Goal: Task Accomplishment & Management: Manage account settings

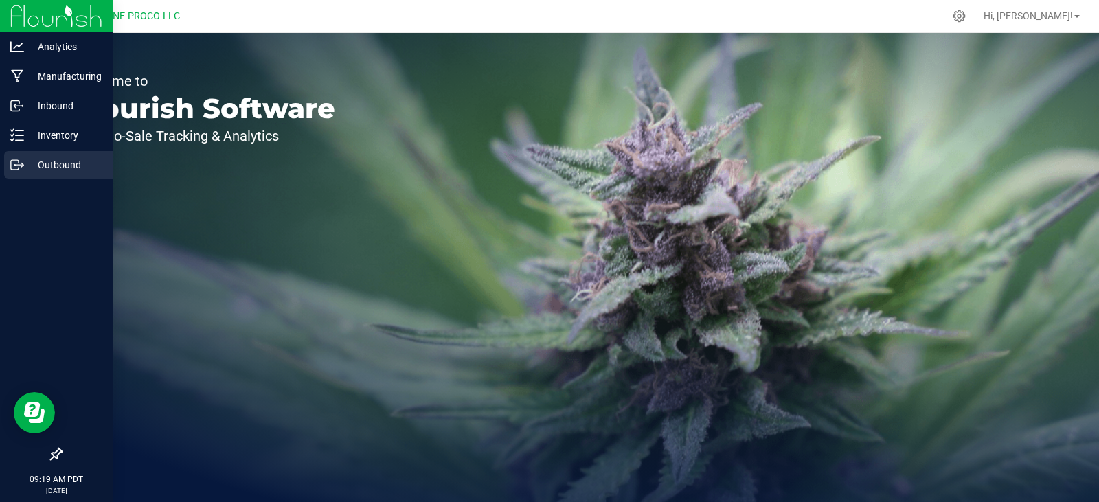
click at [23, 164] on icon at bounding box center [17, 165] width 14 height 14
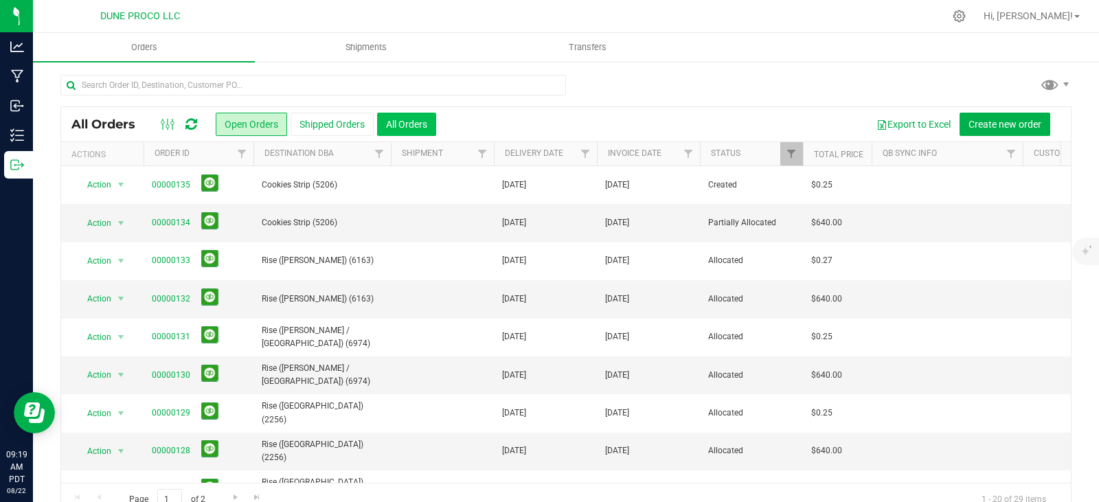
click at [415, 126] on button "All Orders" at bounding box center [406, 124] width 59 height 23
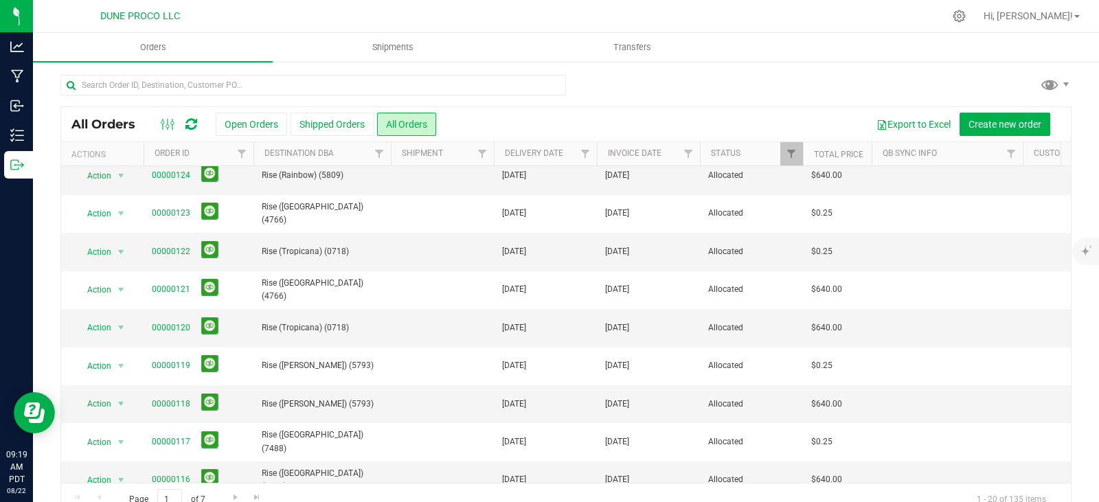
scroll to position [454, 0]
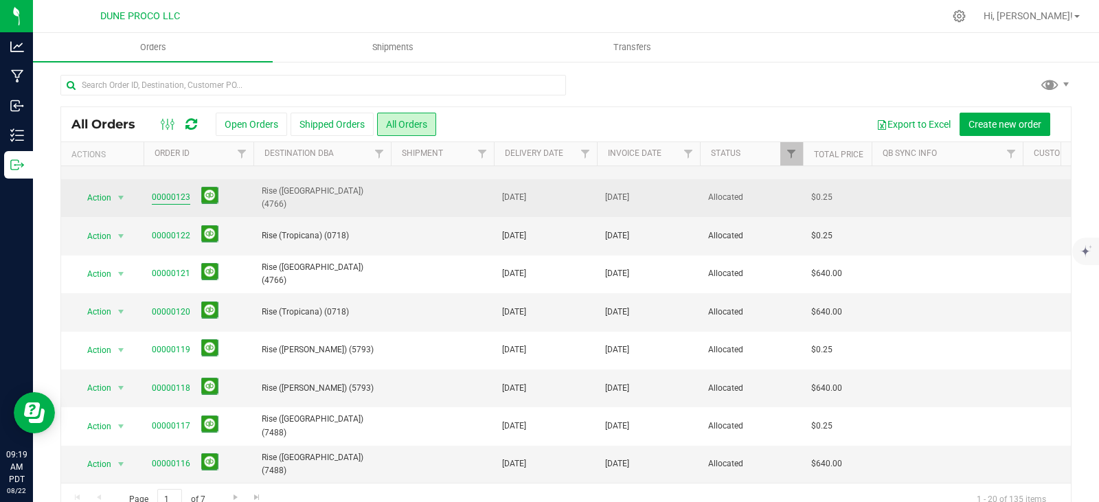
click at [166, 192] on link "00000123" at bounding box center [171, 197] width 38 height 13
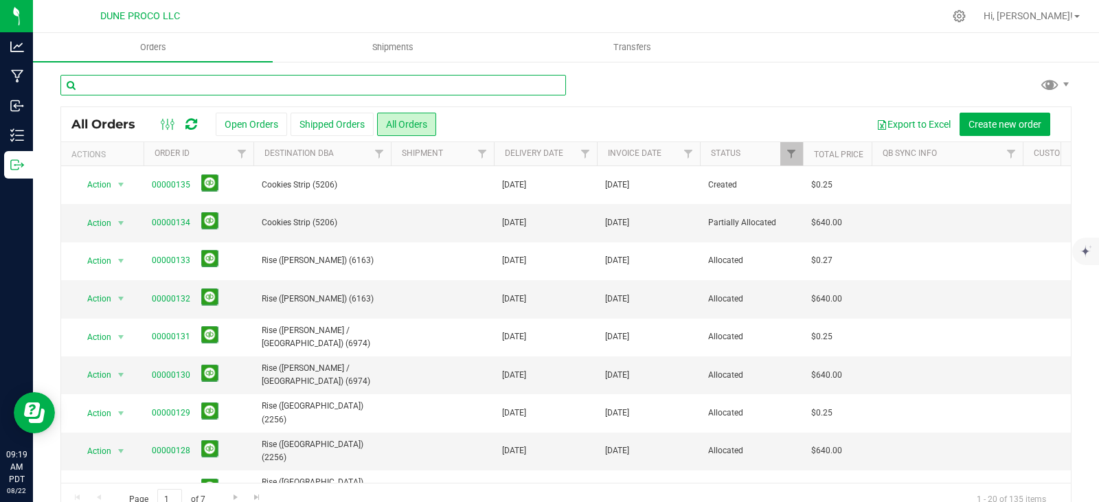
click at [94, 84] on input "text" at bounding box center [312, 85] width 505 height 21
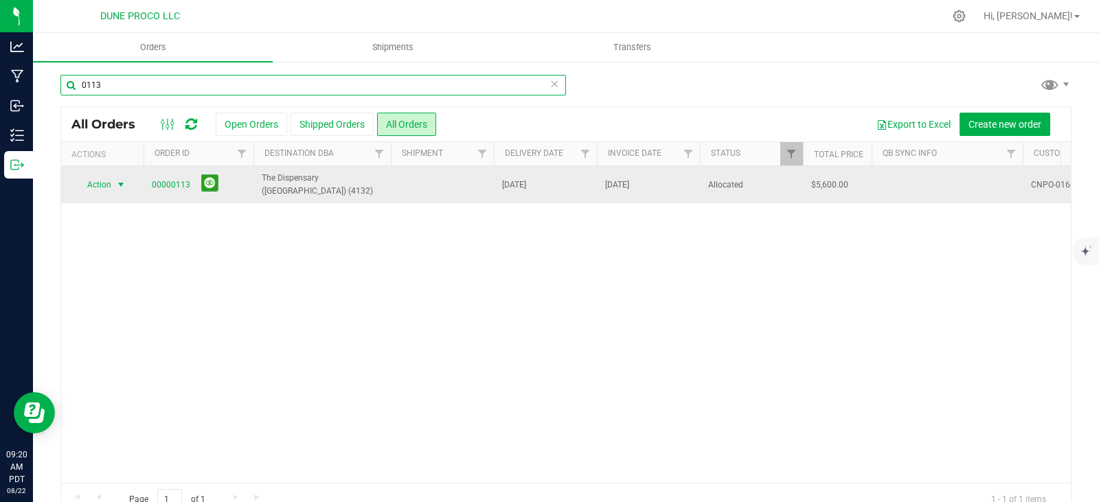
type input "0113"
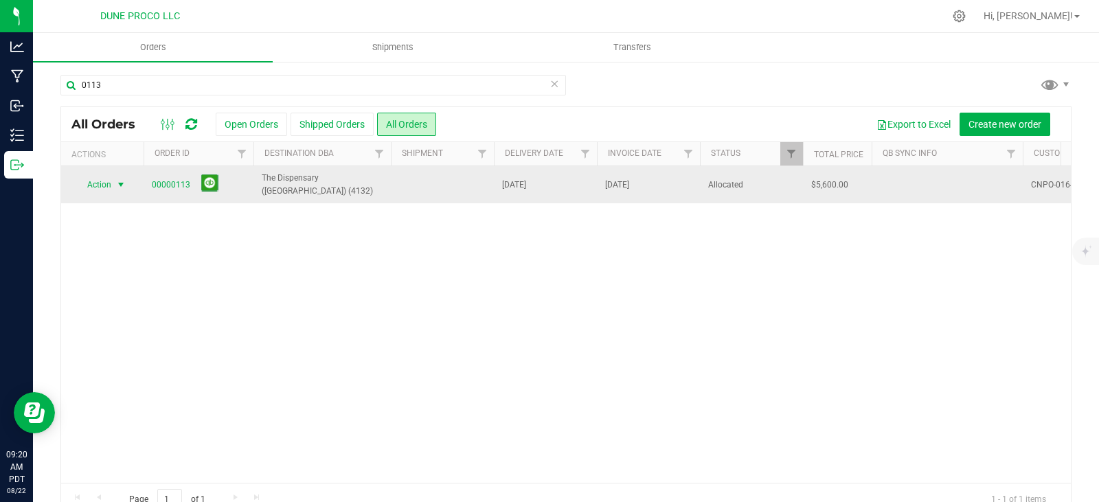
click at [117, 185] on span "select" at bounding box center [120, 184] width 11 height 11
click at [159, 183] on link "00000113" at bounding box center [171, 185] width 38 height 13
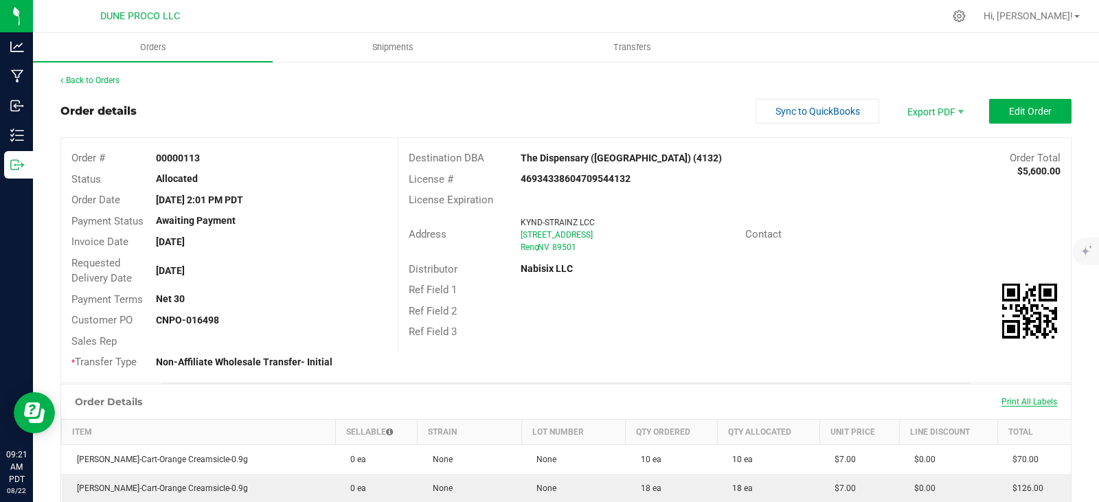
click at [1030, 399] on span "Print All Labels" at bounding box center [1029, 402] width 56 height 10
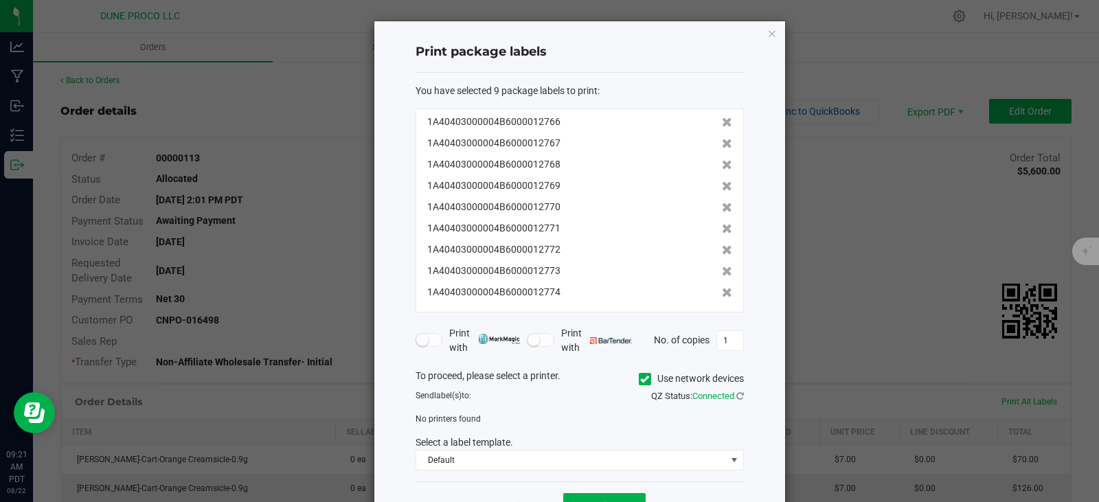
scroll to position [48, 0]
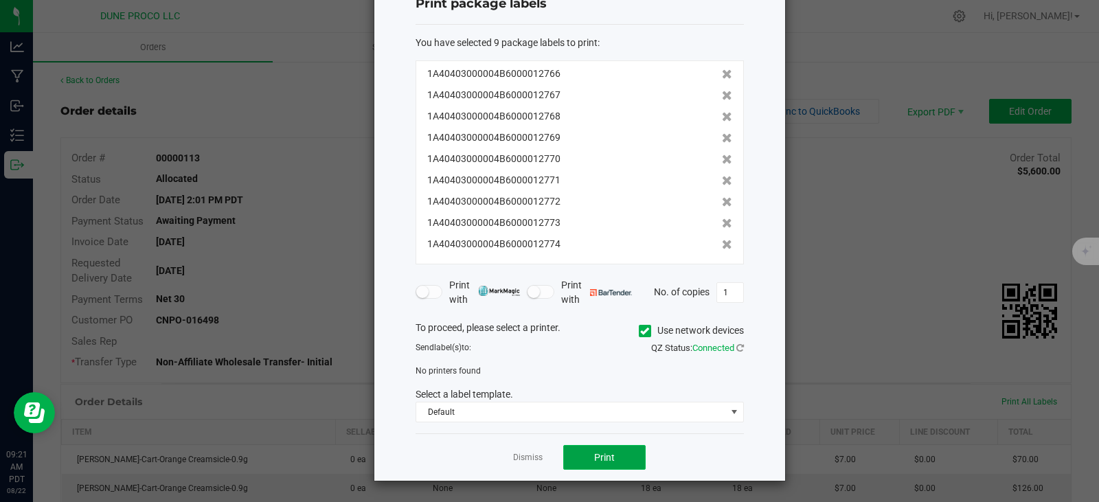
click at [594, 453] on span "Print" at bounding box center [604, 457] width 21 height 11
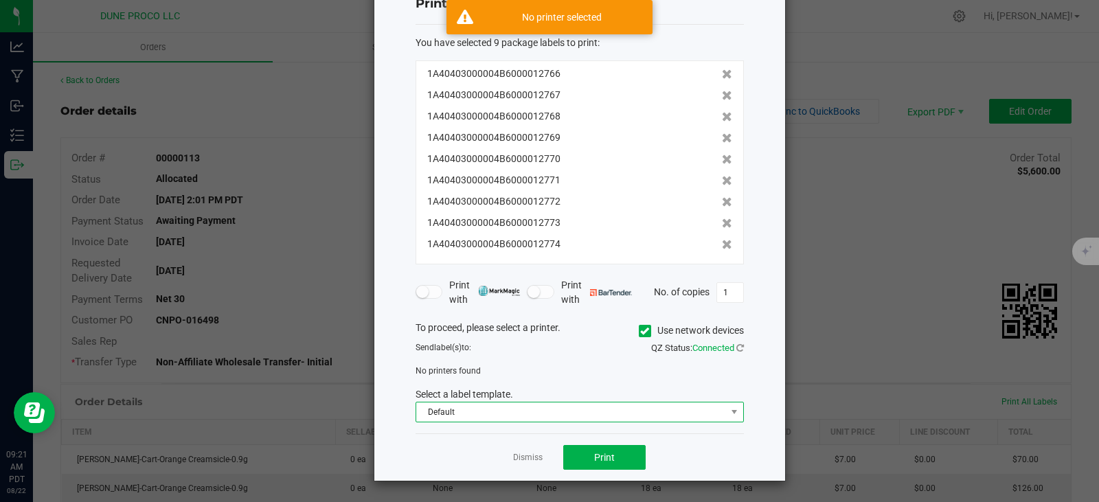
click at [505, 411] on span "Default" at bounding box center [571, 411] width 310 height 19
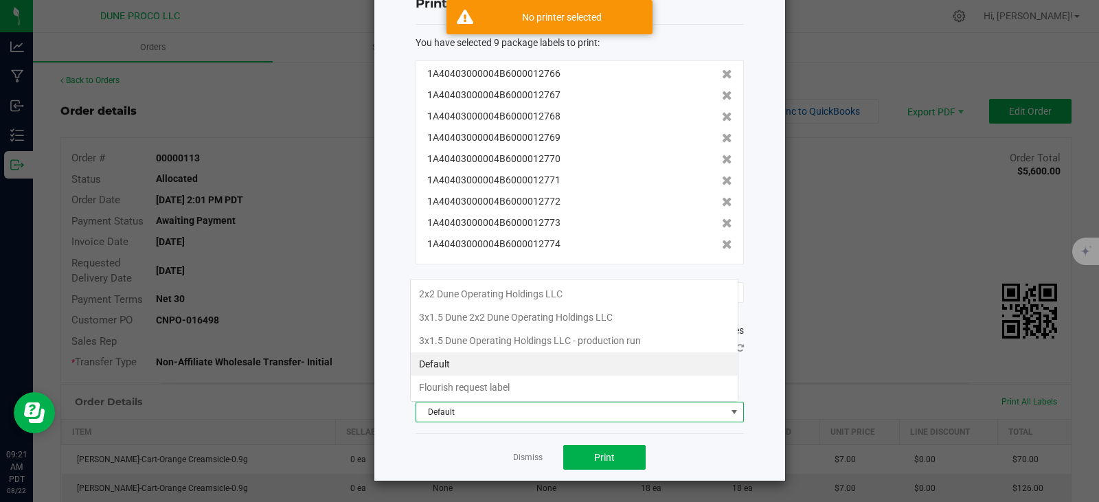
scroll to position [21, 328]
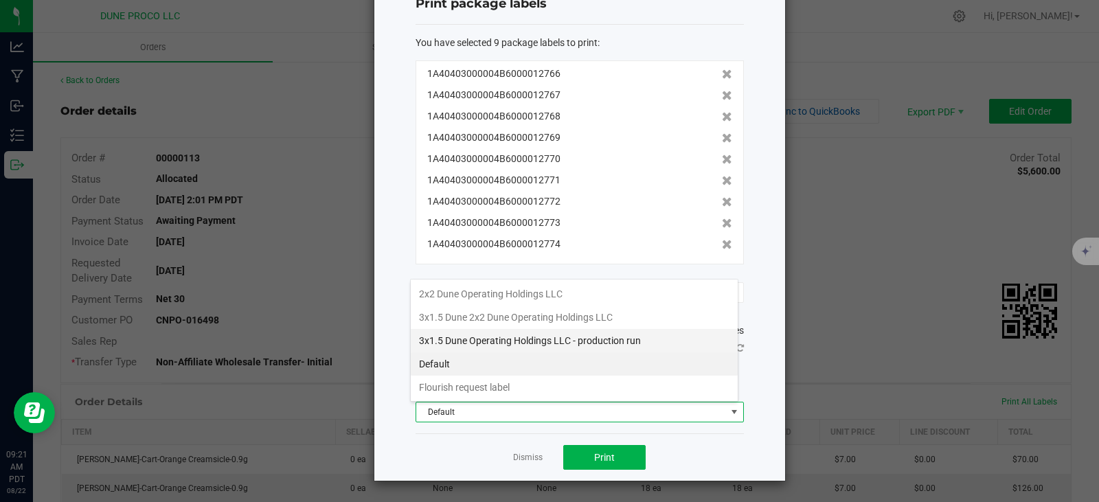
click at [478, 343] on li "3x1.5 Dune Operating Holdings LLC - production run" at bounding box center [574, 340] width 327 height 23
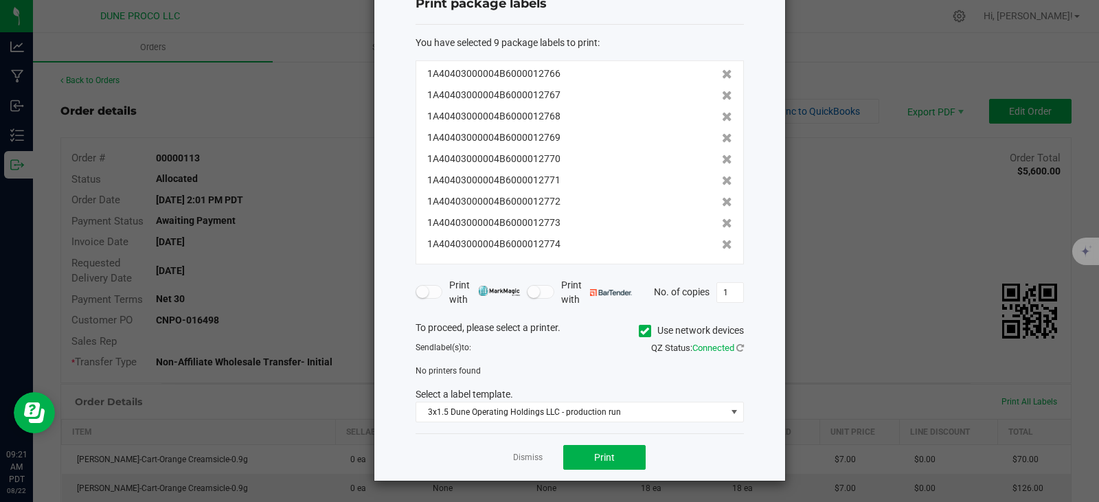
click at [644, 326] on span at bounding box center [645, 331] width 12 height 12
click at [0, 0] on input "Use network devices" at bounding box center [0, 0] width 0 height 0
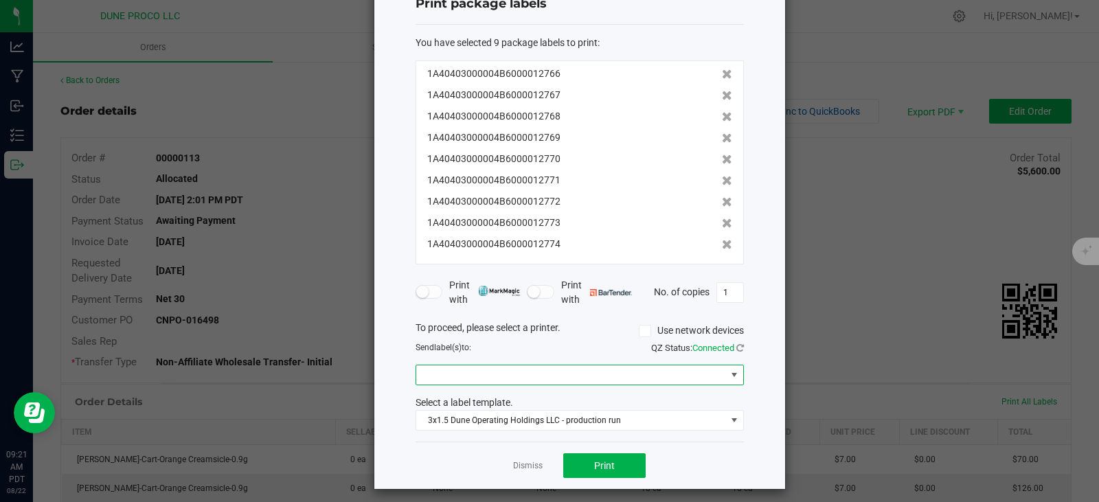
click at [593, 380] on span at bounding box center [571, 374] width 310 height 19
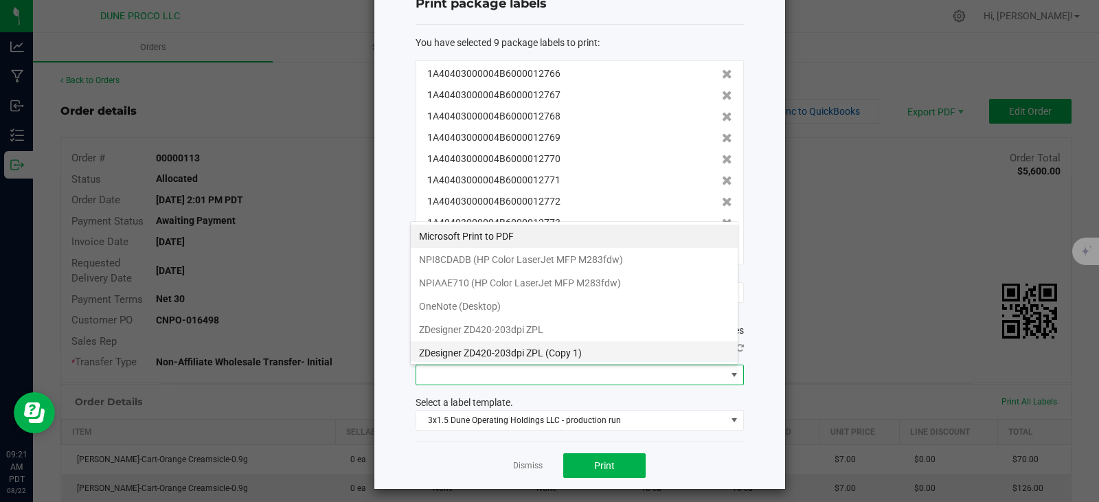
click at [557, 352] on 1\) "ZDesigner ZD420-203dpi ZPL (Copy 1)" at bounding box center [574, 352] width 327 height 23
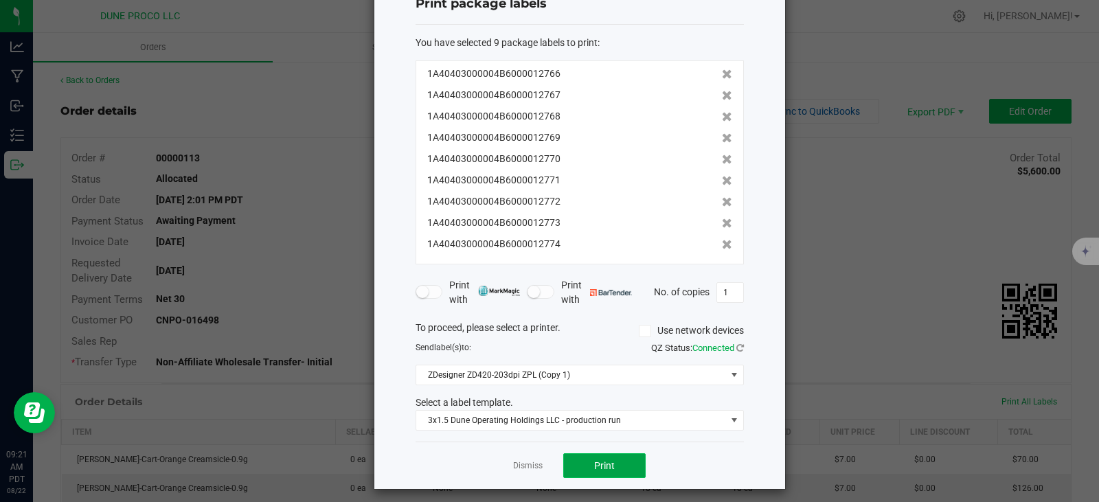
drag, startPoint x: 589, startPoint y: 456, endPoint x: 572, endPoint y: 468, distance: 20.6
click at [572, 468] on button "Print" at bounding box center [604, 465] width 82 height 25
click at [856, 54] on ngb-modal-window "Print package labels You have selected 9 package labels to print : 1A4040300000…" at bounding box center [554, 251] width 1109 height 502
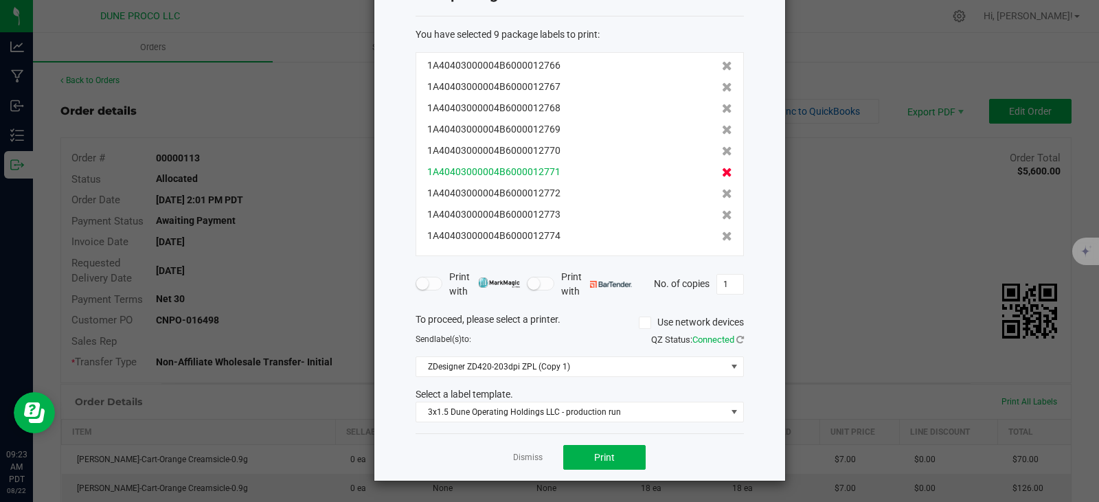
scroll to position [0, 0]
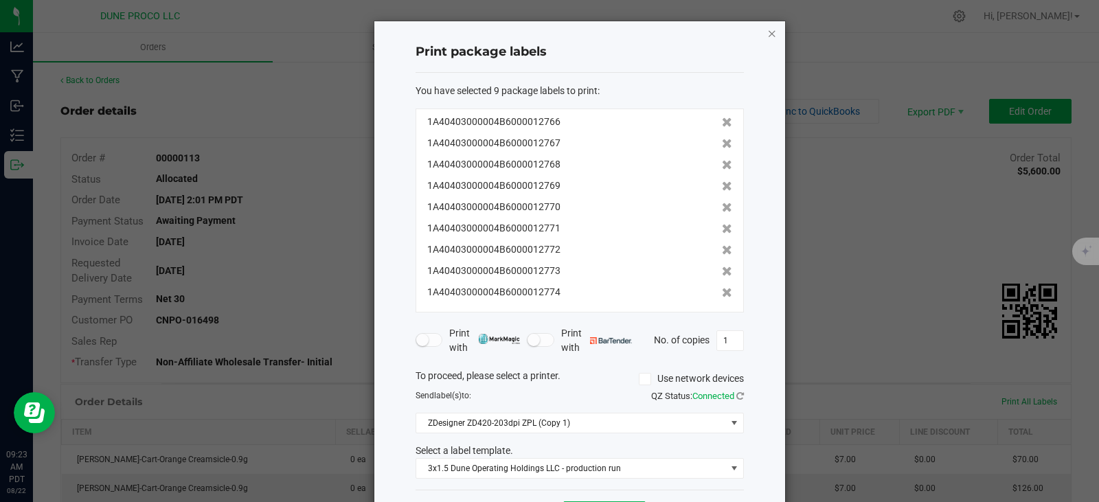
click at [769, 34] on icon "button" at bounding box center [772, 33] width 10 height 16
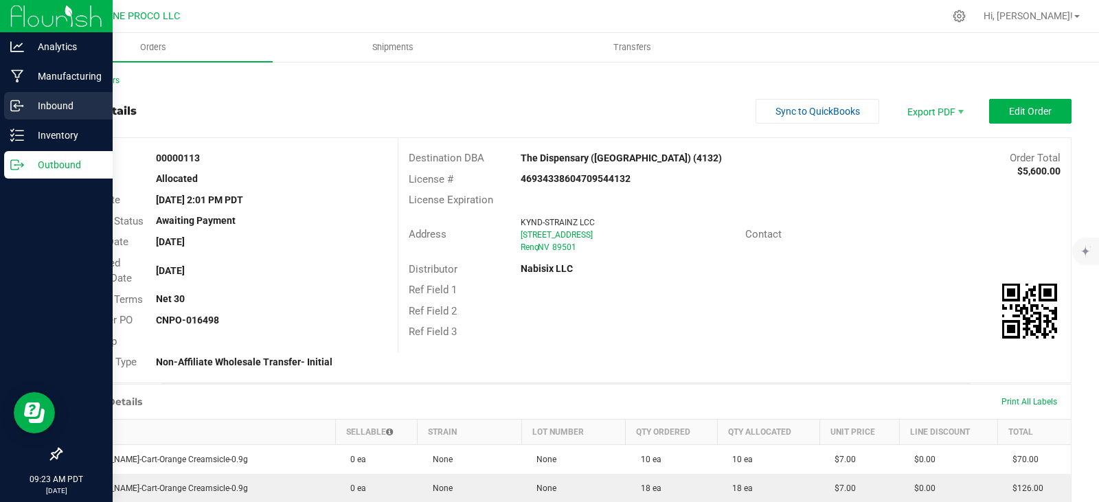
click at [23, 93] on div "Inbound" at bounding box center [58, 105] width 109 height 27
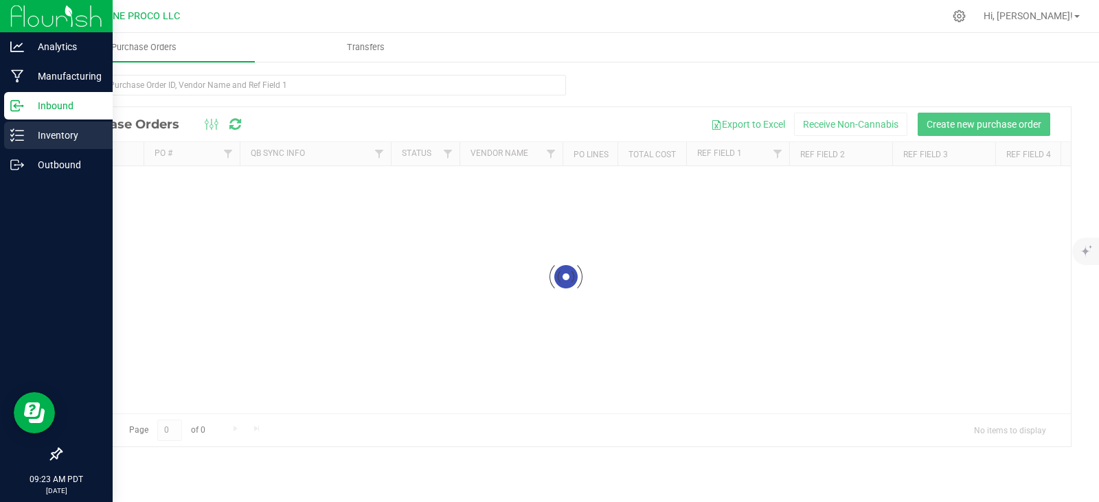
click at [32, 137] on p "Inventory" at bounding box center [65, 135] width 82 height 16
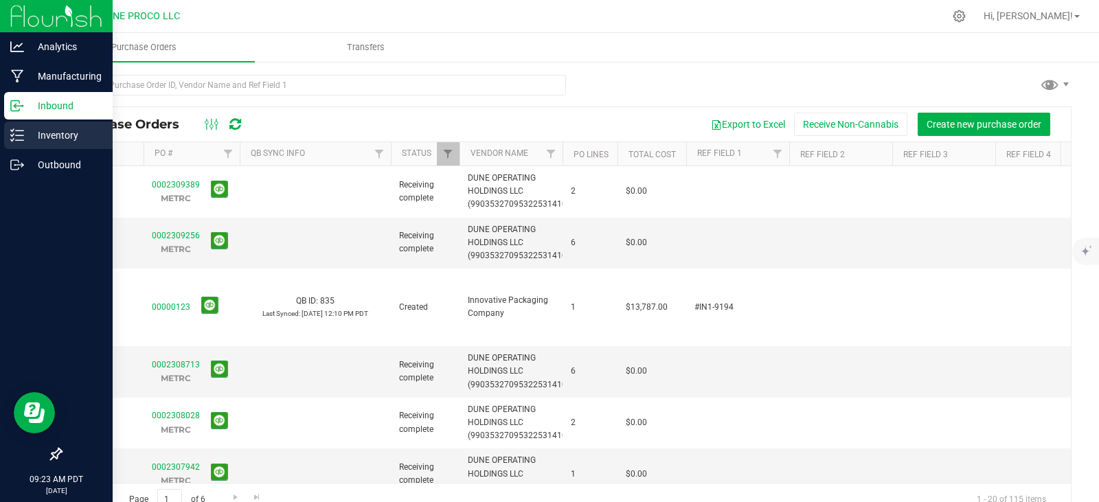
click at [32, 137] on p "Inventory" at bounding box center [65, 135] width 82 height 16
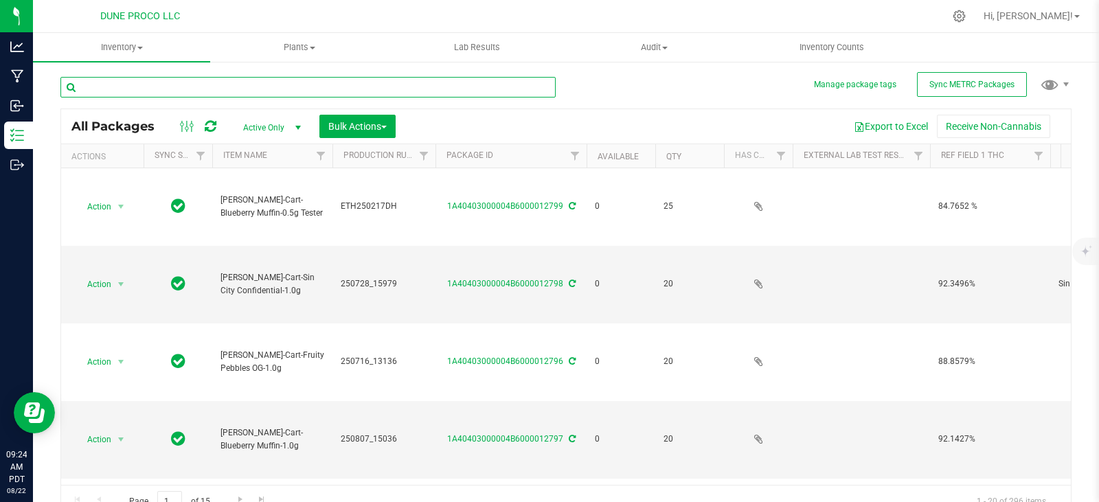
click at [270, 89] on input "text" at bounding box center [307, 87] width 495 height 21
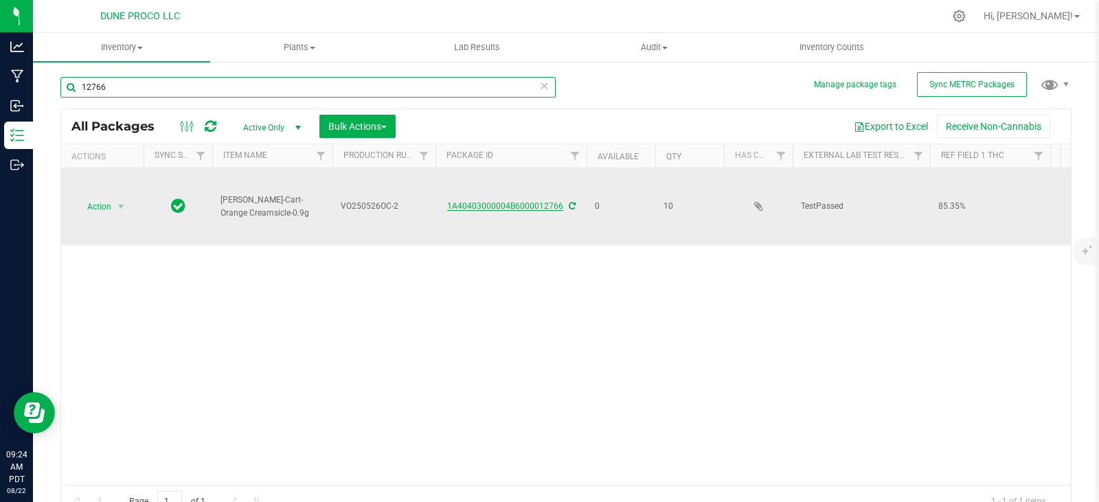
type input "12766"
click at [469, 206] on link "1A40403000004B6000012766" at bounding box center [505, 206] width 116 height 10
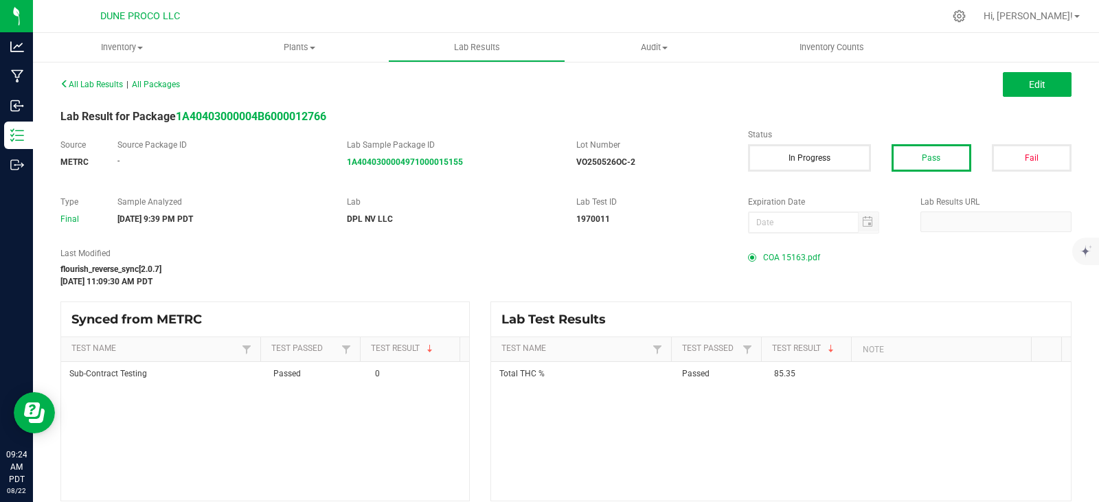
click at [763, 258] on span "COA 15163.pdf" at bounding box center [791, 257] width 57 height 21
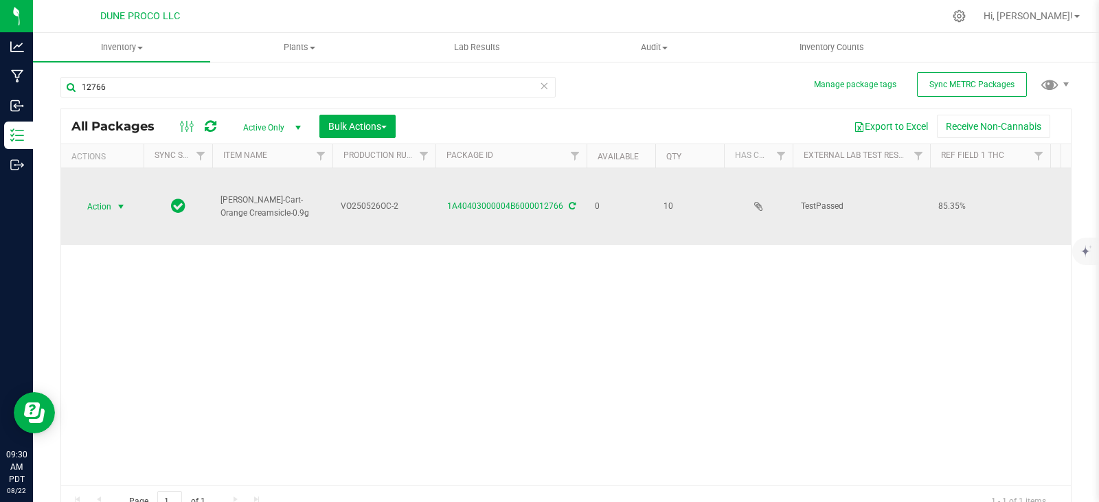
click at [105, 209] on span "Action" at bounding box center [93, 206] width 37 height 19
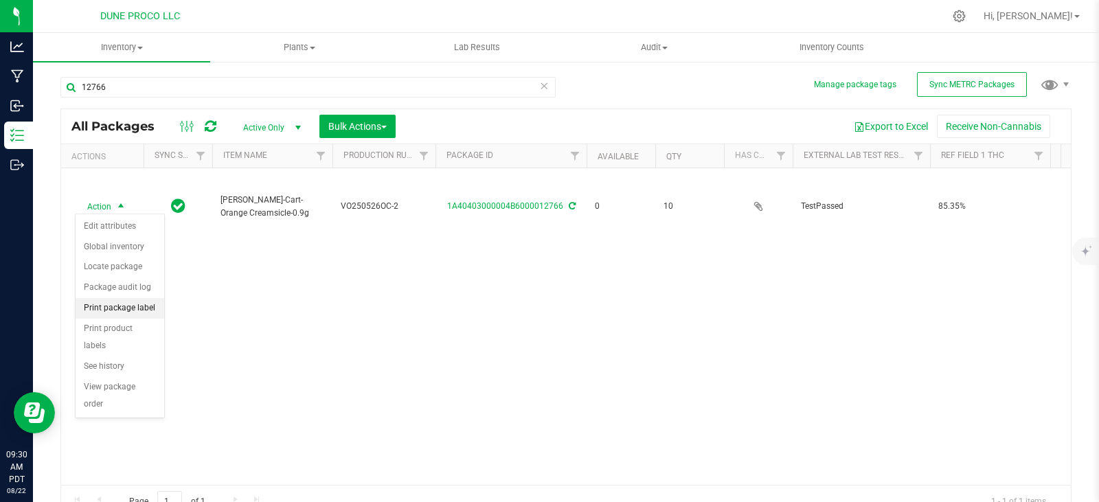
click at [113, 314] on li "Print package label" at bounding box center [120, 308] width 89 height 21
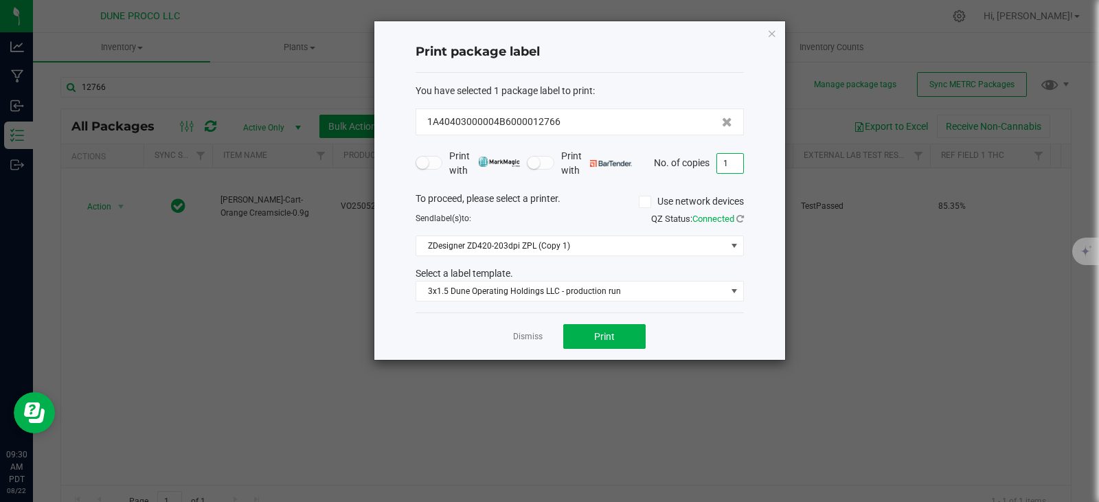
click at [736, 161] on input "1" at bounding box center [730, 163] width 26 height 19
type input "10"
click at [598, 340] on span "Print" at bounding box center [604, 336] width 21 height 11
click at [771, 29] on icon "button" at bounding box center [772, 33] width 10 height 16
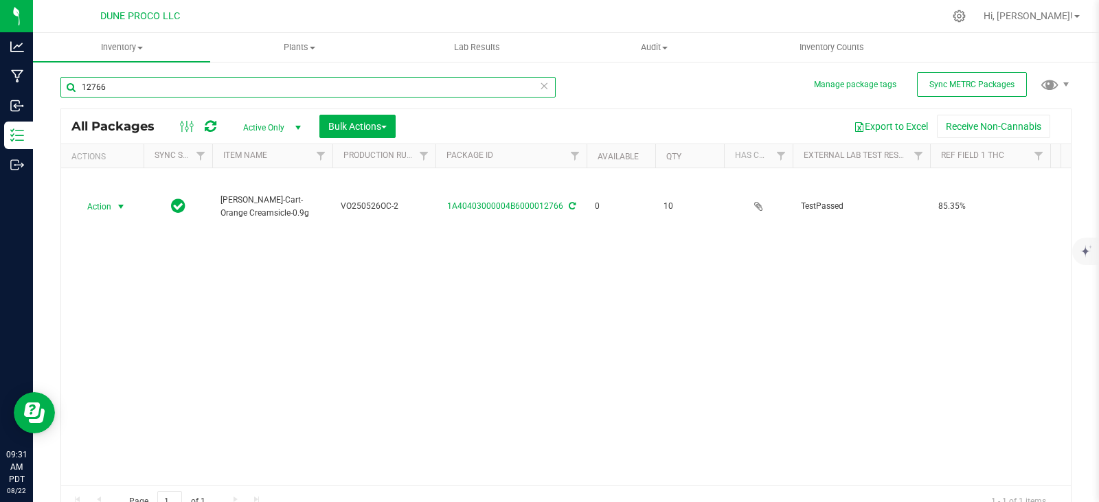
click at [148, 91] on input "12766" at bounding box center [307, 87] width 495 height 21
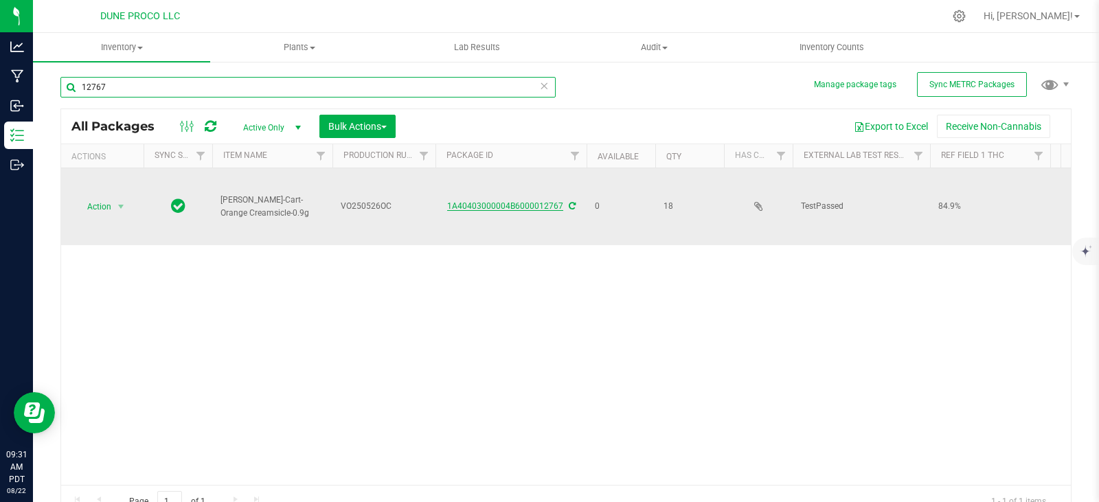
type input "12767"
click at [466, 203] on link "1A40403000004B6000012767" at bounding box center [505, 206] width 116 height 10
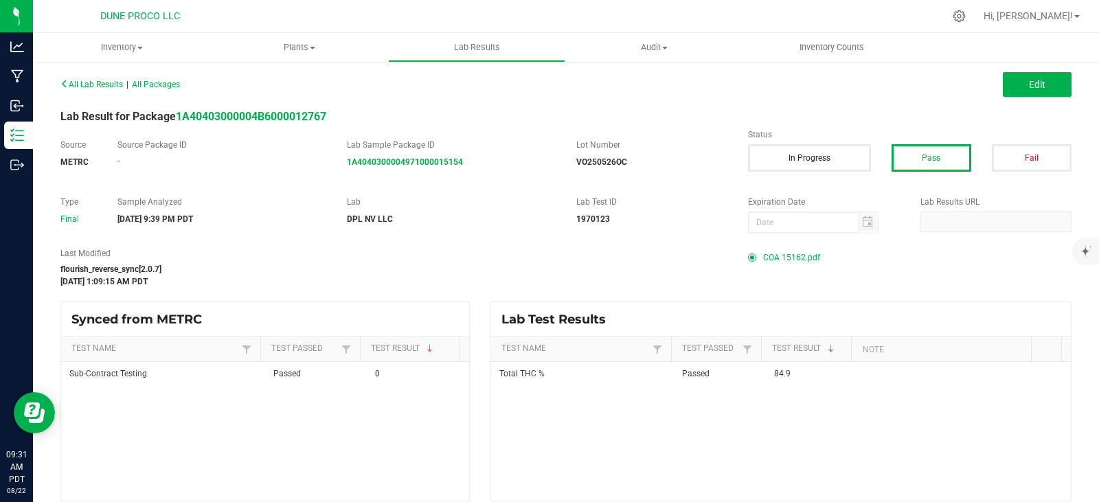
click at [769, 260] on span "COA 15162.pdf" at bounding box center [791, 257] width 57 height 21
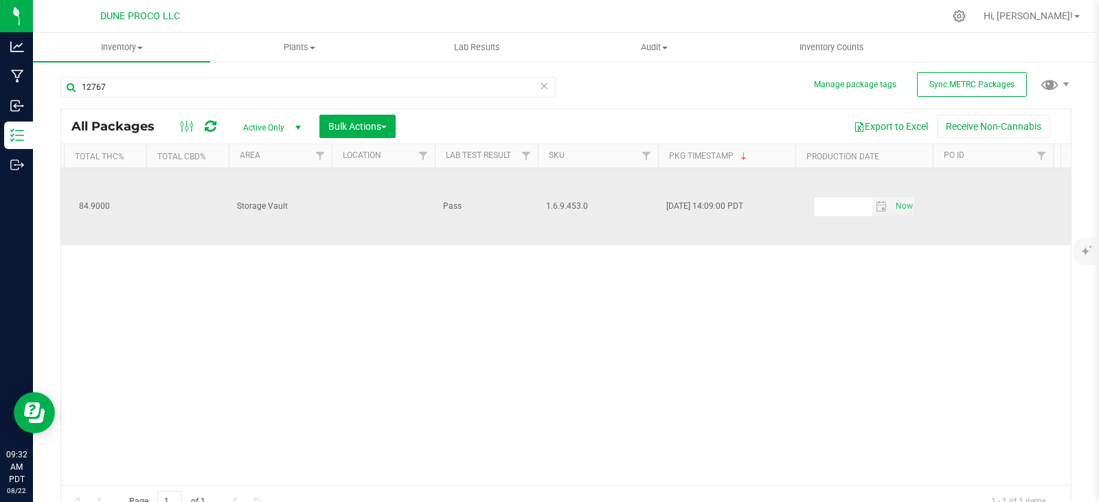
scroll to position [0, 1865]
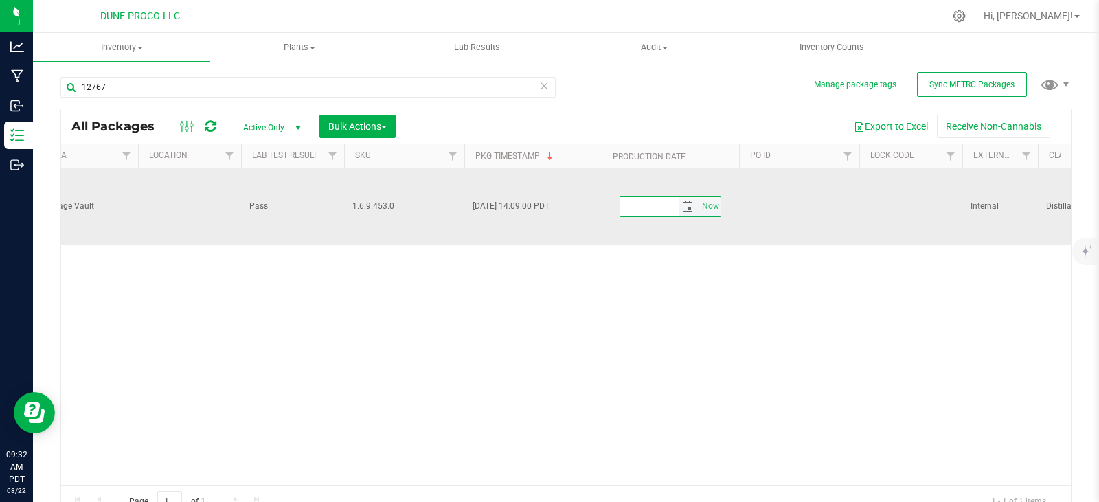
click at [650, 207] on input "text" at bounding box center [649, 206] width 58 height 19
paste input ": [DATE]"
click at [628, 205] on input ": [DATE]" at bounding box center [649, 206] width 58 height 19
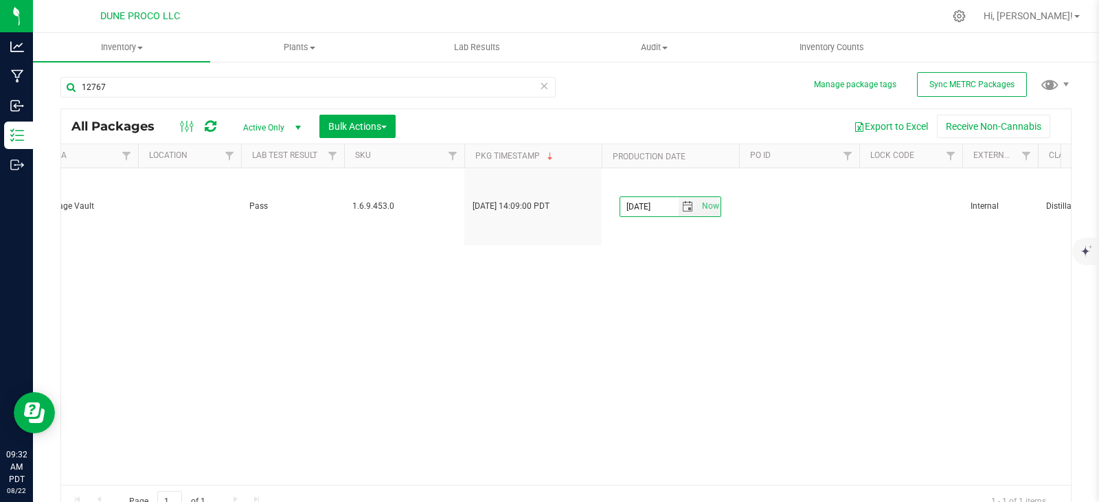
type input "[DATE]"
click at [641, 252] on div "Action Action Edit attributes Global inventory Locate package Package audit log…" at bounding box center [566, 326] width 1010 height 317
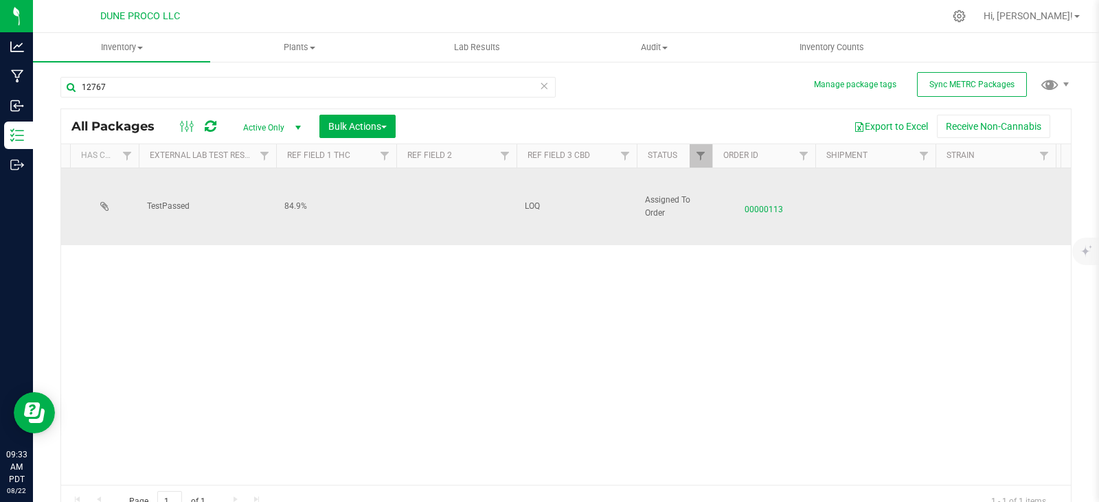
click at [538, 202] on span "LOQ" at bounding box center [577, 206] width 104 height 13
click at [538, 202] on input "LOQ" at bounding box center [573, 206] width 115 height 21
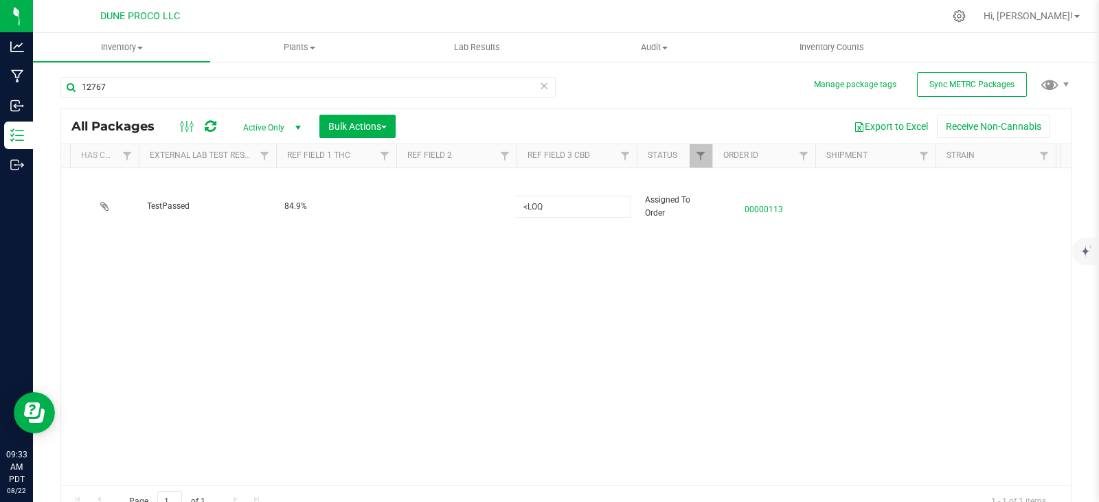
type input "<LOQ"
click at [470, 283] on div "All Packages Active Only Active Only Lab Samples Locked All External Internal B…" at bounding box center [565, 313] width 1011 height 409
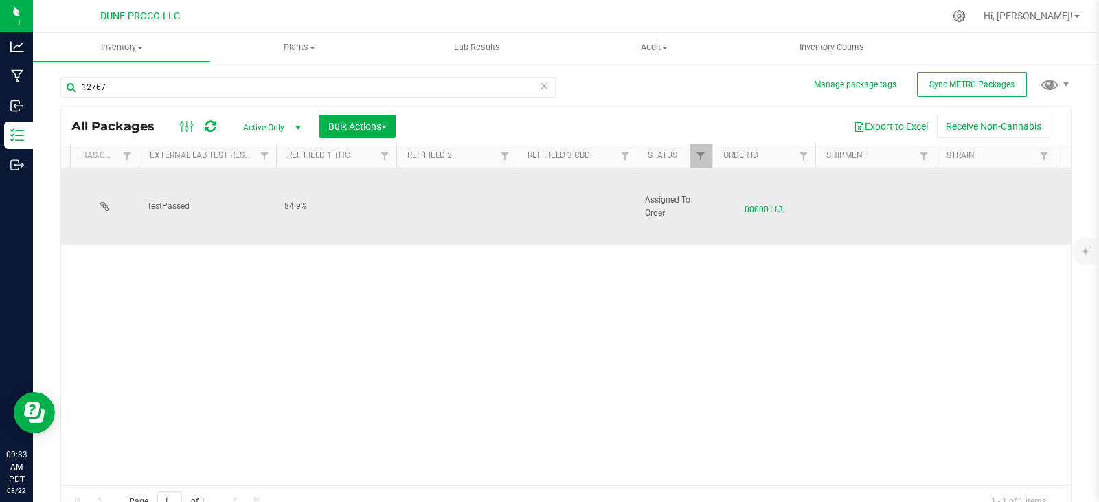
click at [568, 192] on td at bounding box center [576, 206] width 120 height 77
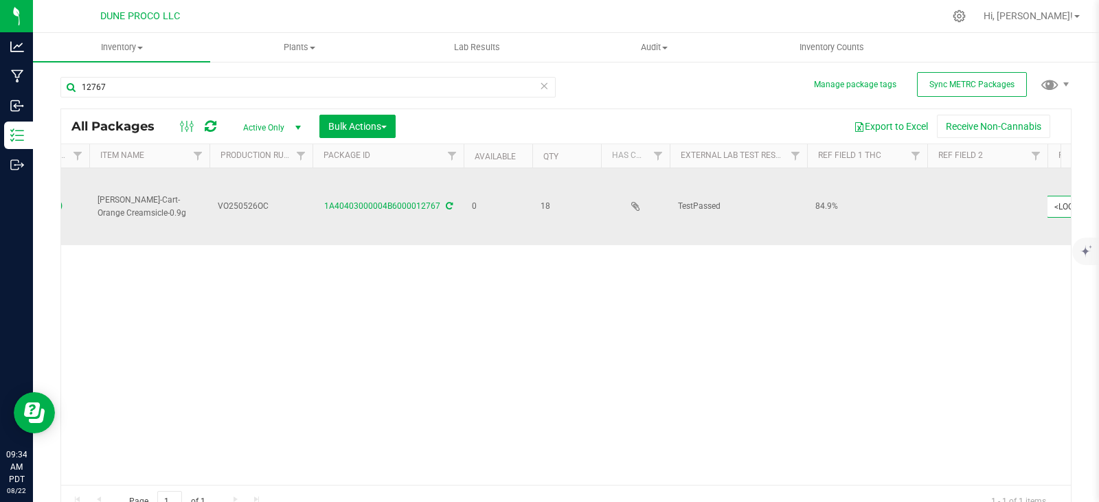
scroll to position [0, 0]
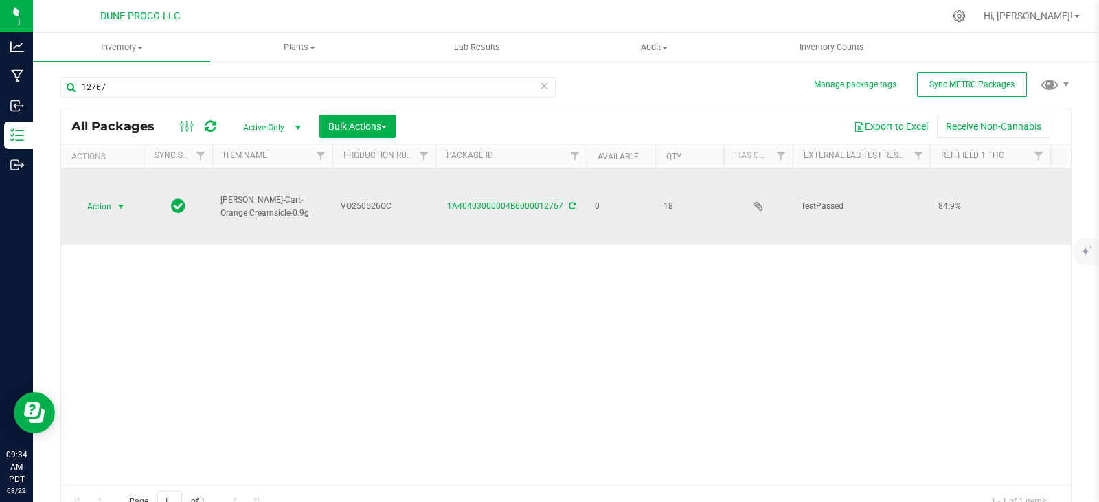
click at [99, 202] on span "Action" at bounding box center [93, 206] width 37 height 19
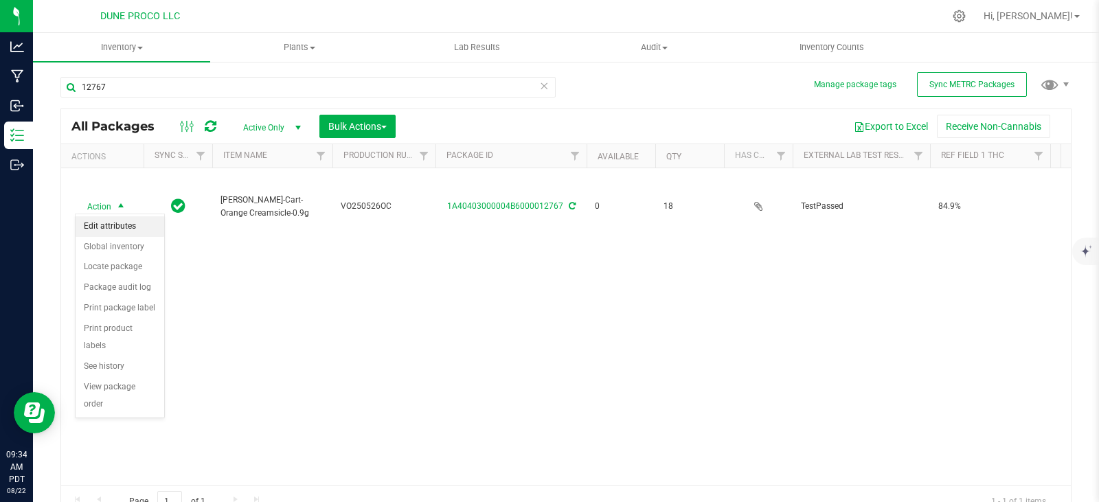
click at [117, 227] on li "Edit attributes" at bounding box center [120, 226] width 89 height 21
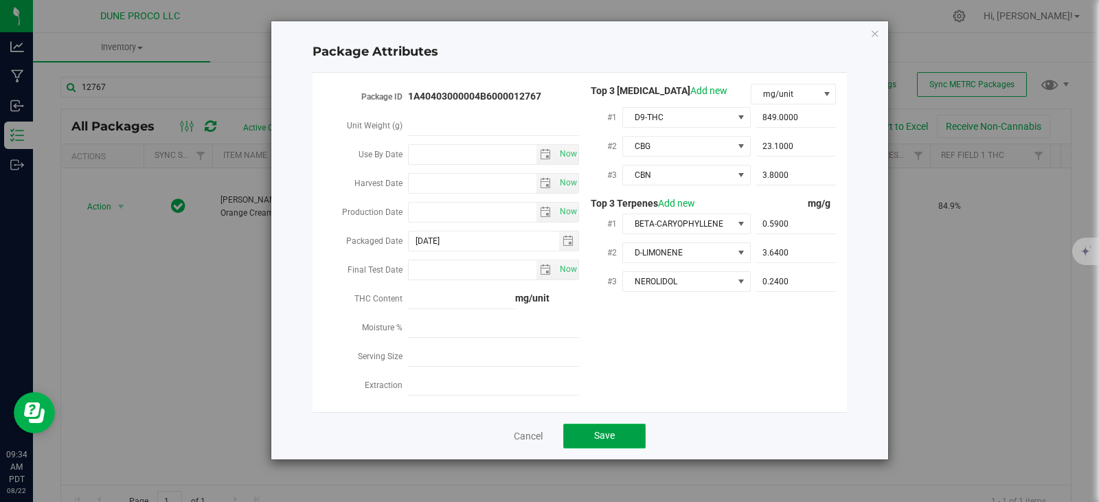
click at [591, 424] on button "Save" at bounding box center [604, 436] width 82 height 25
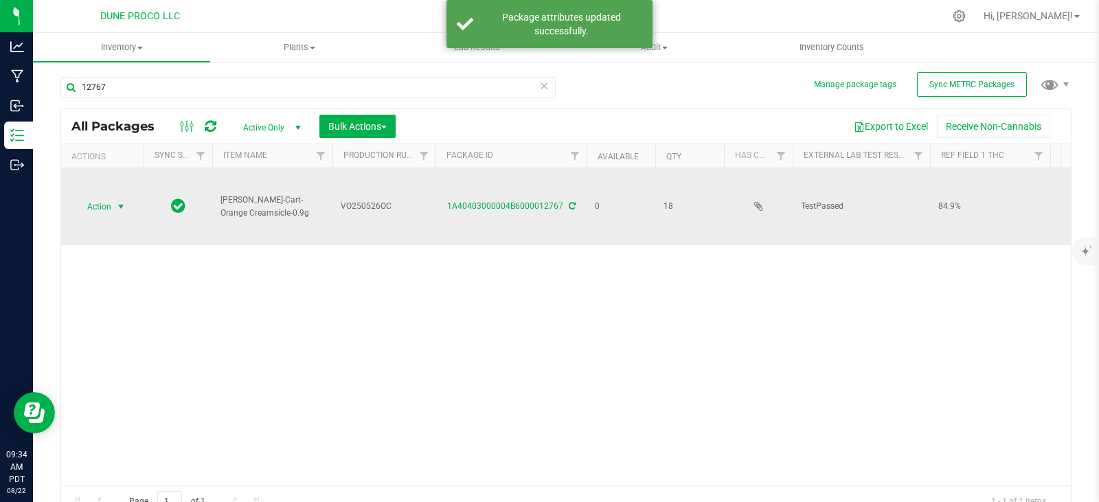
click at [114, 200] on span "select" at bounding box center [121, 206] width 17 height 19
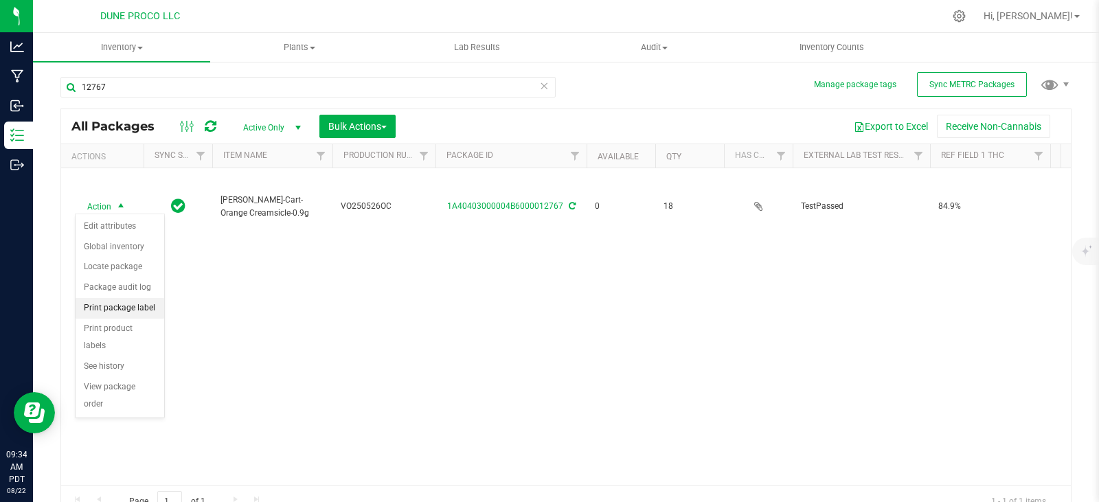
click at [124, 313] on li "Print package label" at bounding box center [120, 308] width 89 height 21
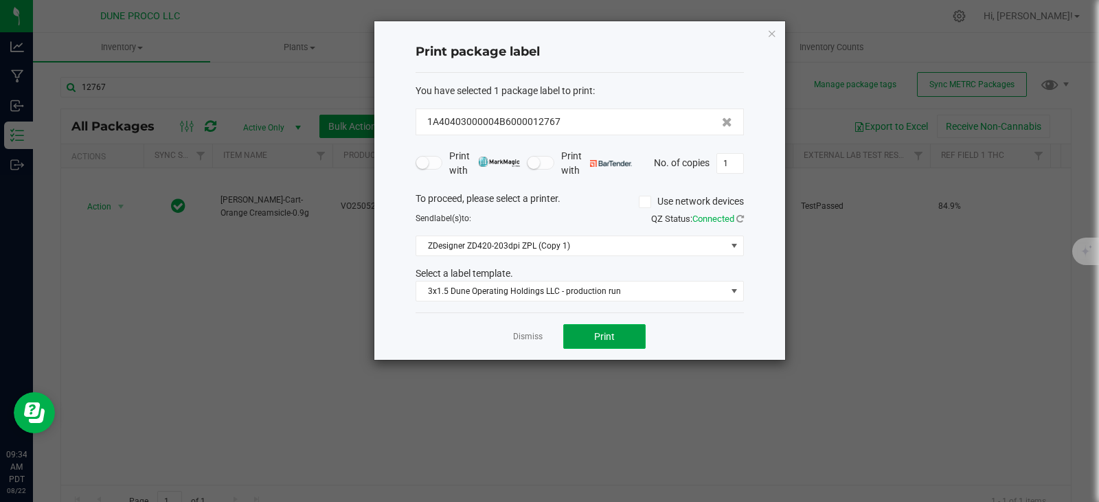
click at [599, 331] on span "Print" at bounding box center [604, 336] width 21 height 11
click at [769, 32] on icon "button" at bounding box center [772, 33] width 10 height 16
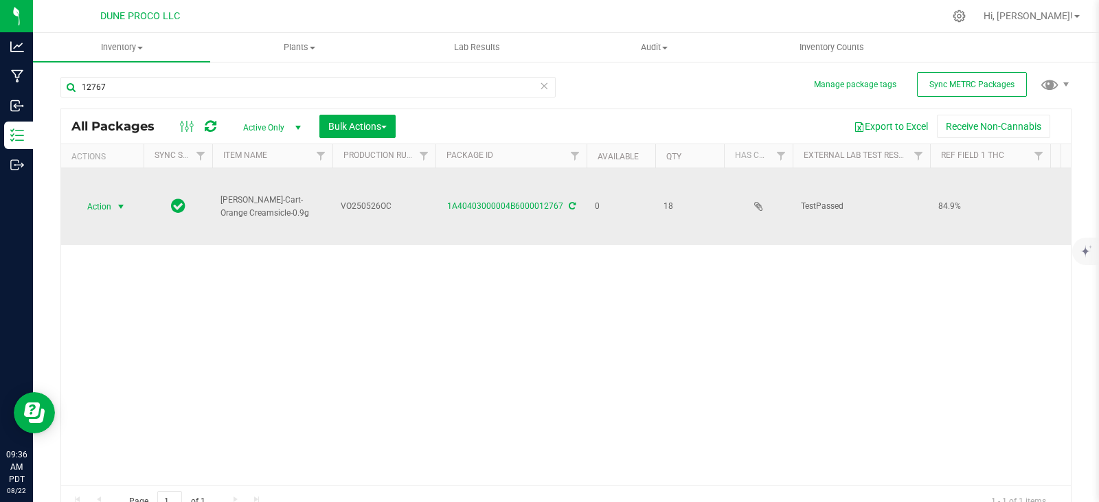
click at [85, 197] on span "Action" at bounding box center [93, 206] width 37 height 19
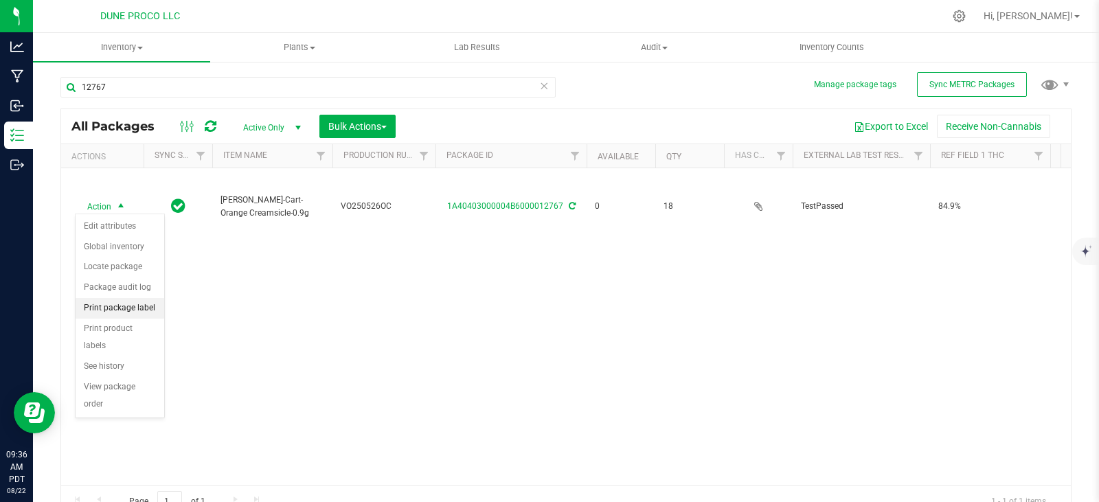
click at [142, 312] on li "Print package label" at bounding box center [120, 308] width 89 height 21
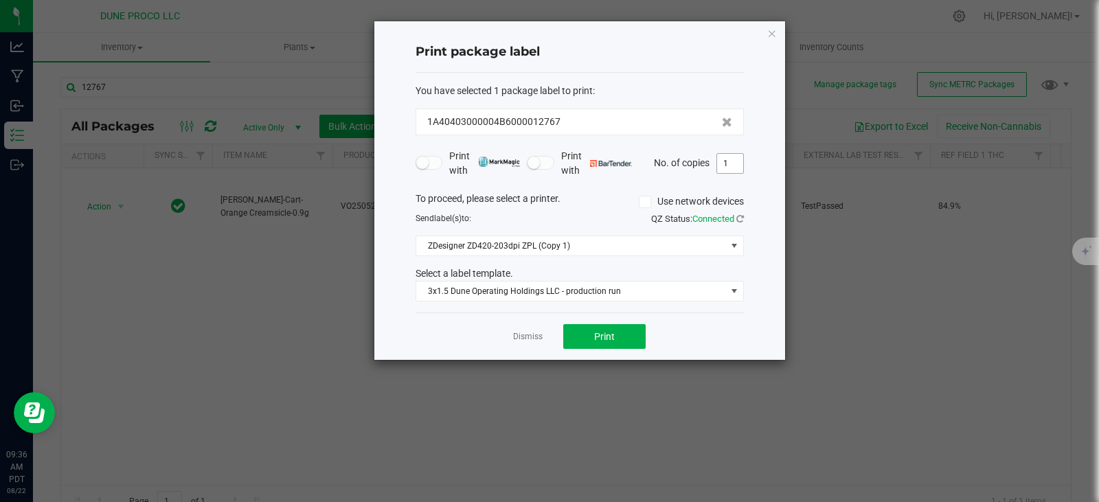
click at [736, 162] on input "1" at bounding box center [730, 163] width 26 height 19
type input "18"
click at [617, 332] on button "Print" at bounding box center [604, 336] width 82 height 25
click at [771, 34] on icon "button" at bounding box center [772, 33] width 10 height 16
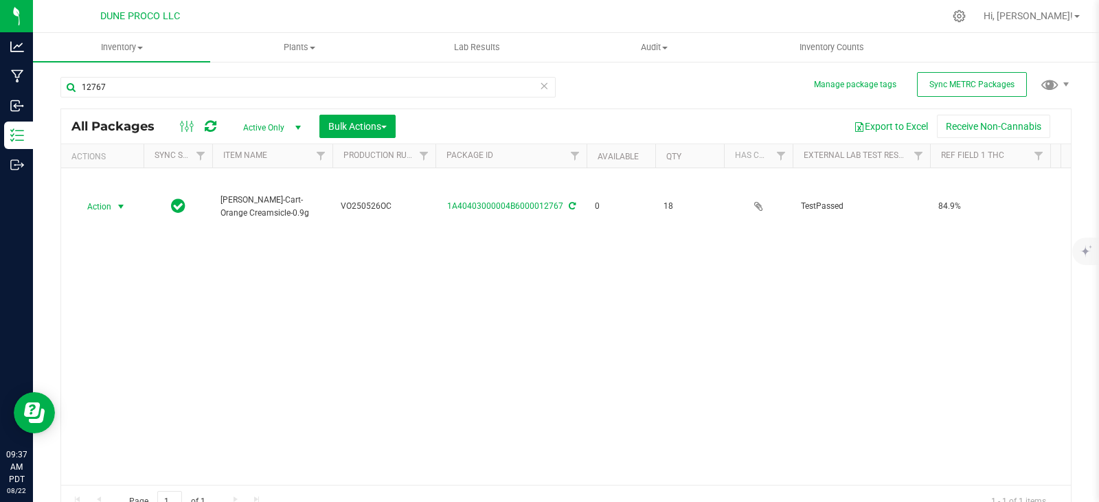
click at [511, 98] on div "12767" at bounding box center [307, 93] width 495 height 32
click at [506, 93] on input "12767" at bounding box center [307, 87] width 495 height 21
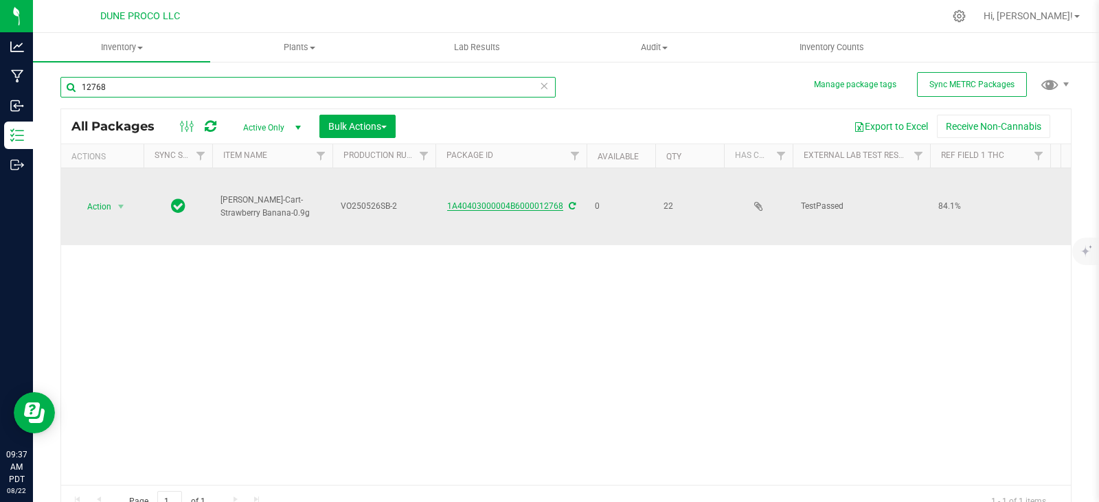
type input "12768"
click at [474, 204] on link "1A40403000004B6000012768" at bounding box center [505, 206] width 116 height 10
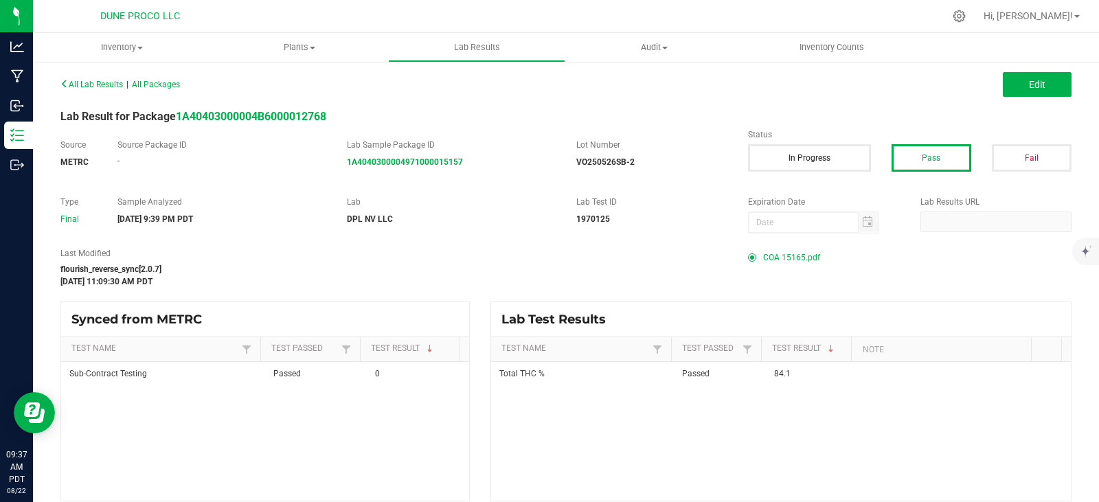
click at [799, 254] on span "COA 15165.pdf" at bounding box center [791, 257] width 57 height 21
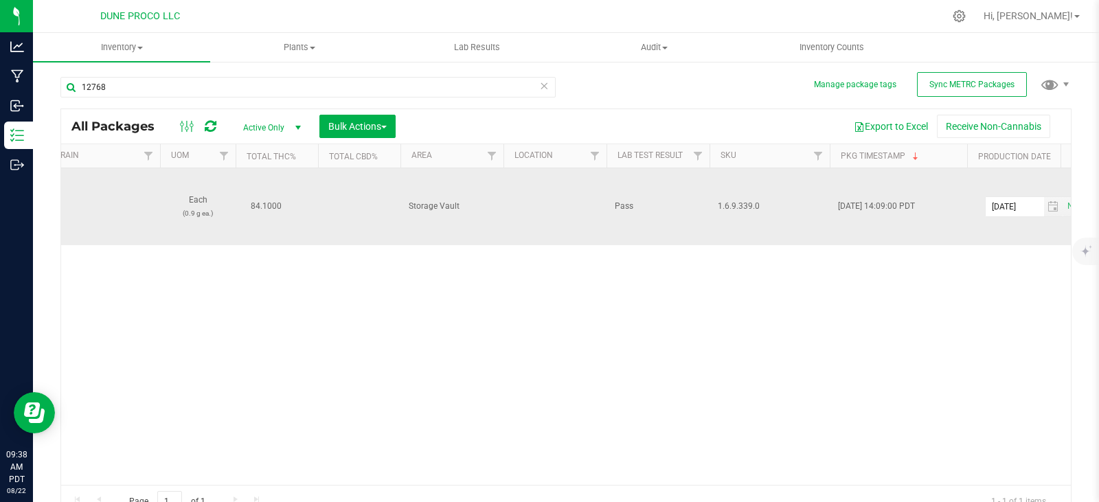
scroll to position [0, 1554]
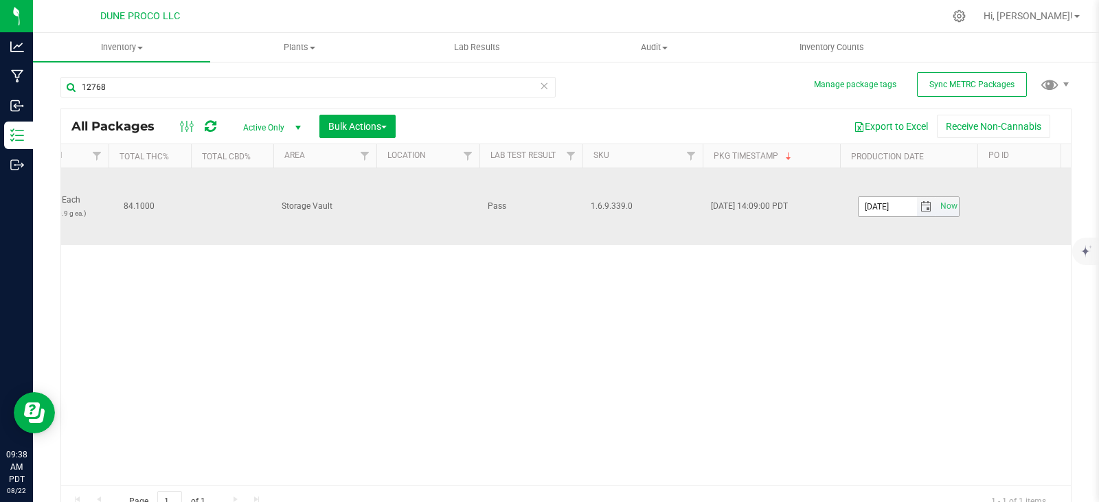
click at [911, 206] on input "[DATE]" at bounding box center [887, 206] width 58 height 19
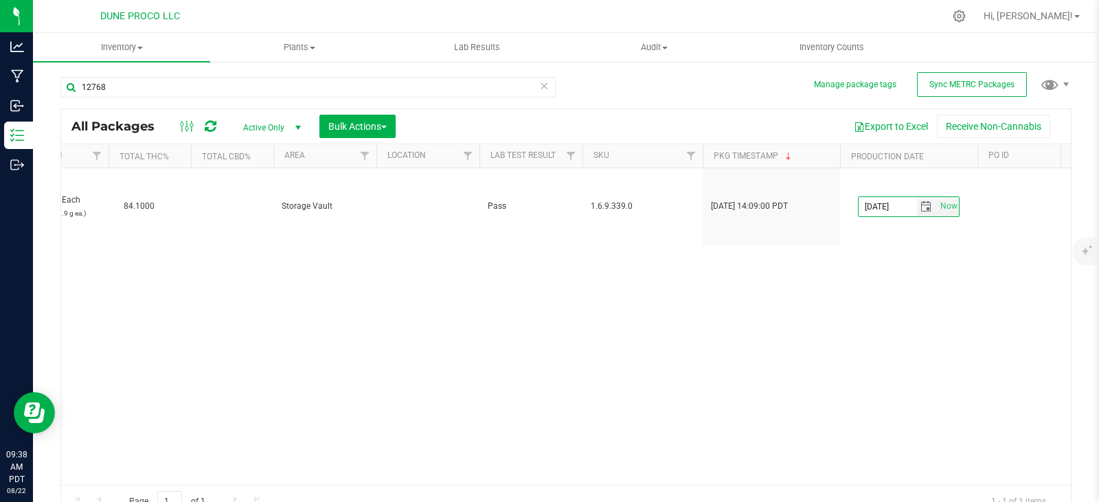
type input "[DATE]"
click at [547, 284] on div "Action Action Edit attributes Global inventory Locate package Package audit log…" at bounding box center [566, 326] width 1010 height 317
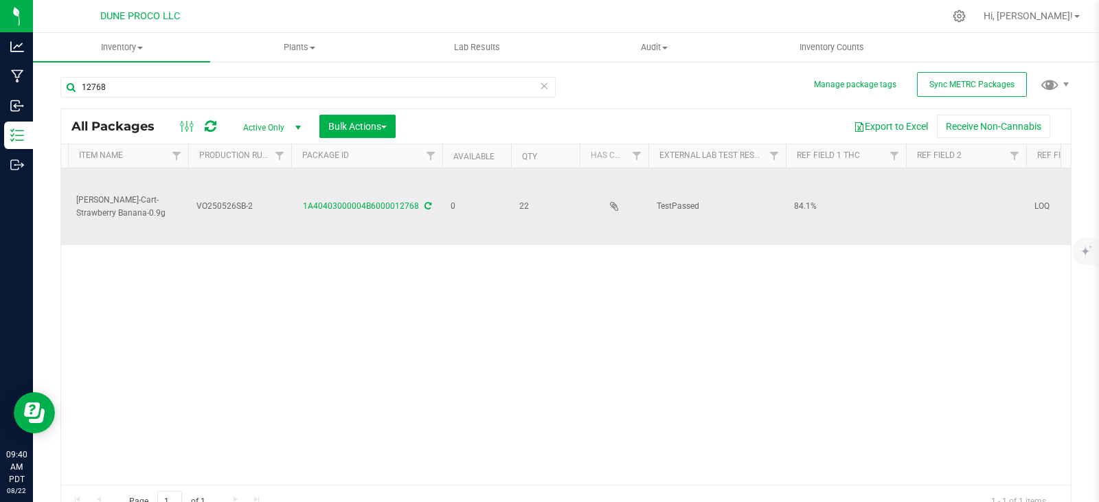
scroll to position [0, 0]
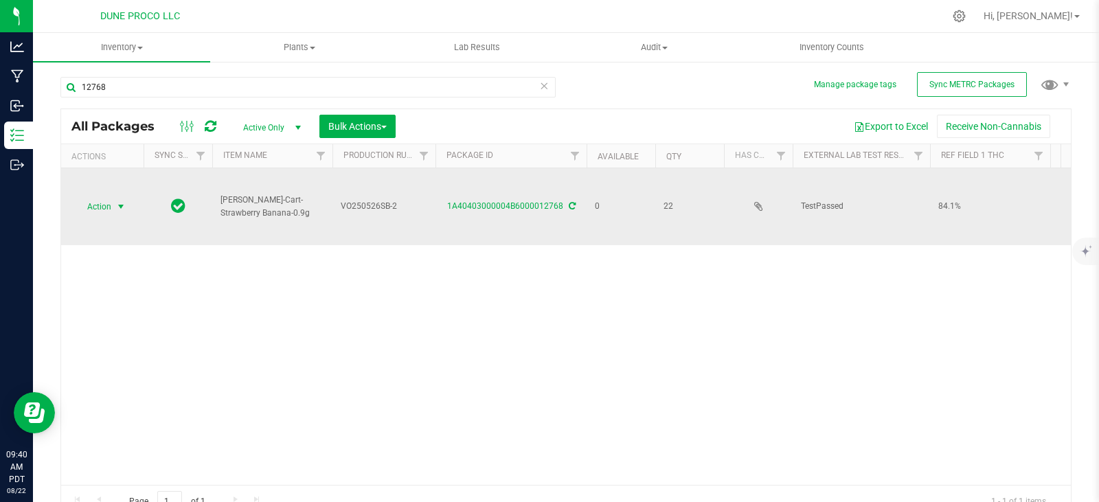
click at [117, 201] on span "select" at bounding box center [120, 206] width 11 height 11
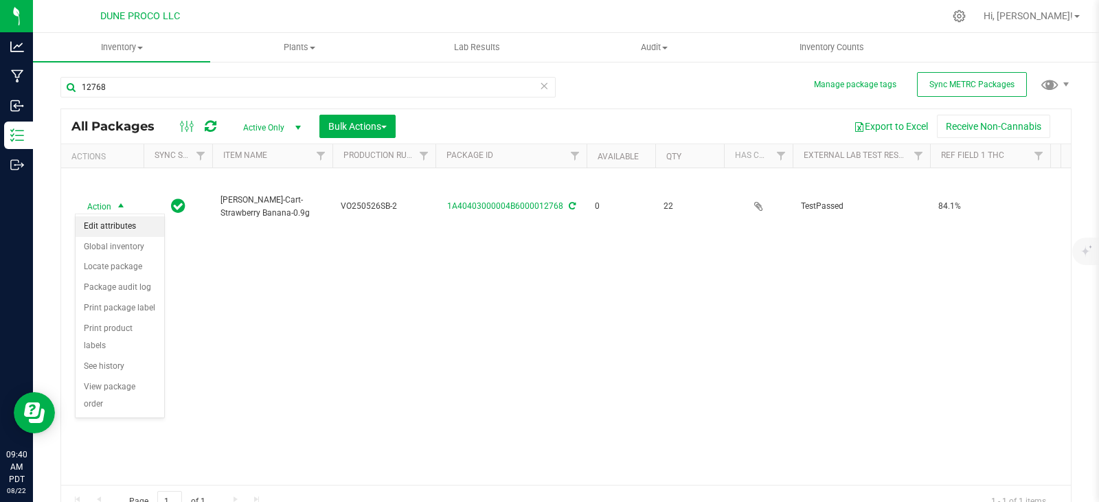
click at [120, 228] on li "Edit attributes" at bounding box center [120, 226] width 89 height 21
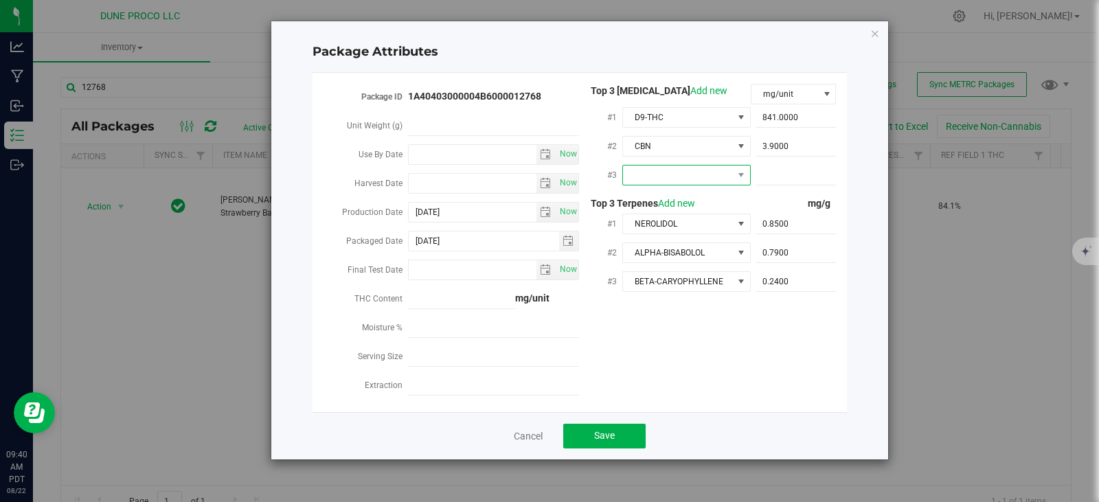
click at [681, 171] on span at bounding box center [678, 175] width 110 height 19
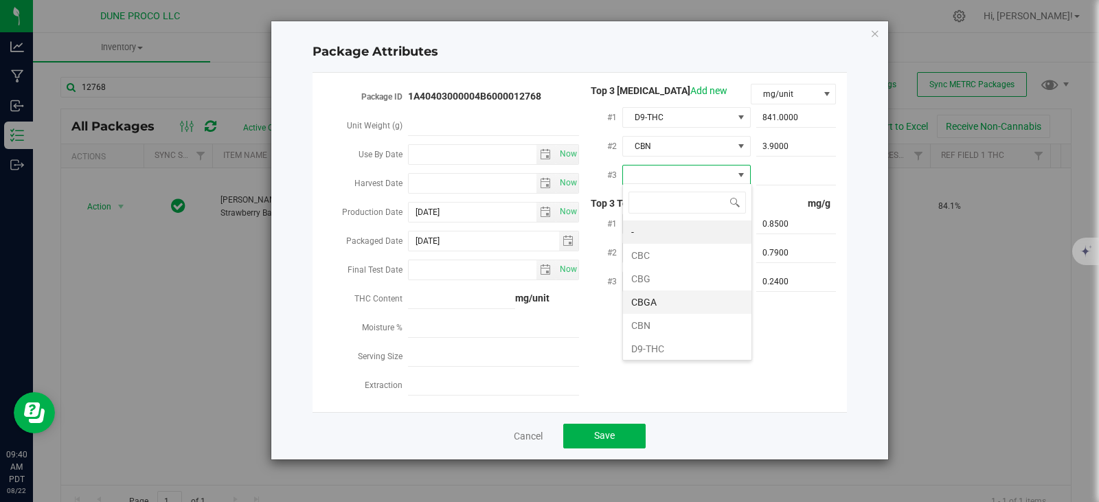
click at [653, 299] on li "CBGA" at bounding box center [687, 302] width 128 height 23
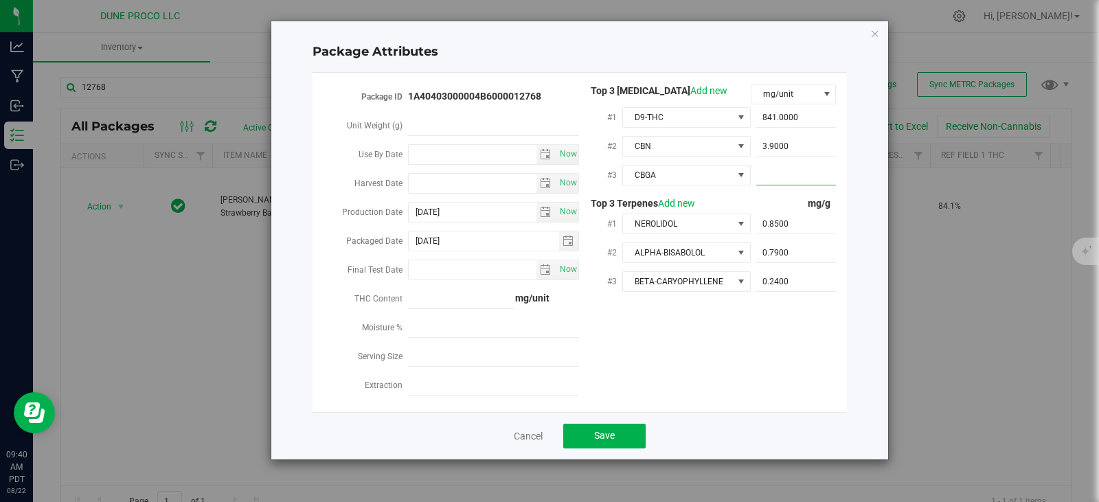
click at [772, 174] on span at bounding box center [796, 176] width 80 height 20
paste input "text"
click at [797, 171] on span at bounding box center [796, 176] width 80 height 20
paste input "25.6"
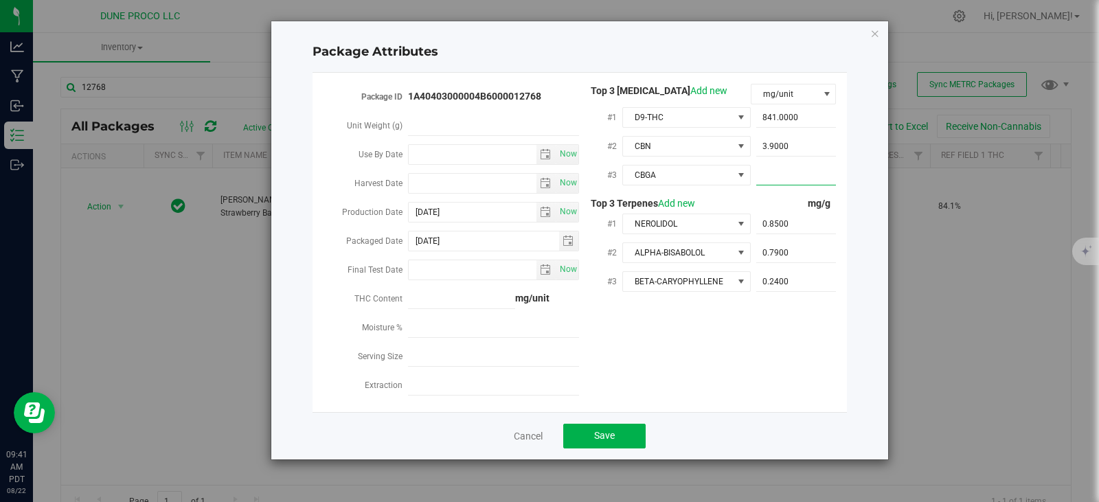
type input "25.6"
type input "25.6000"
click at [630, 424] on button "Save" at bounding box center [604, 436] width 82 height 25
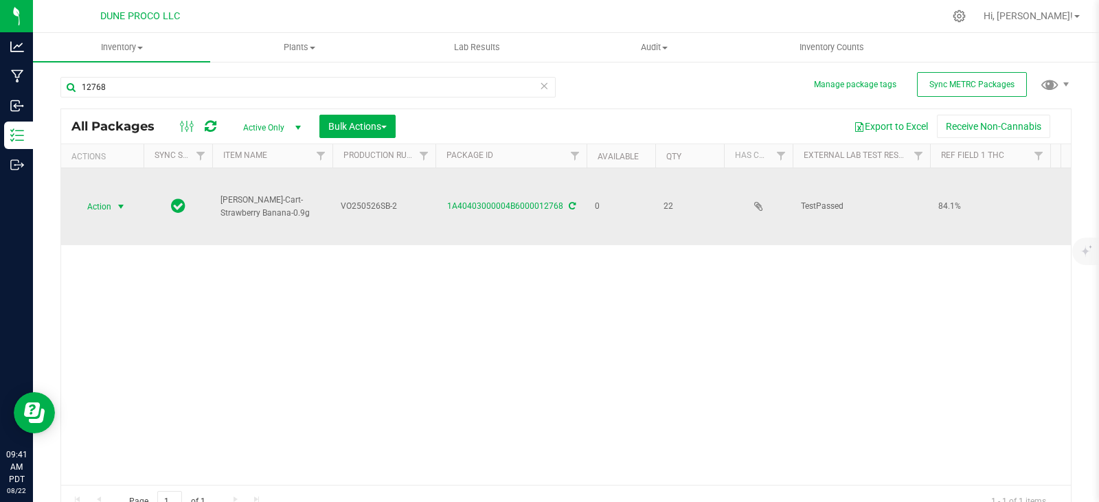
click at [114, 198] on span "select" at bounding box center [121, 206] width 17 height 19
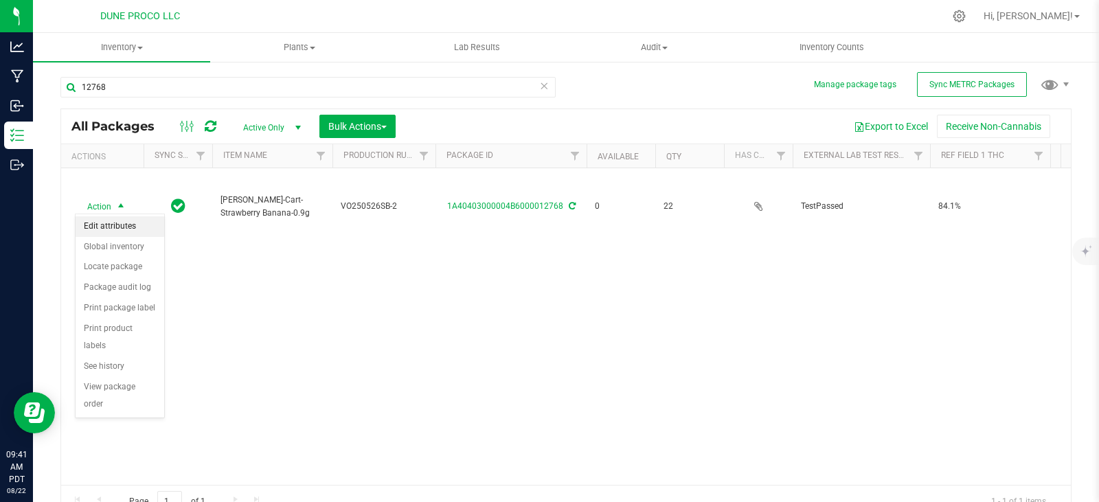
click at [115, 229] on li "Edit attributes" at bounding box center [120, 226] width 89 height 21
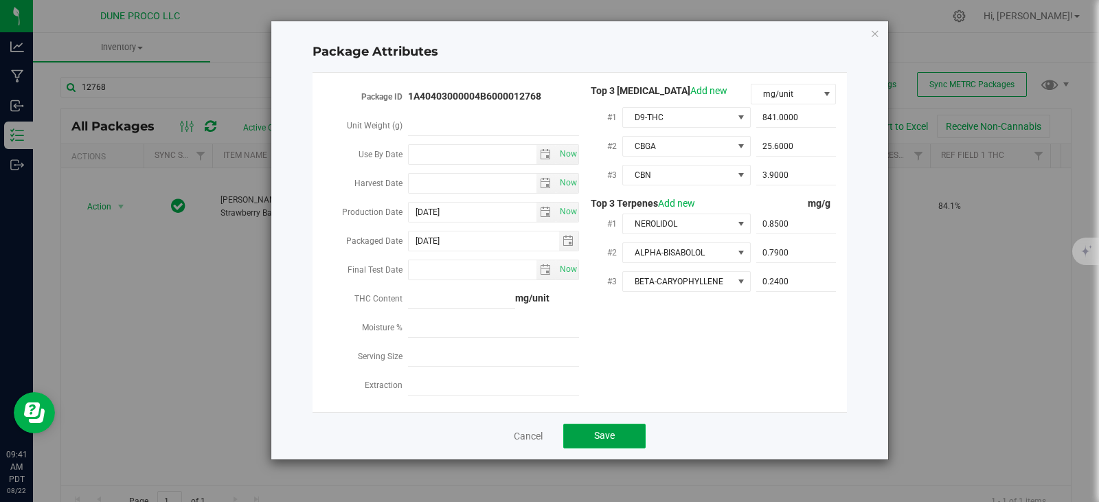
click at [634, 426] on button "Save" at bounding box center [604, 436] width 82 height 25
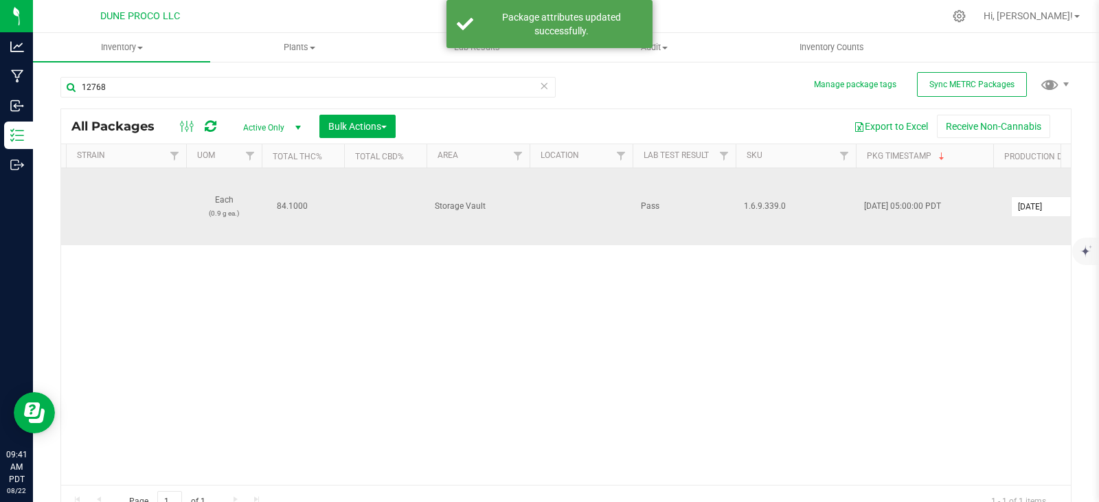
scroll to position [0, 1763]
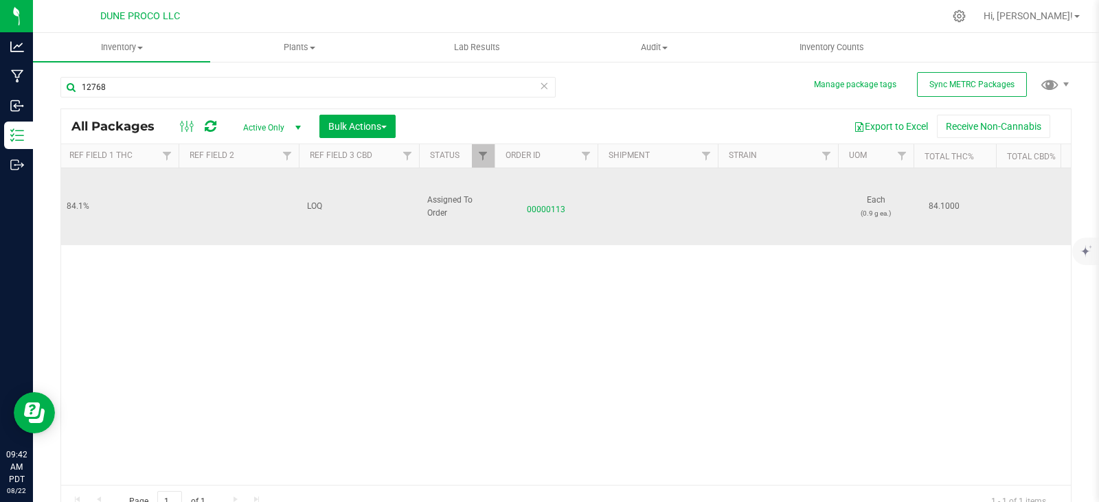
click at [321, 201] on span "LOQ" at bounding box center [359, 206] width 104 height 13
click at [315, 201] on input "LOQ" at bounding box center [355, 206] width 115 height 21
click at [359, 199] on td at bounding box center [359, 206] width 120 height 77
type input "<LOQ"
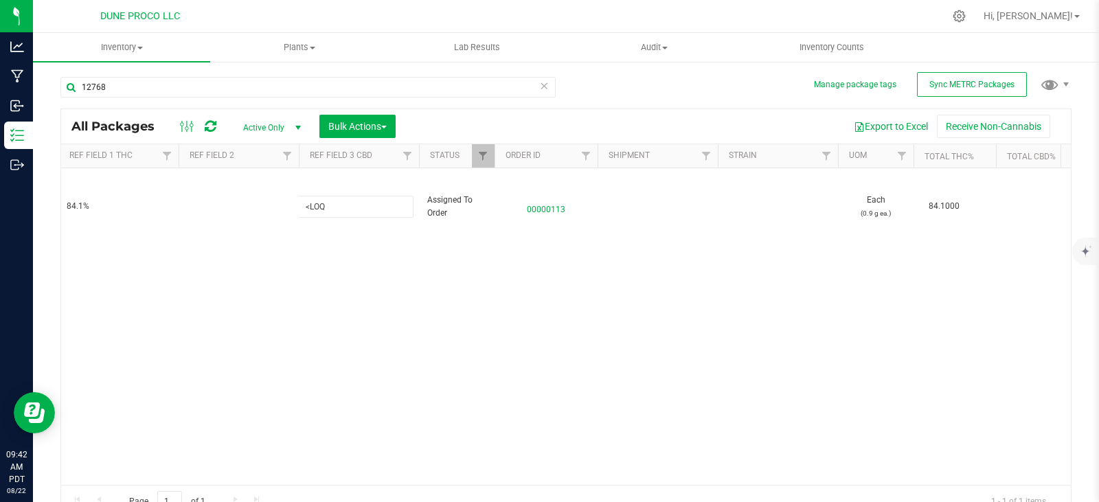
click at [242, 260] on div "All Packages Active Only Active Only Lab Samples Locked All External Internal B…" at bounding box center [565, 313] width 1011 height 409
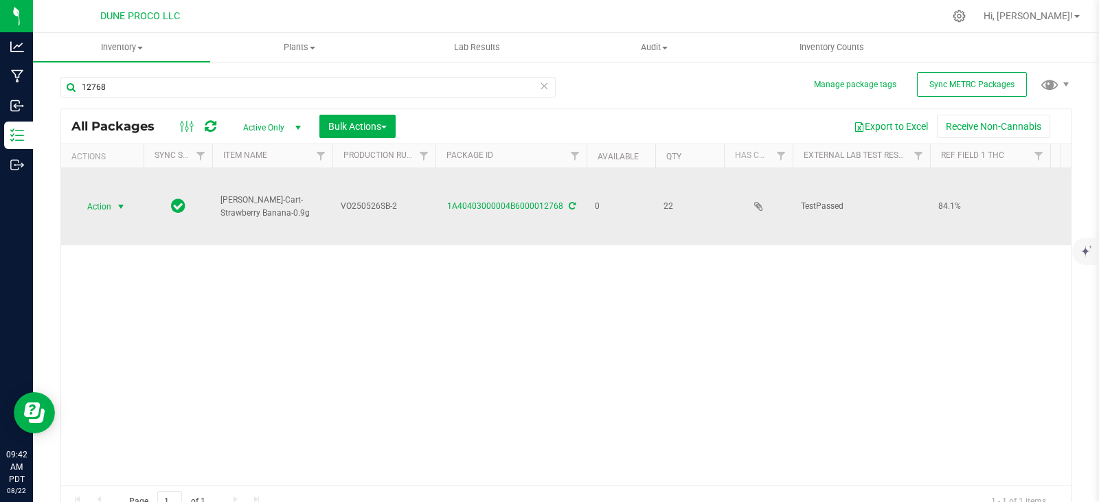
click at [114, 209] on span "select" at bounding box center [121, 206] width 17 height 19
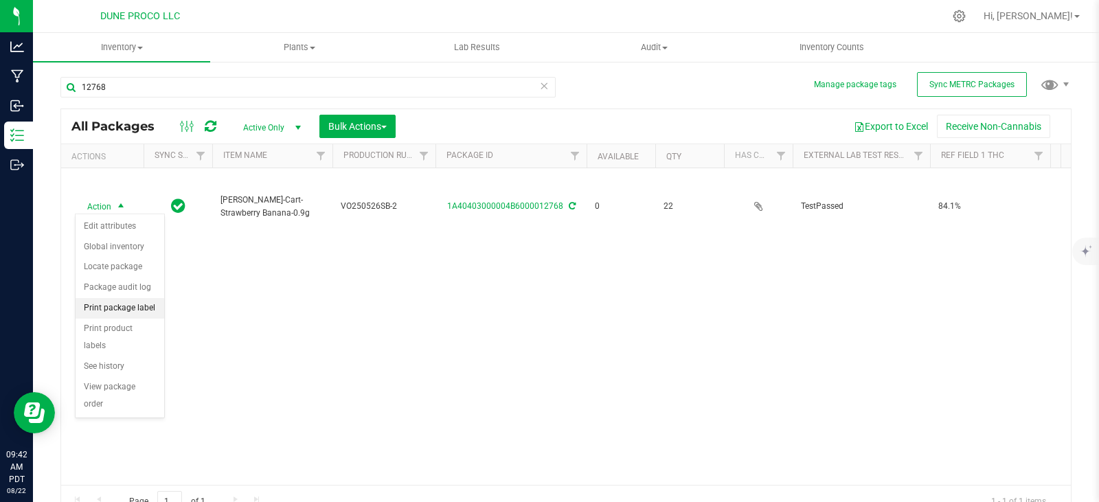
click at [122, 312] on li "Print package label" at bounding box center [120, 308] width 89 height 21
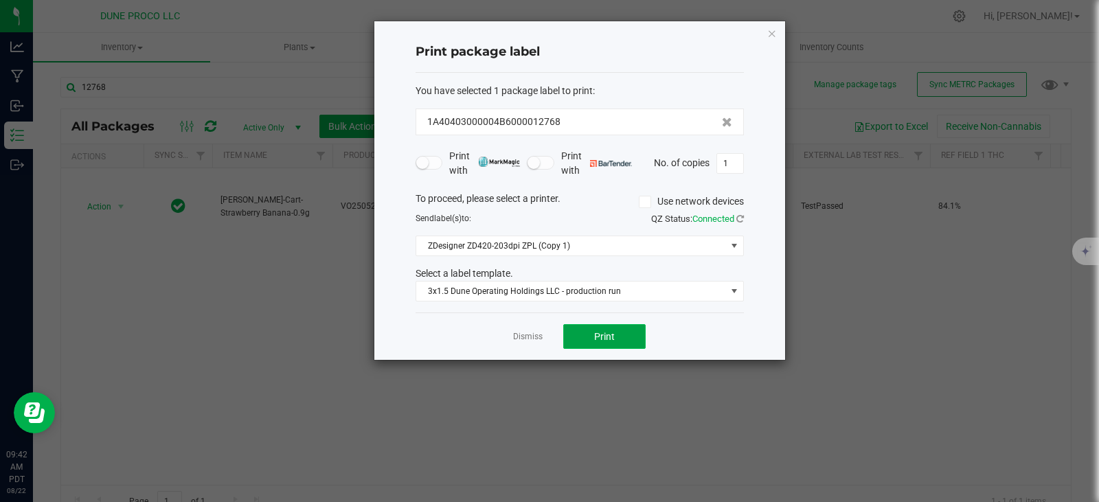
click at [635, 341] on button "Print" at bounding box center [604, 336] width 82 height 25
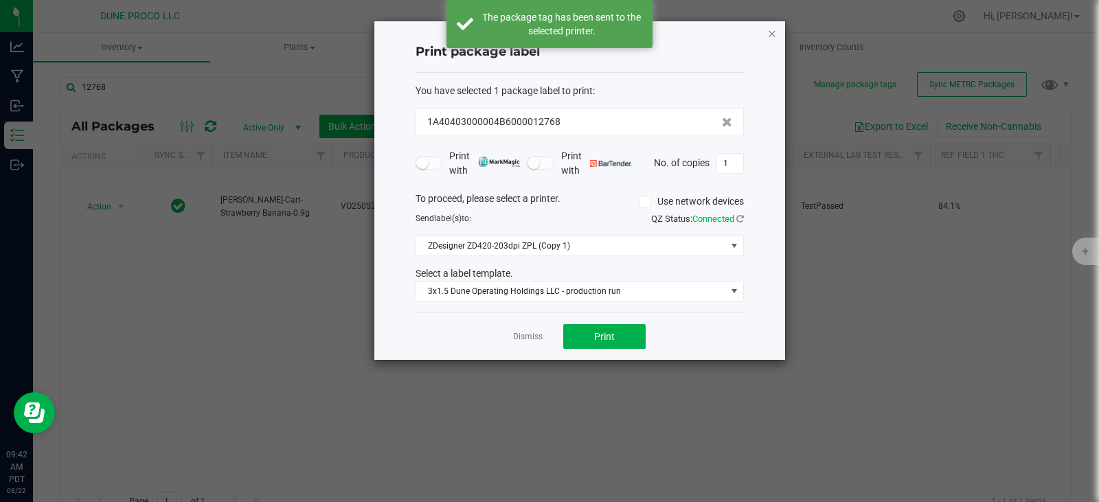
click at [774, 31] on icon "button" at bounding box center [772, 33] width 10 height 16
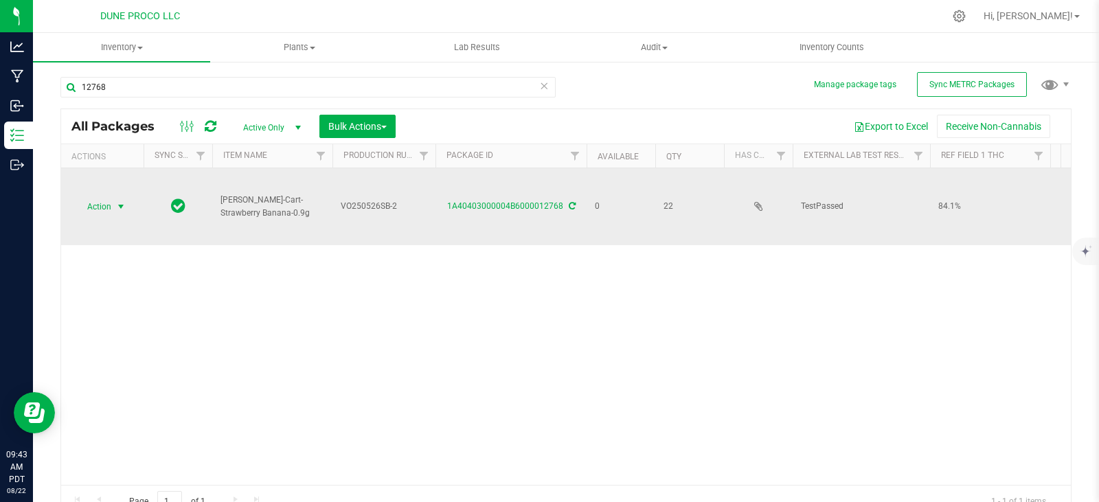
click at [113, 207] on span "select" at bounding box center [121, 206] width 17 height 19
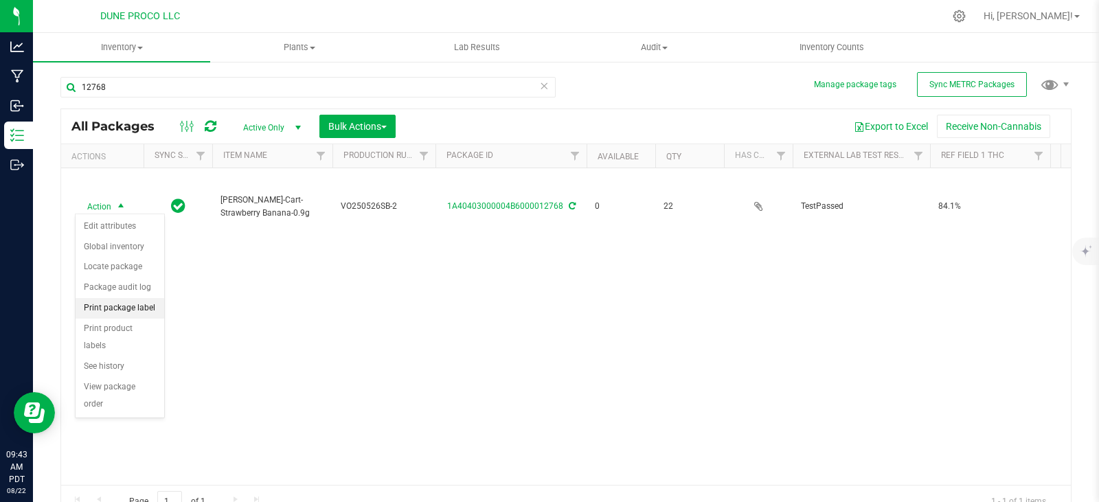
click at [124, 305] on li "Print package label" at bounding box center [120, 308] width 89 height 21
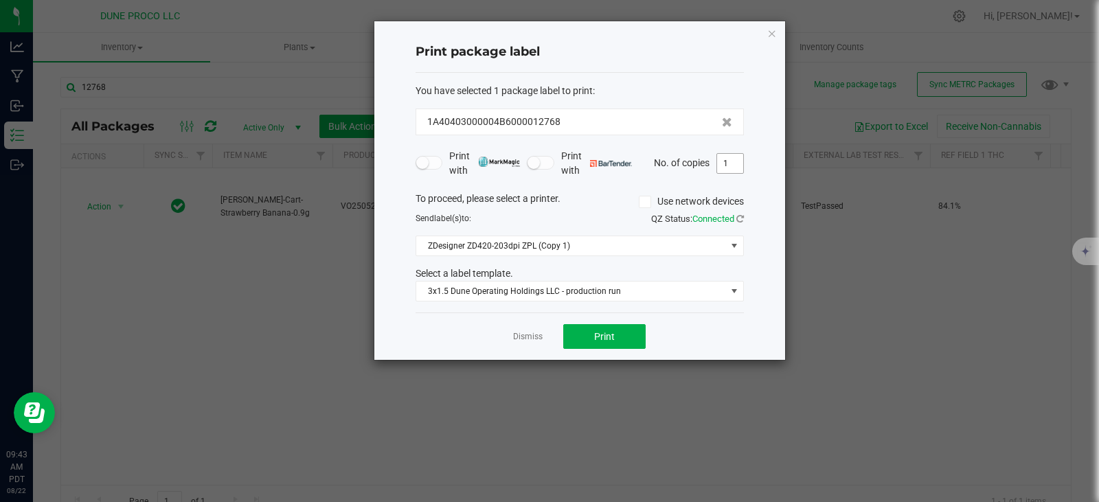
click at [729, 160] on input "1" at bounding box center [730, 163] width 26 height 19
type input "22"
click at [625, 337] on button "Print" at bounding box center [604, 336] width 82 height 25
click at [769, 35] on icon "button" at bounding box center [772, 33] width 10 height 16
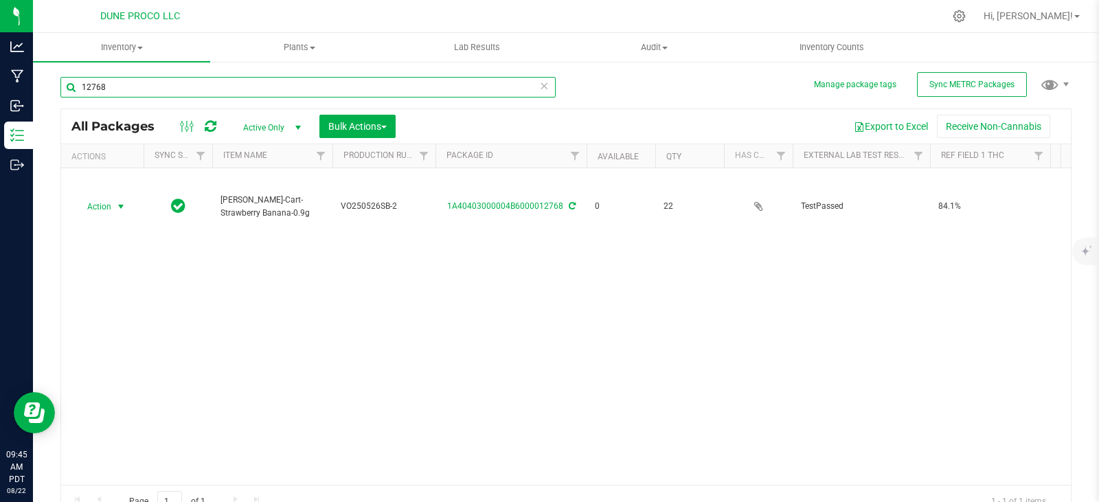
click at [494, 85] on input "12768" at bounding box center [307, 87] width 495 height 21
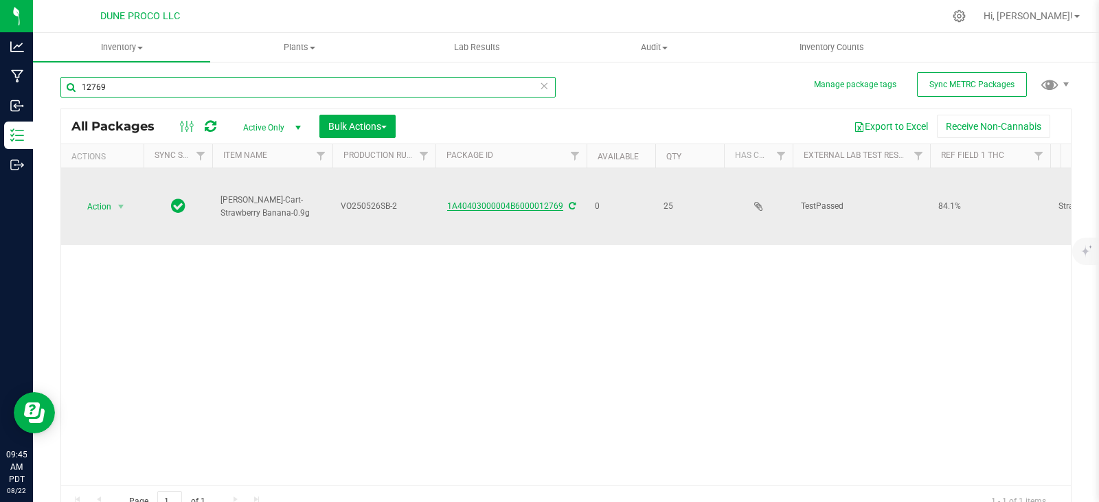
type input "12769"
click at [503, 206] on link "1A40403000004B6000012769" at bounding box center [505, 206] width 116 height 10
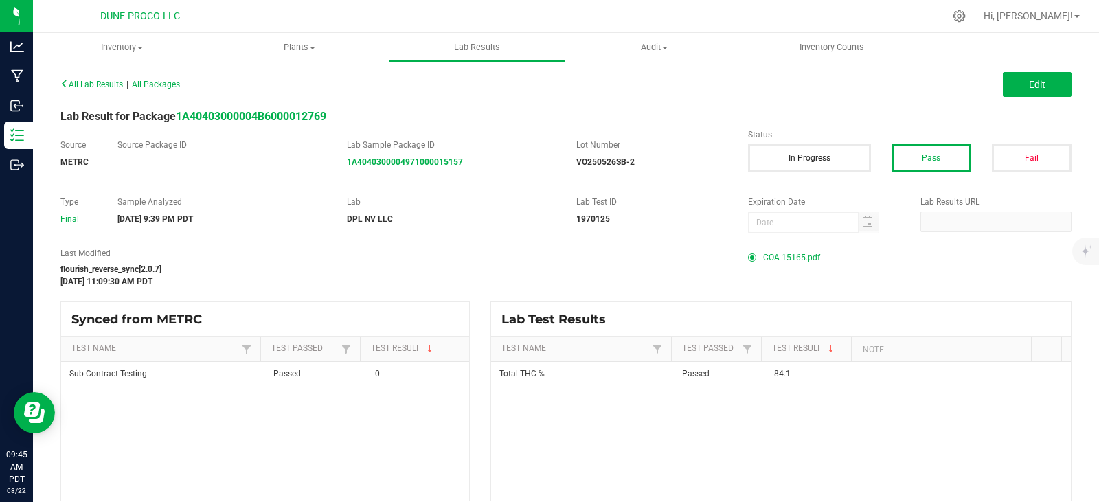
click at [795, 253] on span "COA 15165.pdf" at bounding box center [791, 257] width 57 height 21
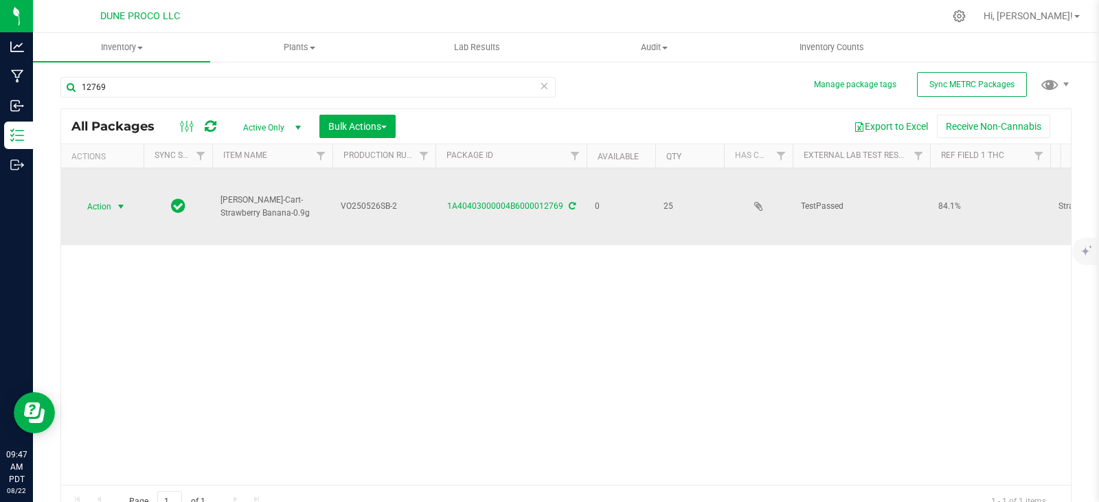
click at [116, 201] on span "select" at bounding box center [120, 206] width 11 height 11
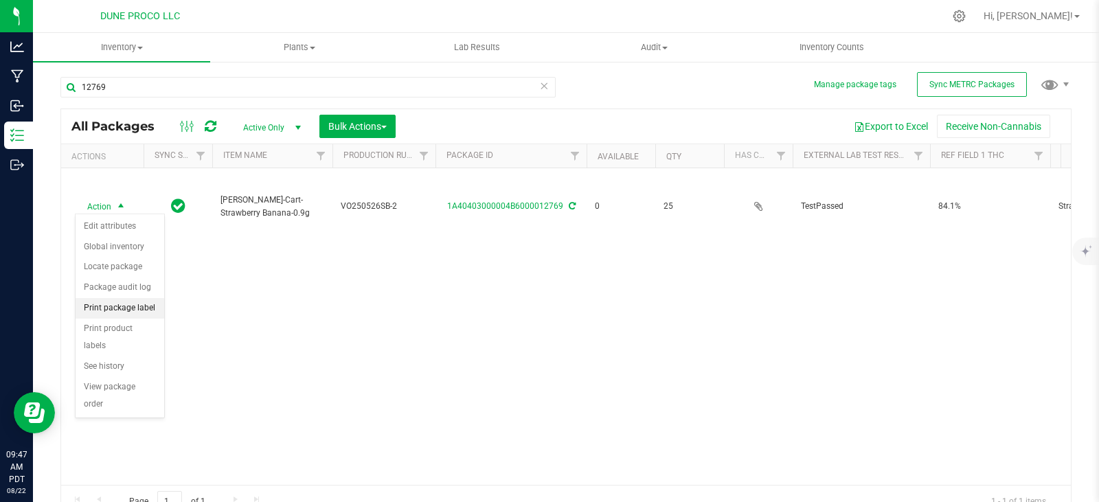
click at [130, 306] on li "Print package label" at bounding box center [120, 308] width 89 height 21
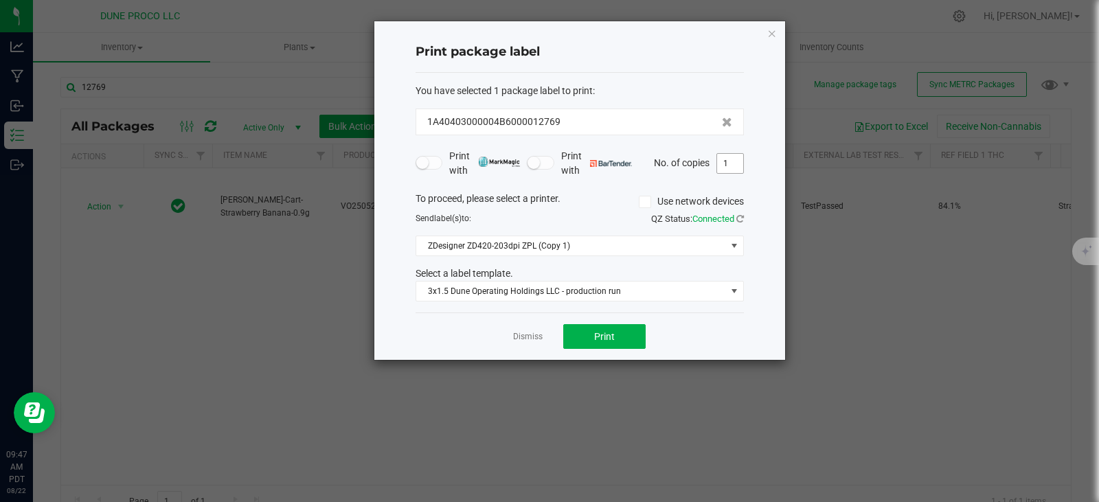
click at [729, 157] on input "1" at bounding box center [730, 163] width 26 height 19
type input "25"
click at [618, 340] on button "Print" at bounding box center [604, 336] width 82 height 25
click at [770, 33] on icon "button" at bounding box center [772, 33] width 10 height 16
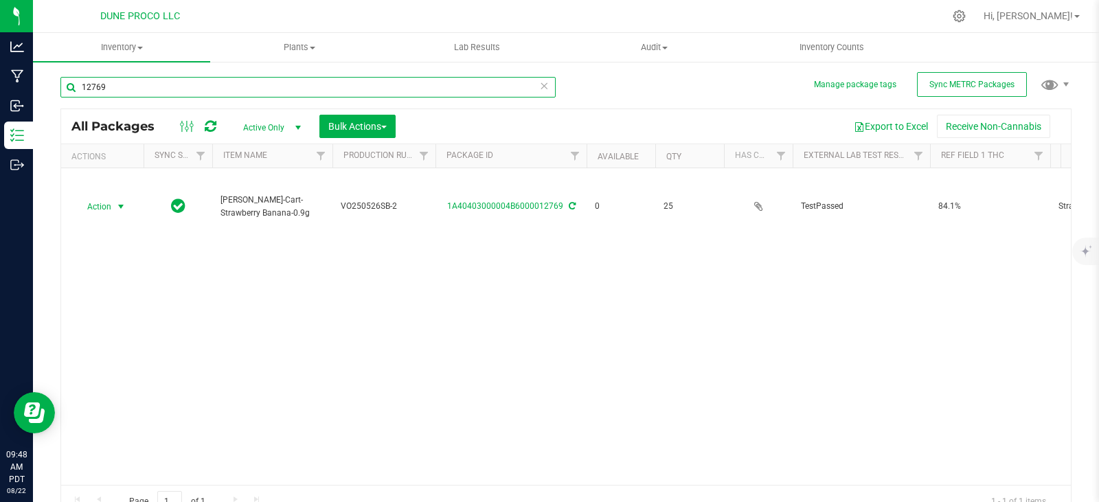
click at [197, 92] on input "12769" at bounding box center [307, 87] width 495 height 21
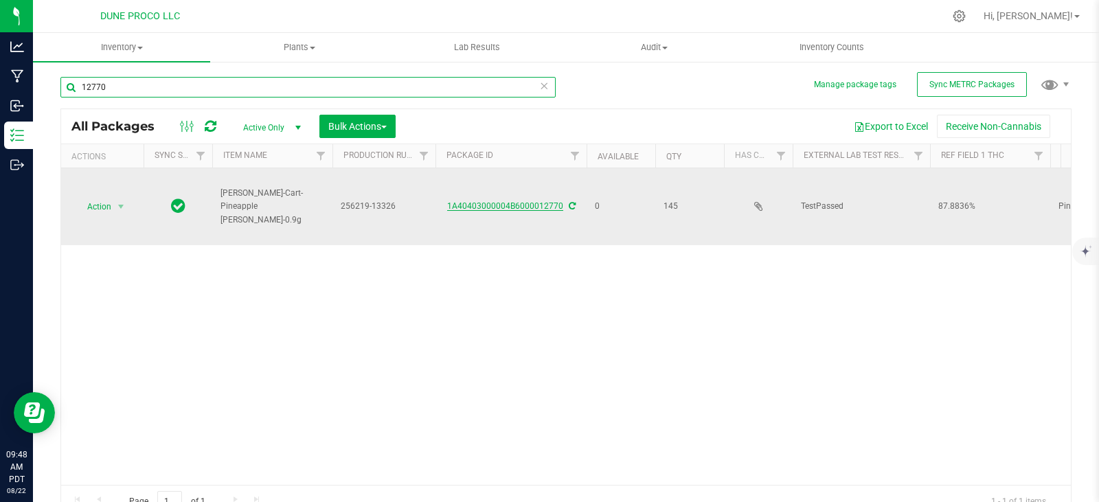
type input "12770"
click at [461, 201] on link "1A40403000004B6000012770" at bounding box center [505, 206] width 116 height 10
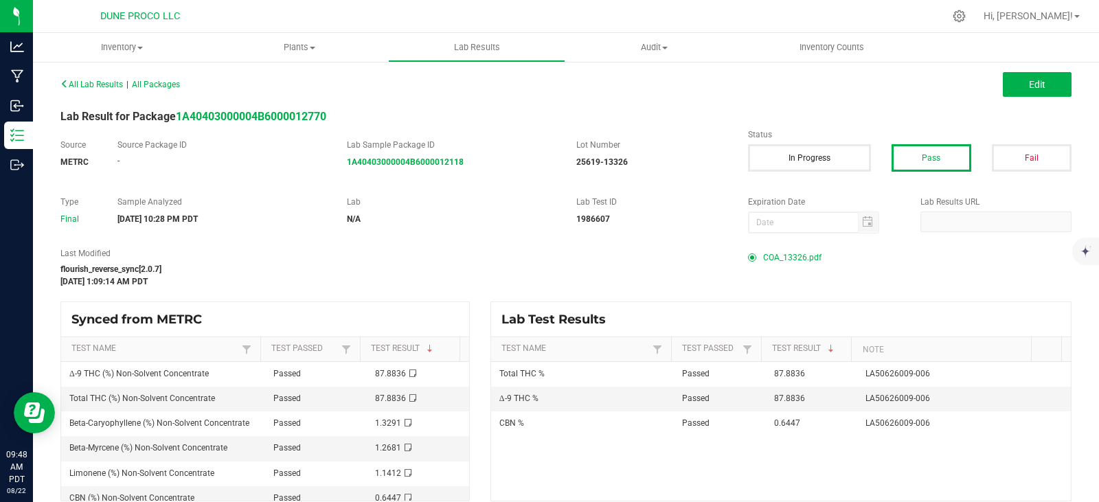
click at [765, 251] on span "COA_13326.pdf" at bounding box center [792, 257] width 58 height 21
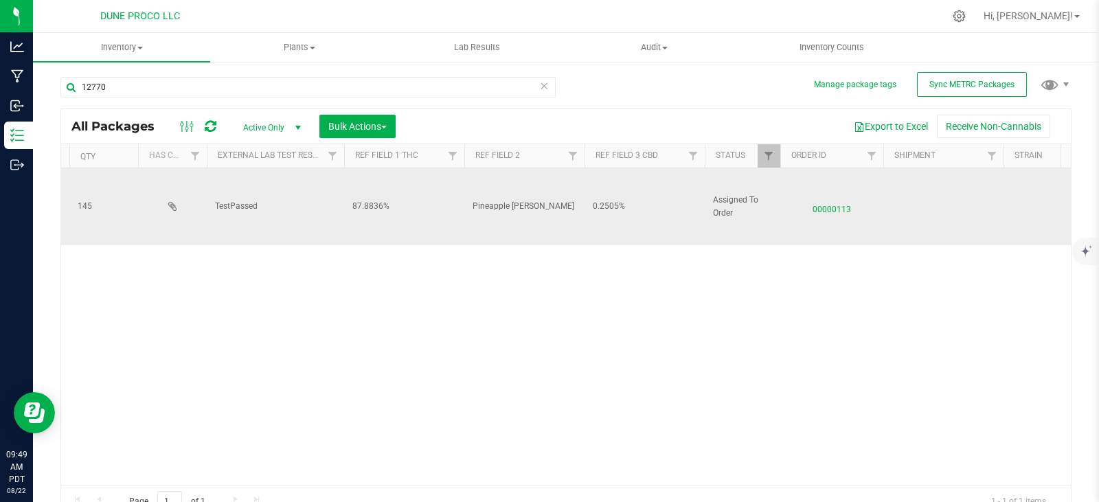
scroll to position [0, 591]
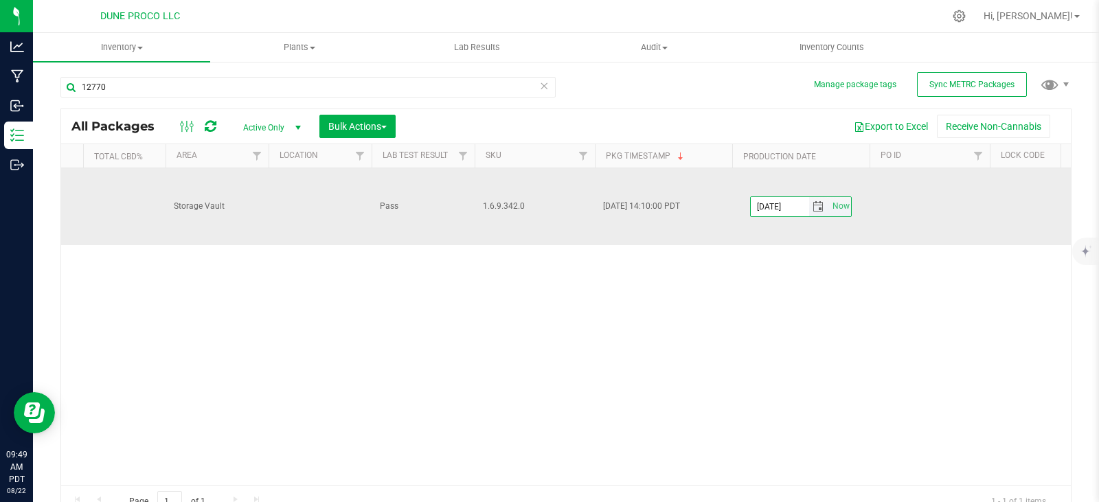
click at [799, 197] on input "[DATE]" at bounding box center [780, 206] width 58 height 19
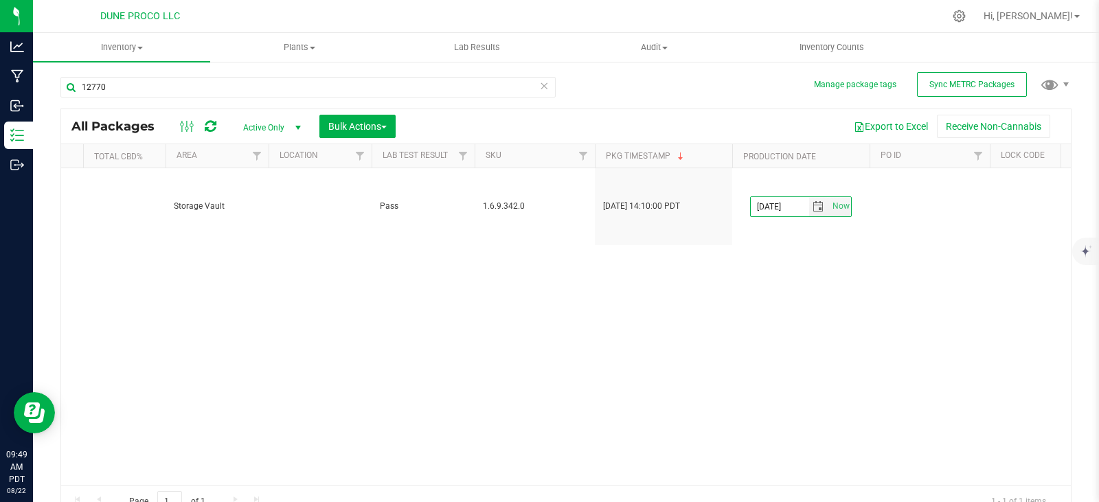
type input "[DATE]"
click at [795, 227] on div "Action Action Edit attributes Global inventory Locate package Package audit log…" at bounding box center [566, 326] width 1010 height 317
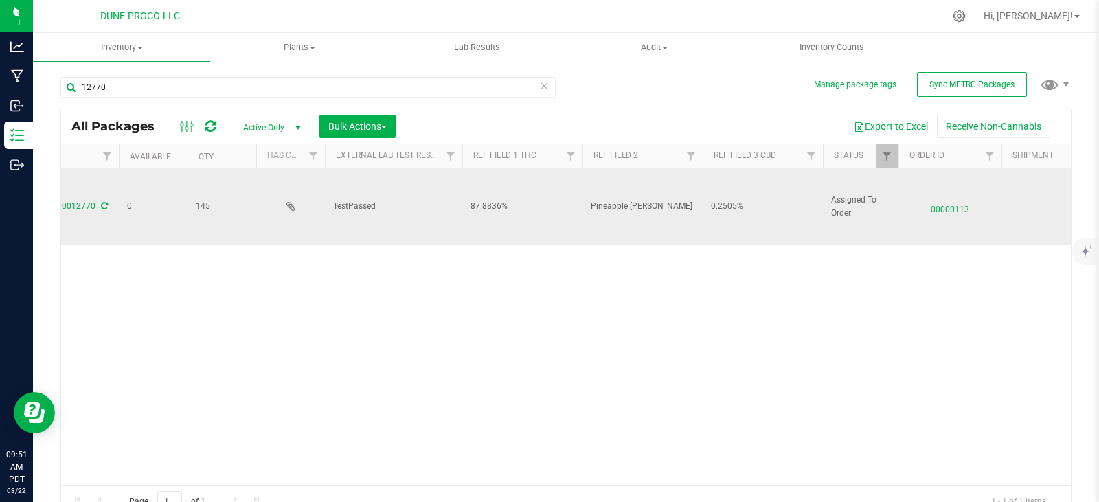
scroll to position [0, 0]
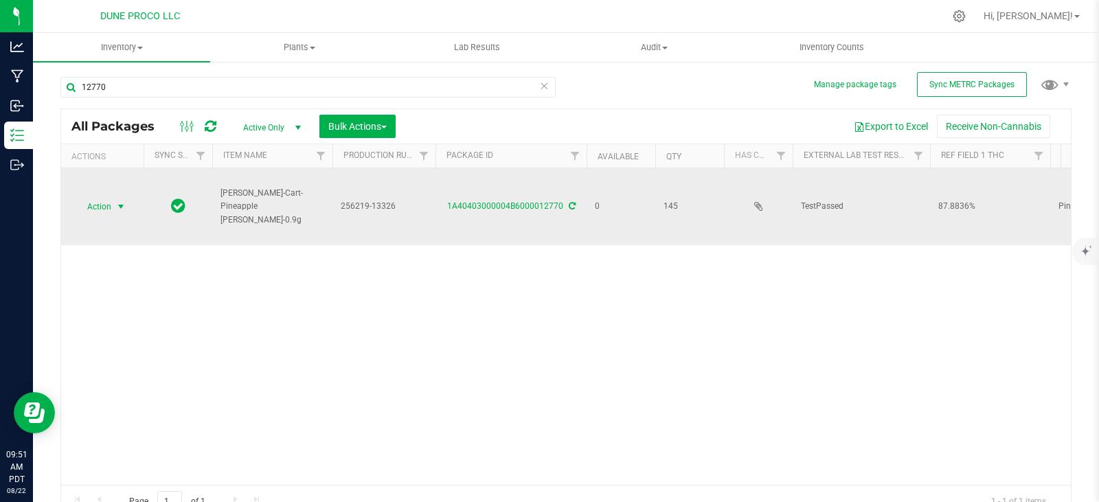
click at [113, 197] on span "select" at bounding box center [121, 206] width 17 height 19
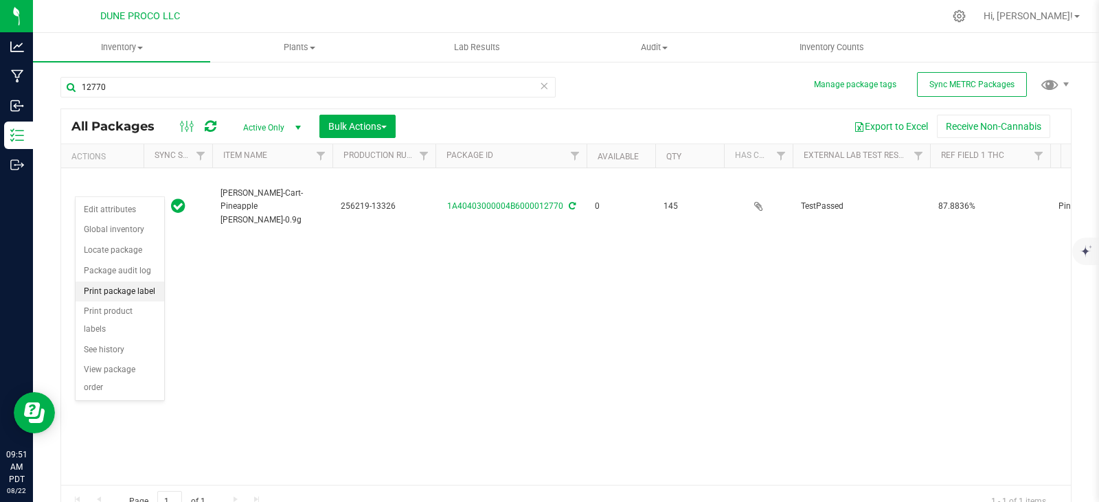
click at [124, 297] on li "Print package label" at bounding box center [120, 292] width 89 height 21
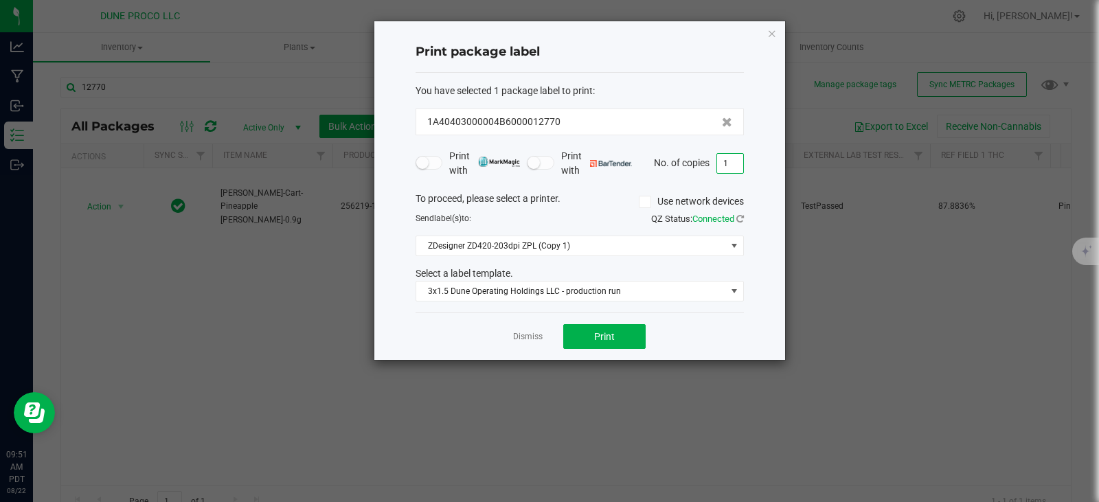
click at [731, 166] on input "1" at bounding box center [730, 163] width 26 height 19
type input "145"
click at [622, 341] on button "Print" at bounding box center [604, 336] width 82 height 25
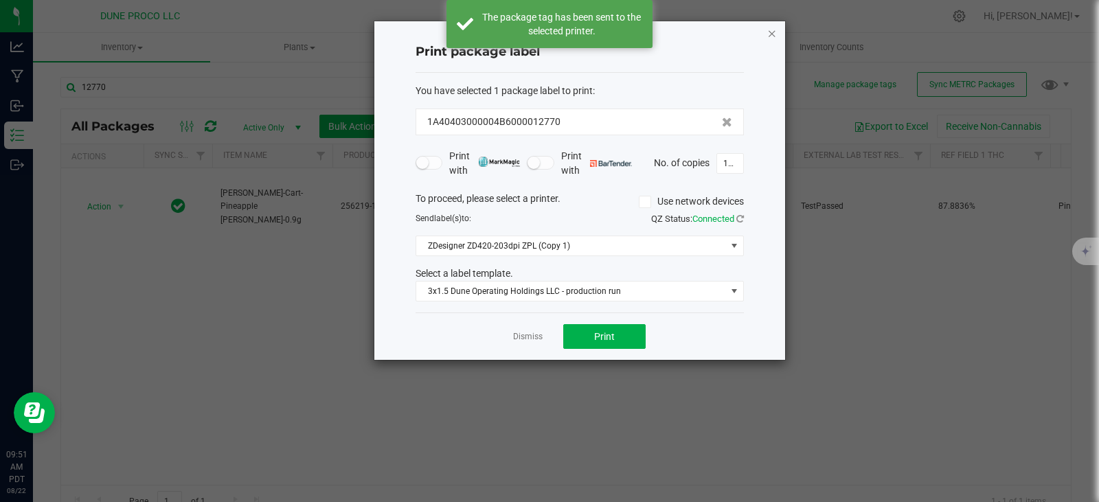
click at [771, 34] on icon "button" at bounding box center [772, 33] width 10 height 16
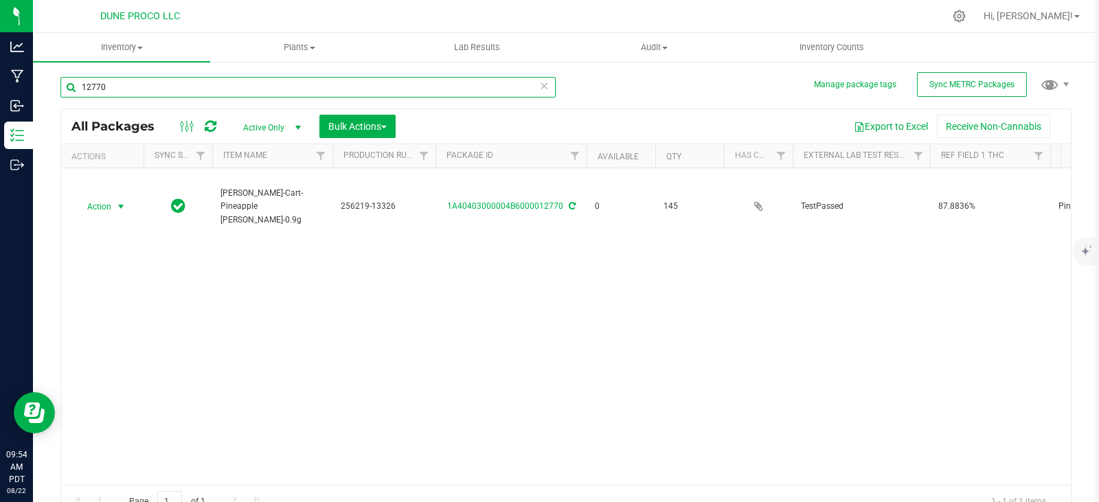
click at [364, 83] on input "12770" at bounding box center [307, 87] width 495 height 21
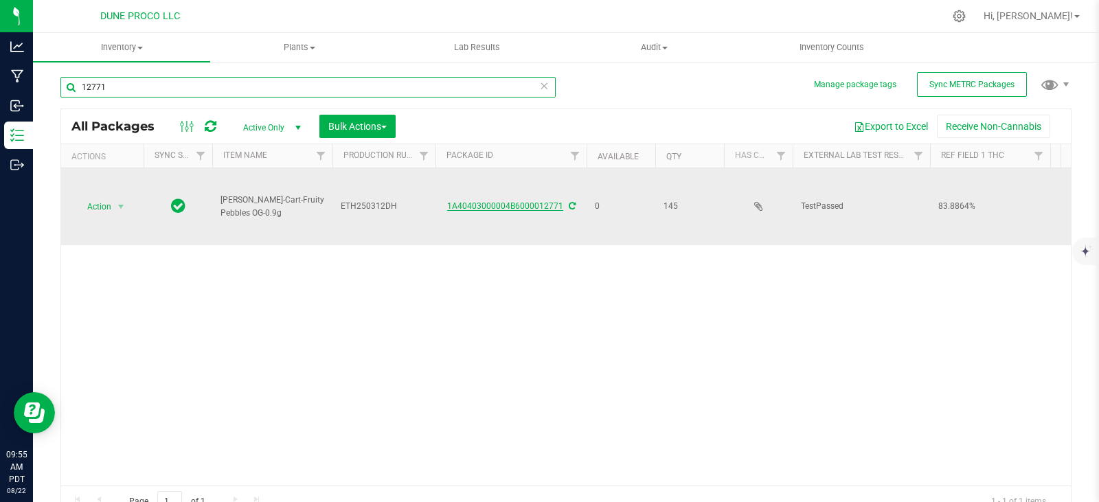
type input "12771"
click at [463, 201] on link "1A40403000004B6000012771" at bounding box center [505, 206] width 116 height 10
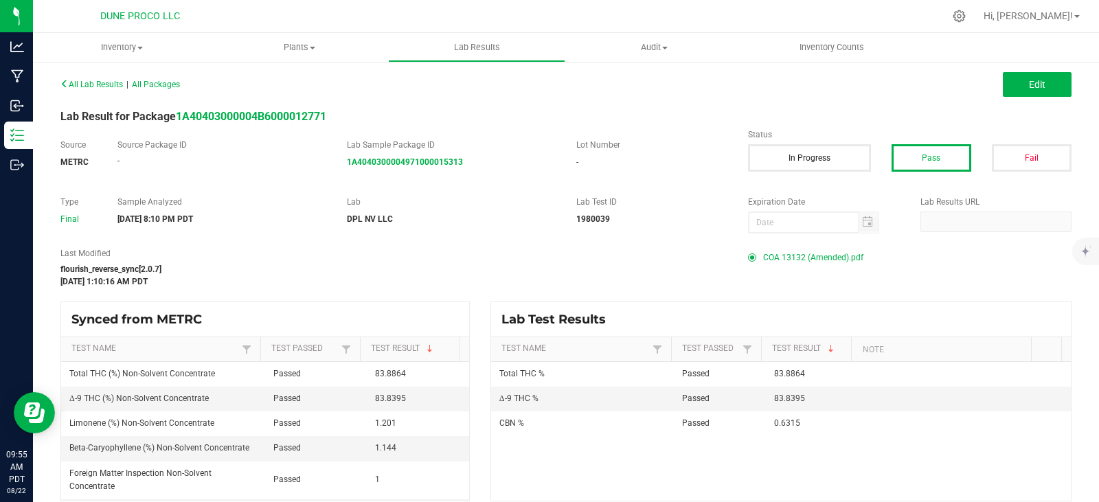
drag, startPoint x: 758, startPoint y: 258, endPoint x: 651, endPoint y: 244, distance: 107.2
click at [651, 244] on div "All Lab Results | All Packages Edit Lab Result for Package 1A40403000004B600001…" at bounding box center [565, 287] width 1011 height 427
click at [790, 252] on span "COA 13132 (Amended).pdf" at bounding box center [813, 257] width 100 height 21
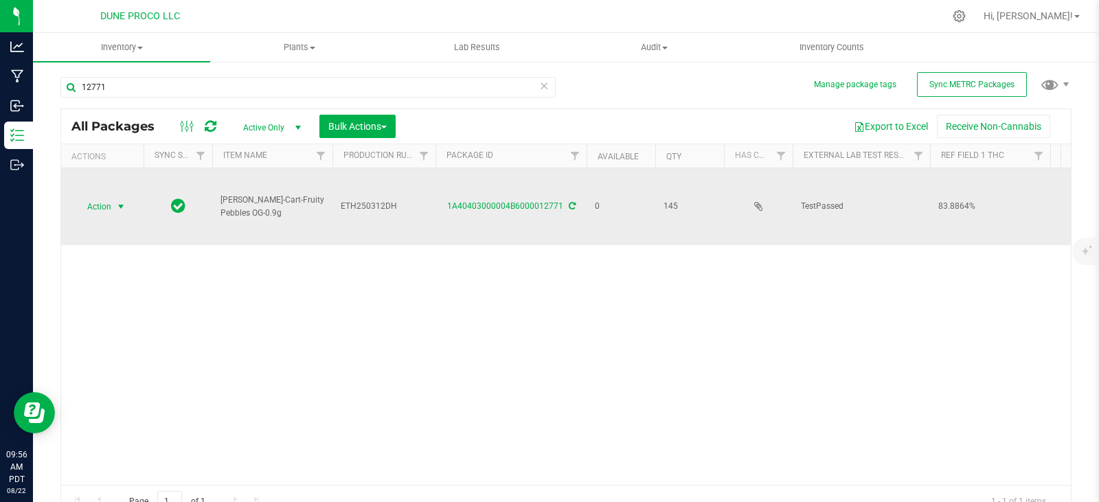
click at [115, 197] on span "select" at bounding box center [121, 206] width 17 height 19
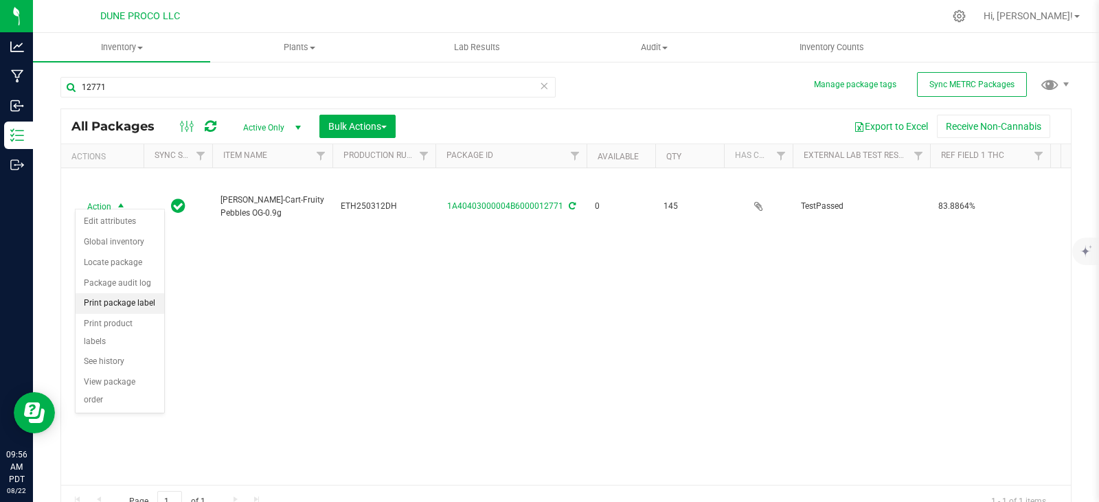
click at [138, 307] on li "Print package label" at bounding box center [120, 303] width 89 height 21
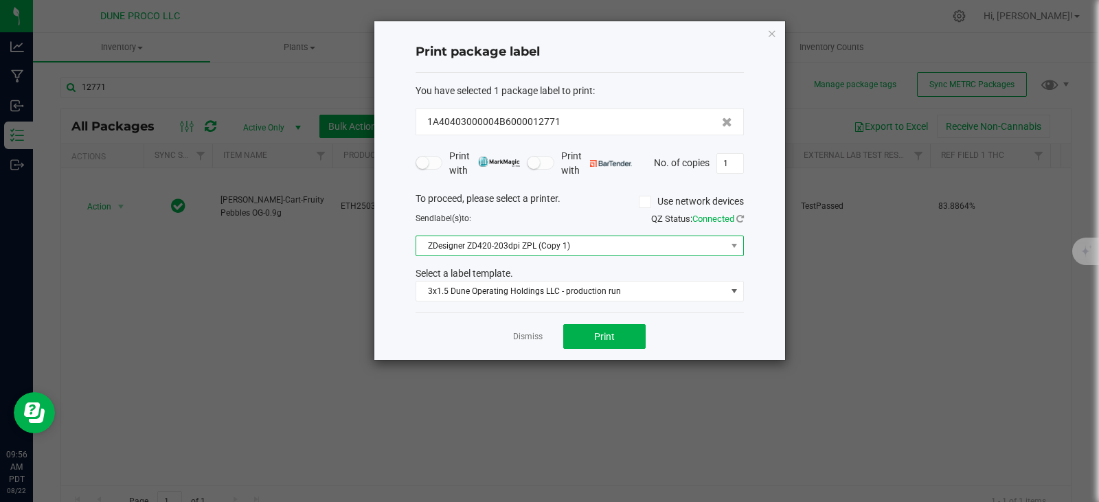
click at [530, 250] on span "ZDesigner ZD420-203dpi ZPL (Copy 1)" at bounding box center [571, 245] width 310 height 19
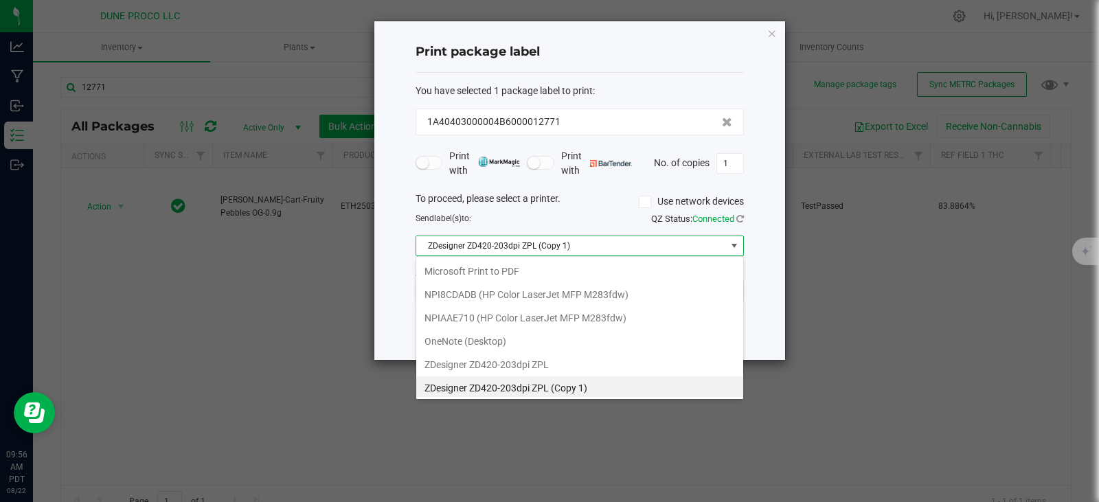
scroll to position [3, 0]
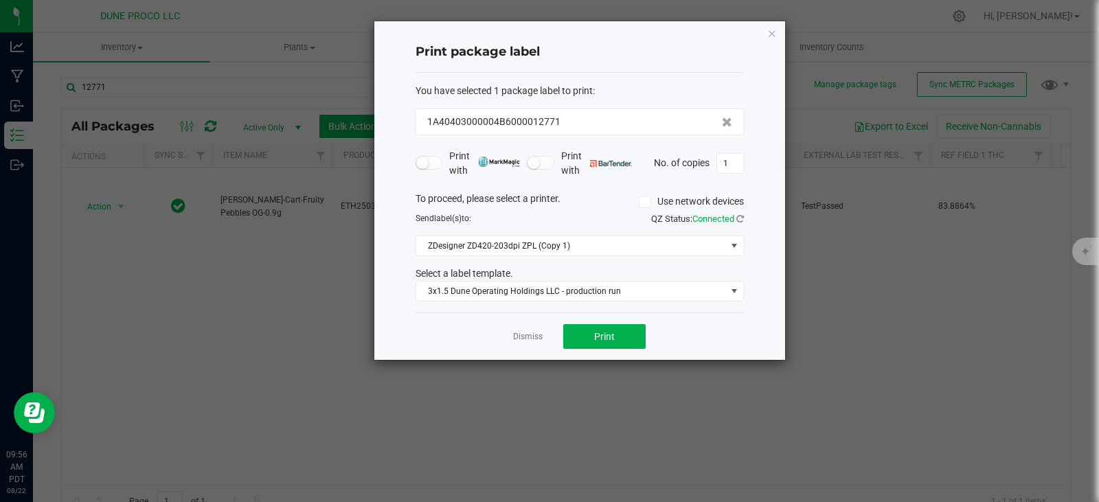
click at [855, 251] on ngb-modal-window "Print package label You have selected 1 package label to print : 1A40403000004B…" at bounding box center [554, 251] width 1109 height 502
click at [776, 35] on icon "button" at bounding box center [772, 33] width 10 height 16
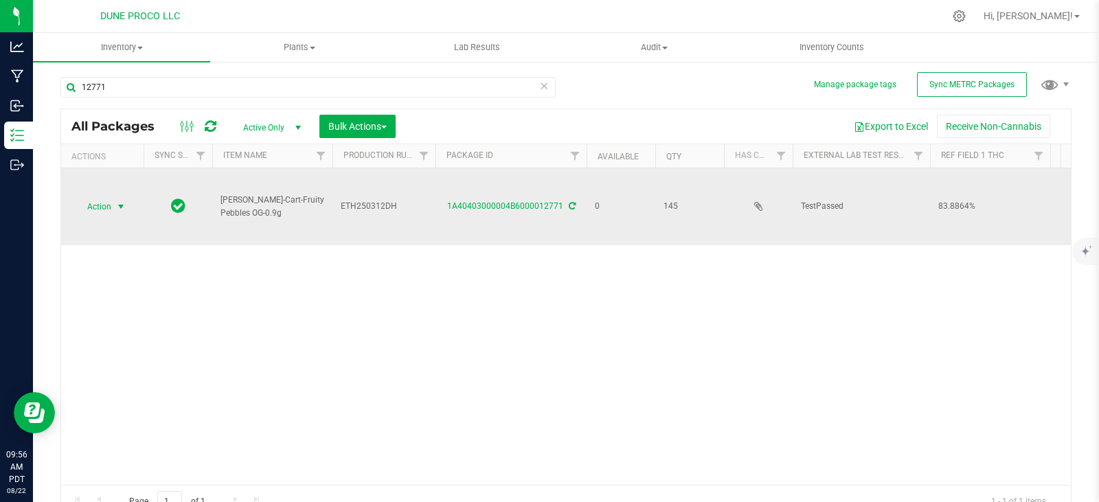
click at [120, 201] on span "select" at bounding box center [120, 206] width 11 height 11
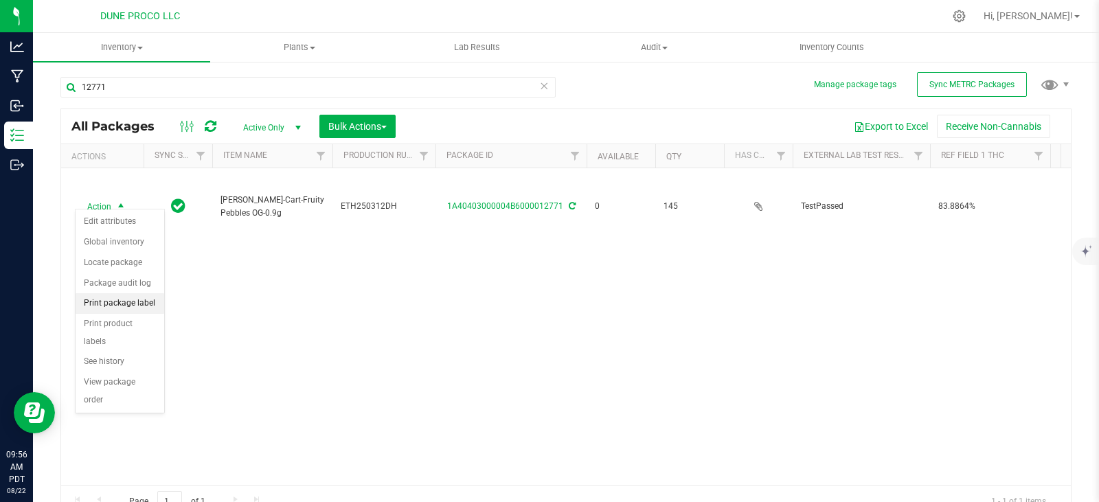
click at [111, 305] on li "Print package label" at bounding box center [120, 303] width 89 height 21
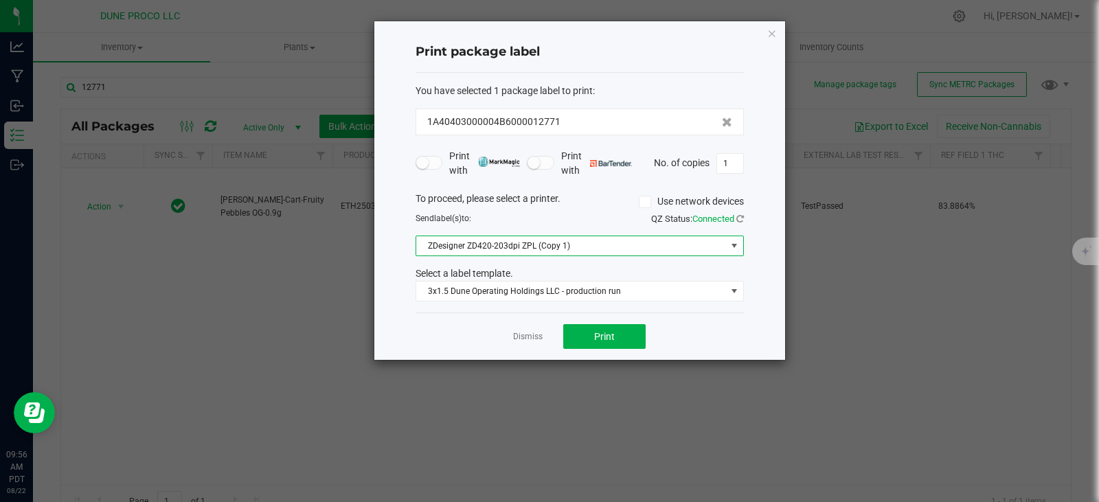
click at [552, 252] on span "ZDesigner ZD420-203dpi ZPL (Copy 1)" at bounding box center [571, 245] width 310 height 19
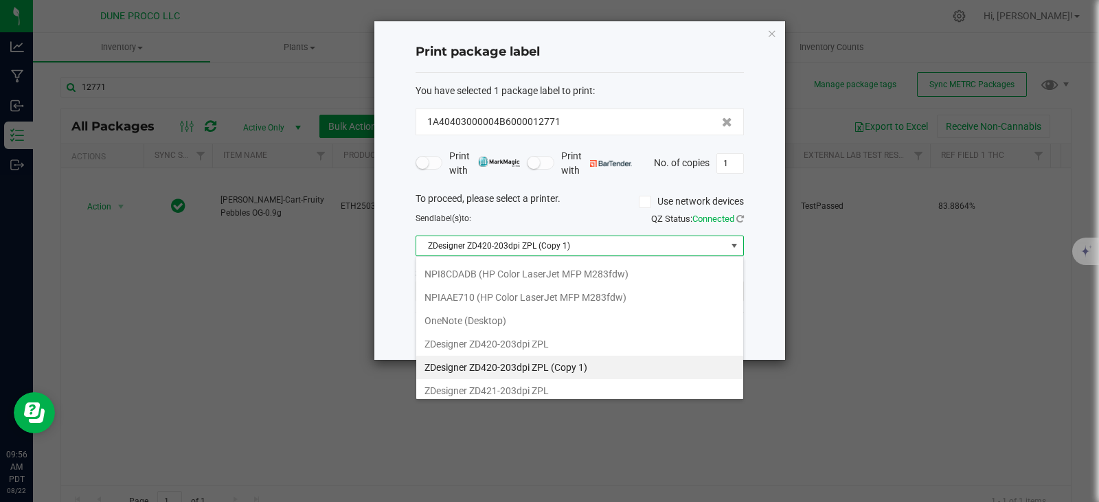
scroll to position [26, 0]
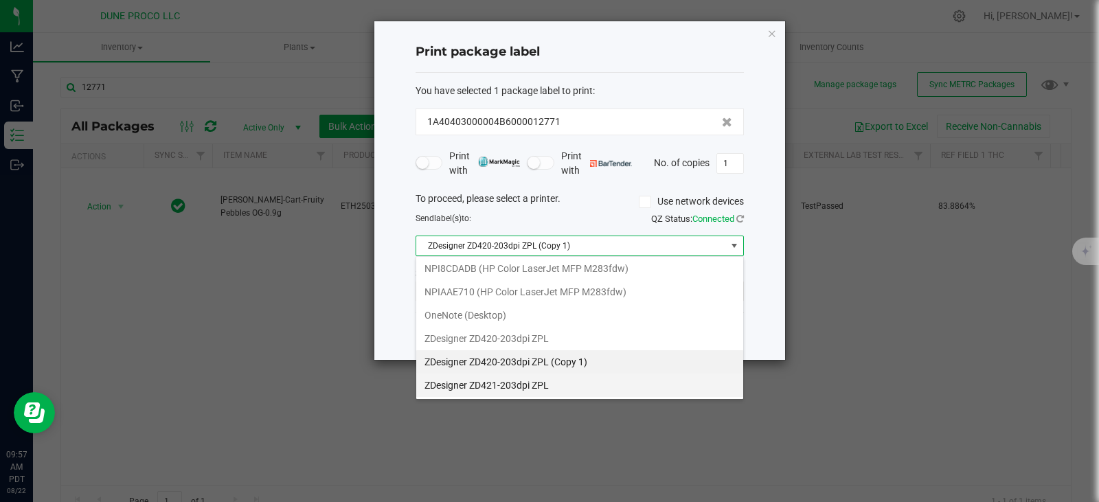
click at [629, 387] on ZPL "ZDesigner ZD421-203dpi ZPL" at bounding box center [579, 385] width 327 height 23
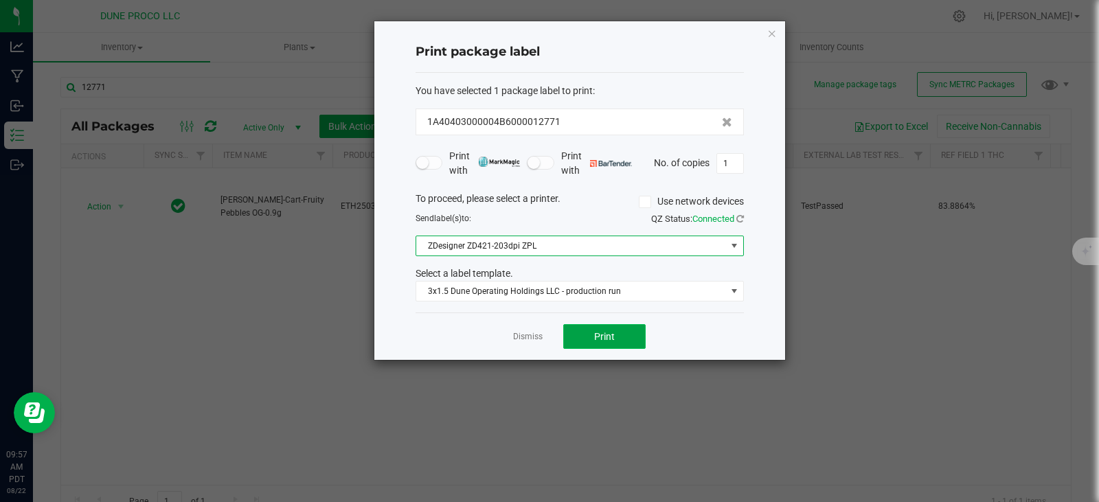
click at [583, 334] on button "Print" at bounding box center [604, 336] width 82 height 25
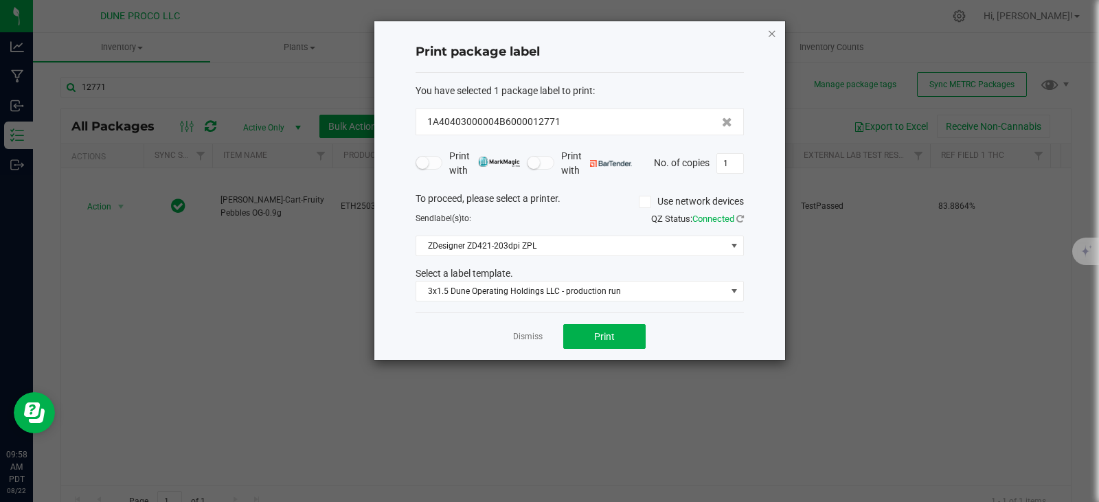
click at [771, 32] on icon "button" at bounding box center [772, 33] width 10 height 16
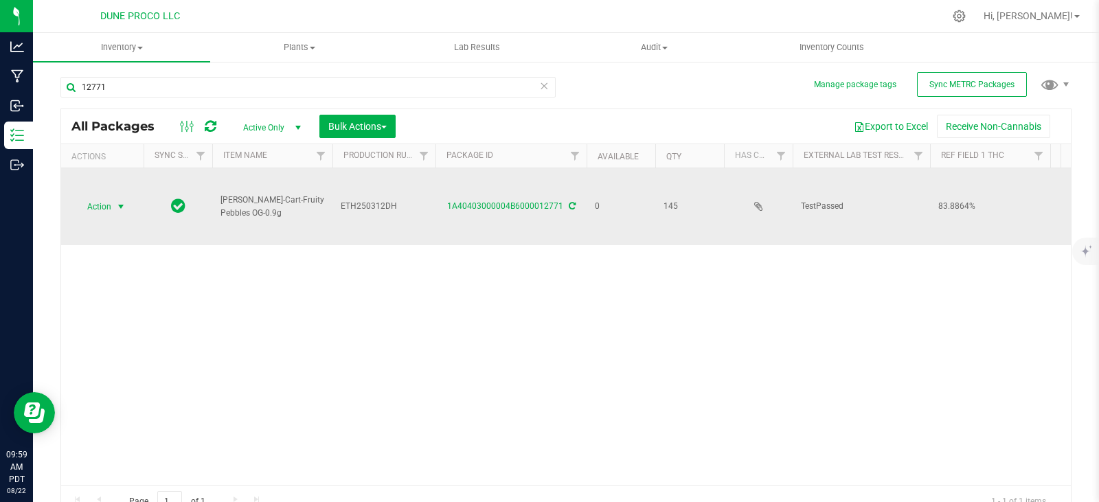
click at [114, 198] on span "select" at bounding box center [121, 206] width 17 height 19
click at [284, 210] on span "[PERSON_NAME]-Cart-Fruity Pebbles OG-0.9g" at bounding box center [272, 207] width 104 height 26
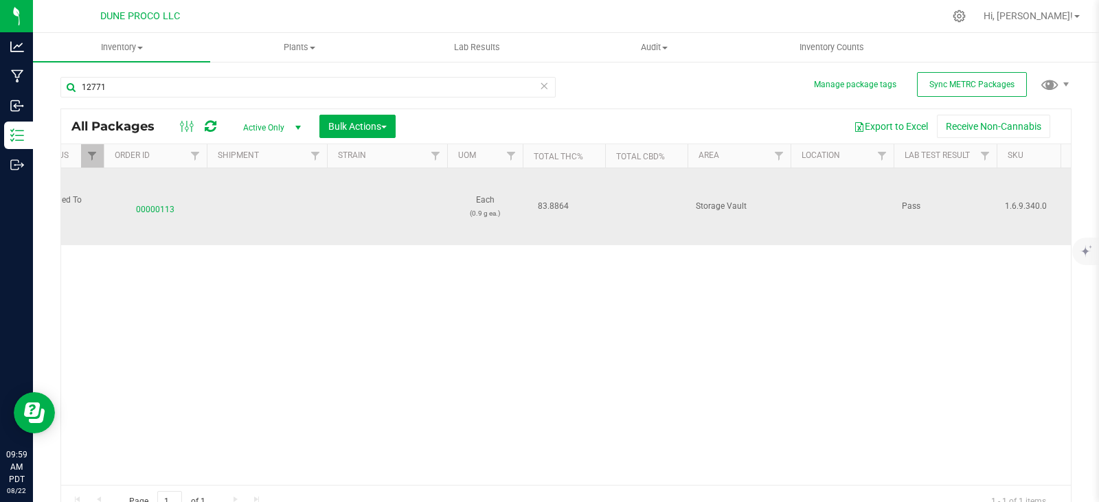
scroll to position [0, 1210]
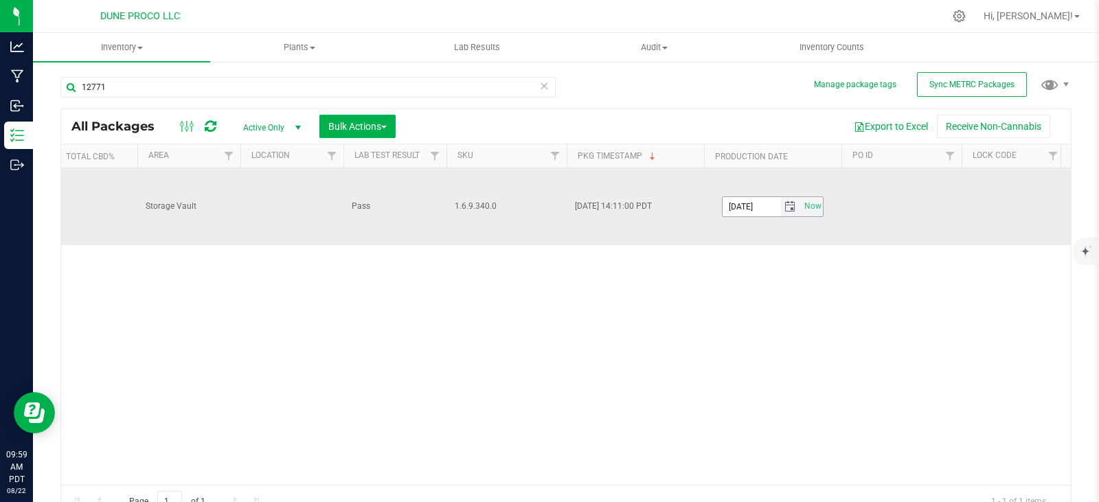
click at [771, 197] on input "[DATE]" at bounding box center [751, 206] width 58 height 19
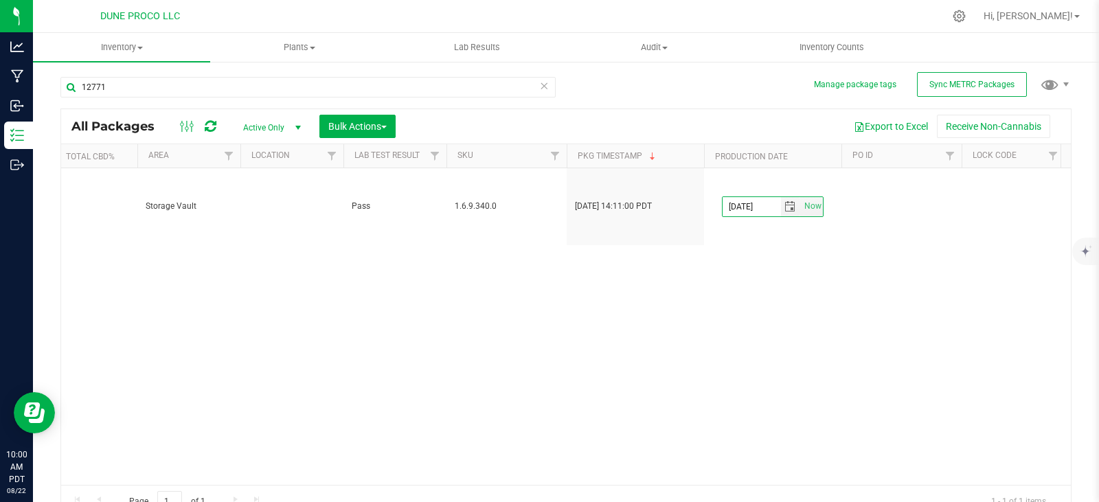
type input "[DATE]"
click at [327, 329] on div "Action Action Edit attributes Global inventory Locate package Package audit log…" at bounding box center [566, 326] width 1010 height 317
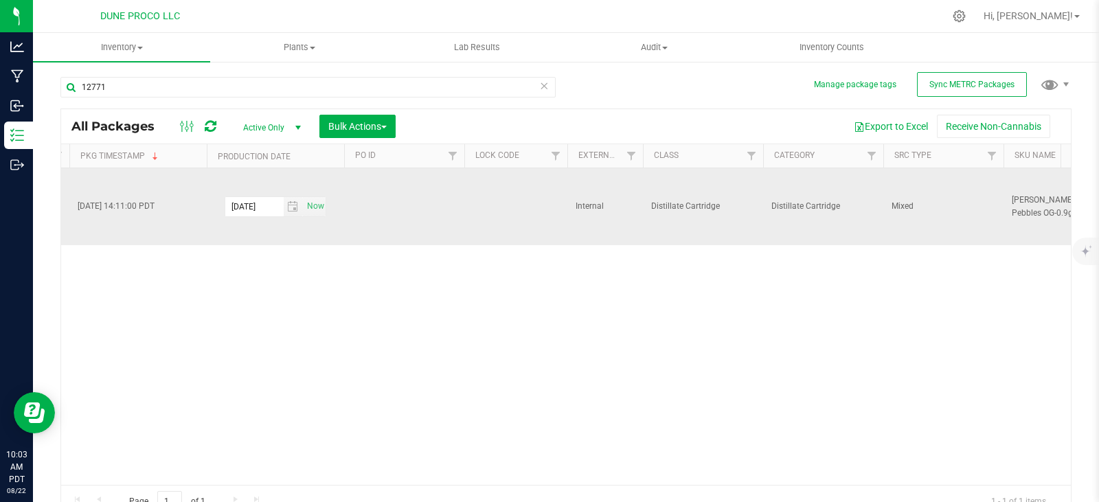
scroll to position [0, 2431]
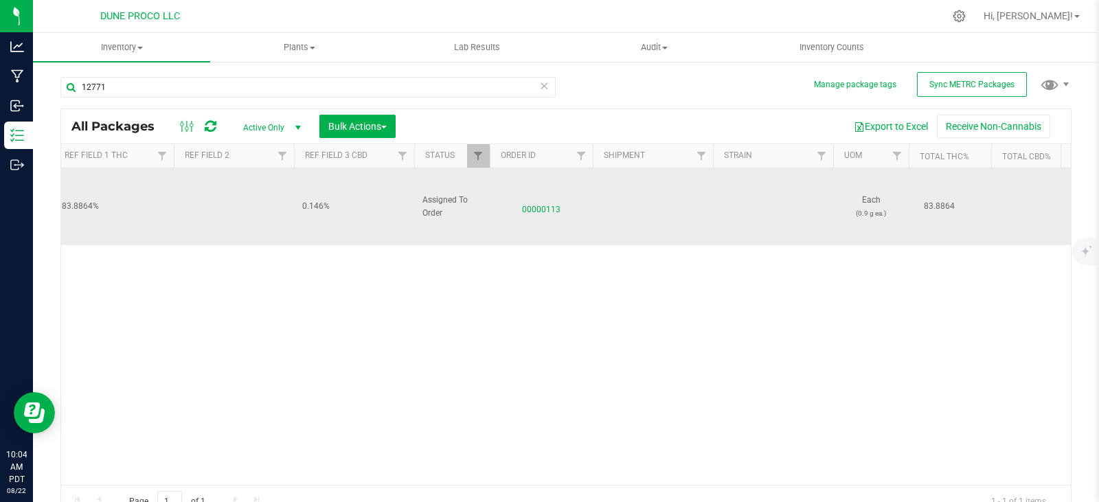
click at [323, 201] on span "0.146%" at bounding box center [354, 206] width 104 height 13
click at [323, 201] on input "0.146%" at bounding box center [350, 206] width 115 height 21
type input "1.460"
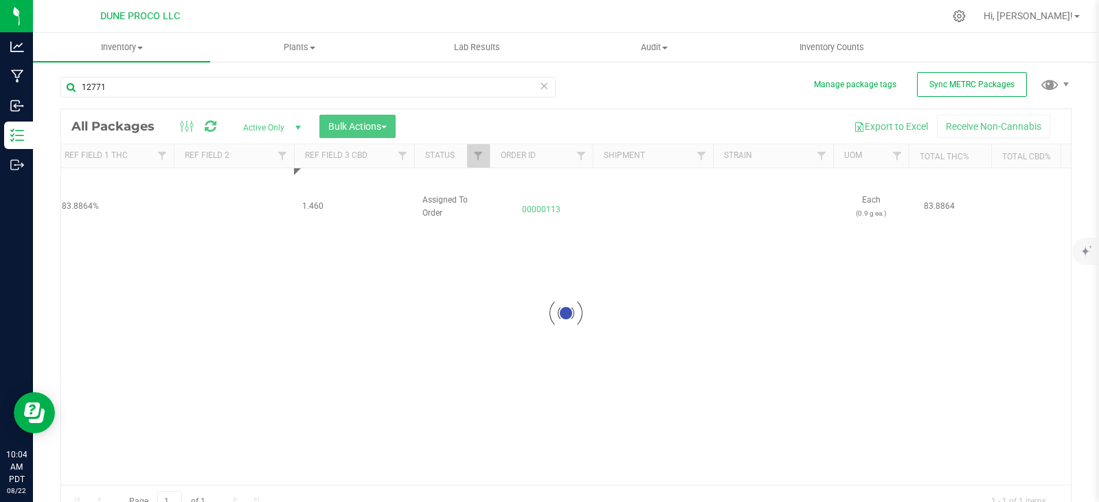
click at [337, 275] on div "Loading... All Packages Active Only Active Only Lab Samples Locked All External…" at bounding box center [565, 313] width 1011 height 409
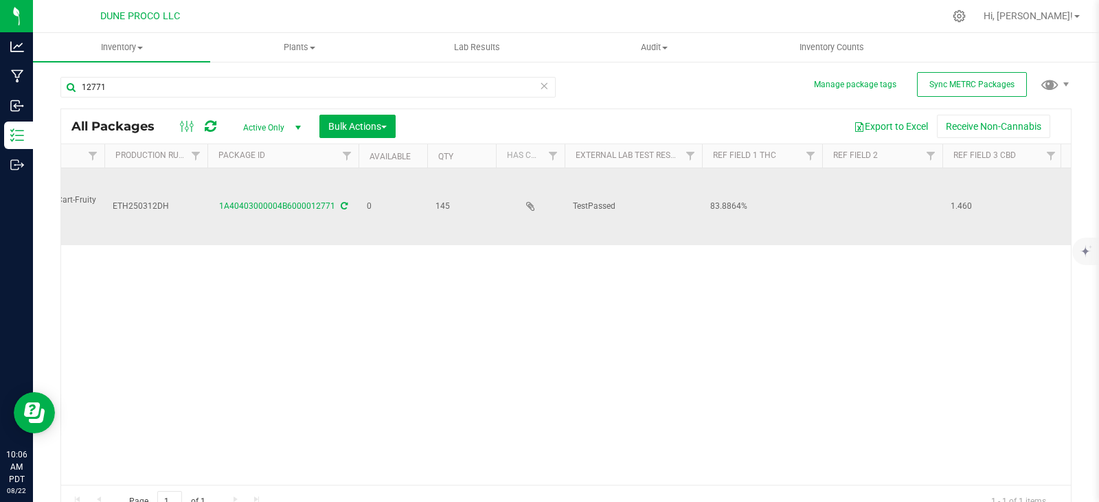
scroll to position [0, 0]
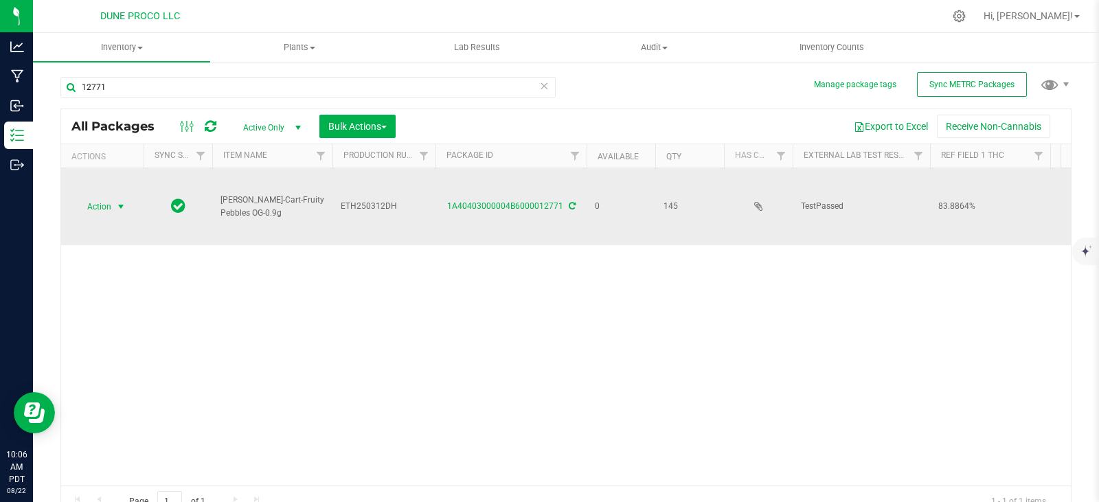
click at [99, 197] on span "Action" at bounding box center [93, 206] width 37 height 19
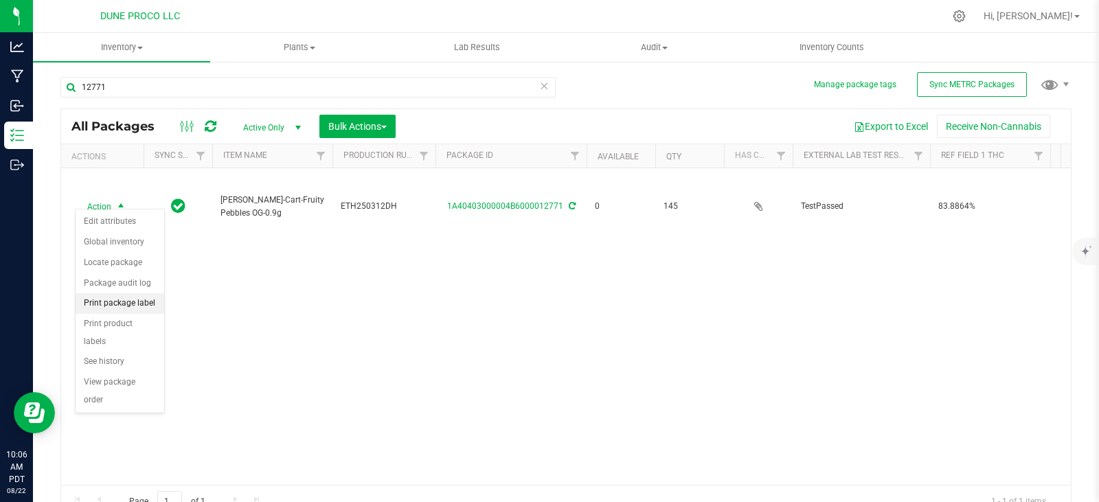
click at [126, 306] on li "Print package label" at bounding box center [120, 303] width 89 height 21
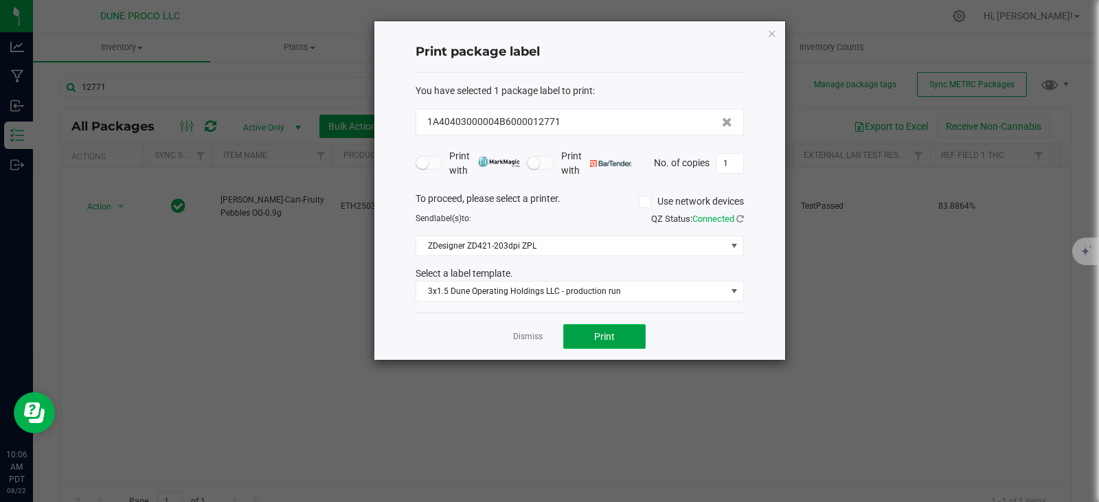
click at [592, 334] on button "Print" at bounding box center [604, 336] width 82 height 25
click at [778, 36] on div "Print package label You have selected 1 package label to print : 1A40403000004B…" at bounding box center [579, 190] width 411 height 339
click at [771, 33] on icon "button" at bounding box center [772, 33] width 10 height 16
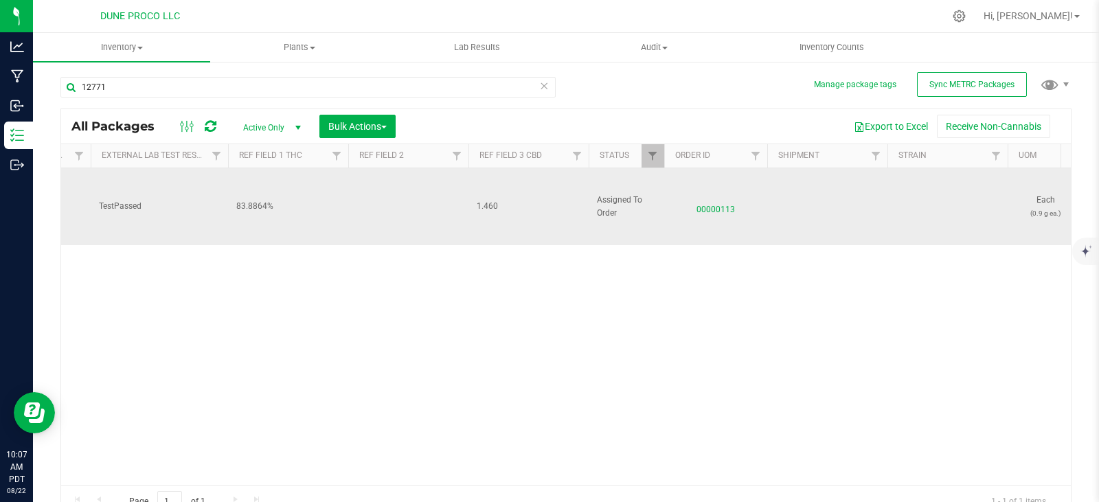
scroll to position [0, 731]
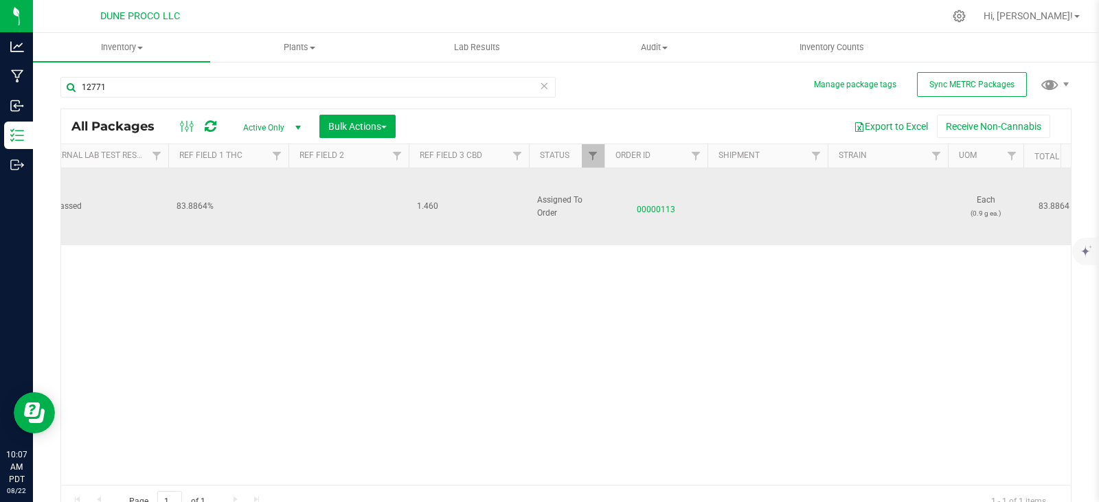
click at [442, 201] on span "1.460" at bounding box center [469, 206] width 104 height 13
type input "1.460%"
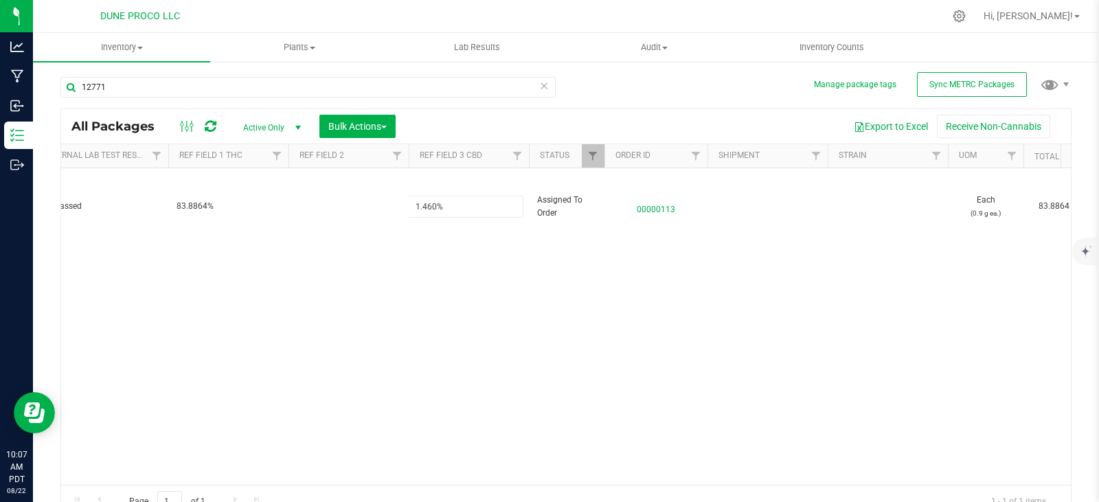
click at [394, 255] on div "Action Action Edit attributes Global inventory Locate package Package audit log…" at bounding box center [566, 326] width 1010 height 317
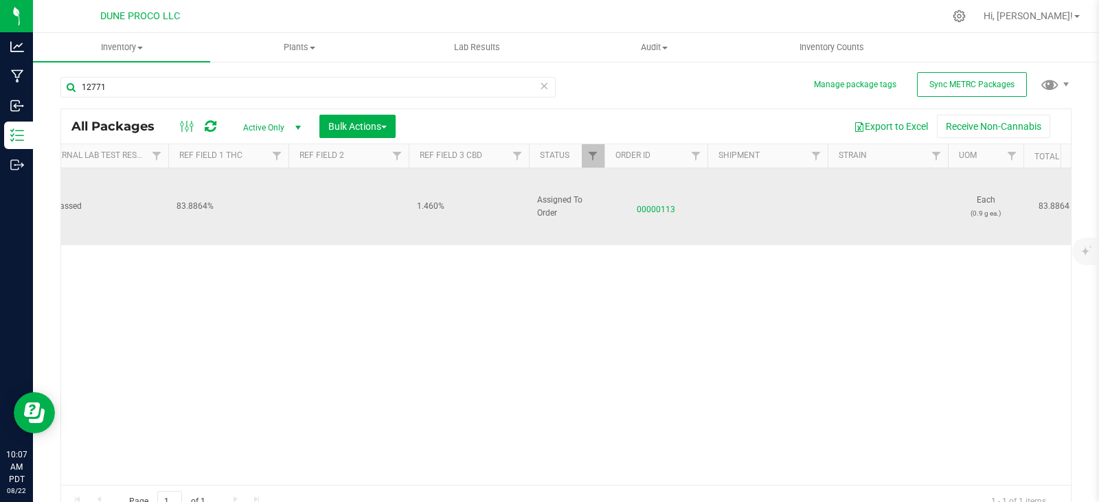
scroll to position [0, 0]
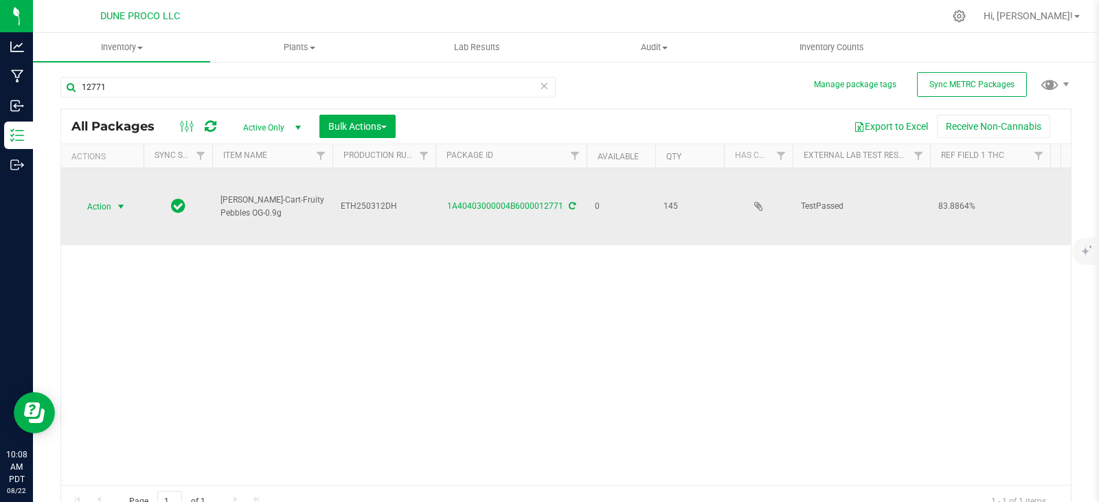
click at [109, 197] on span "Action" at bounding box center [93, 206] width 37 height 19
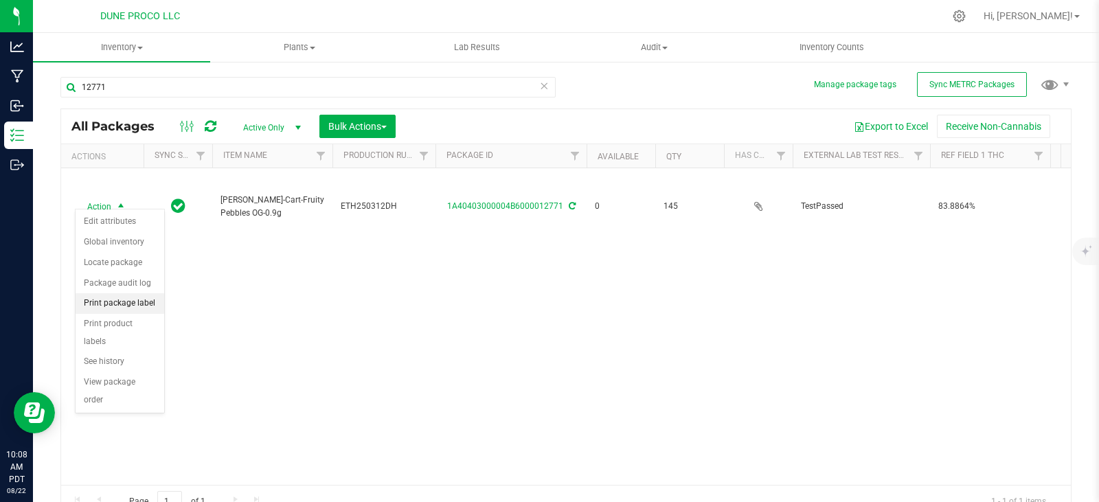
click at [126, 301] on li "Print package label" at bounding box center [120, 303] width 89 height 21
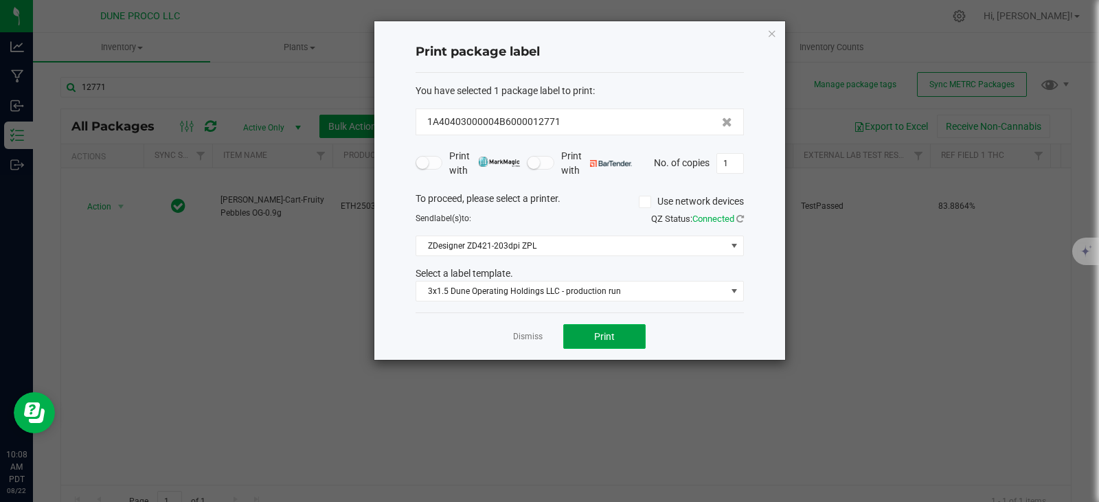
click at [615, 335] on button "Print" at bounding box center [604, 336] width 82 height 25
click at [775, 37] on icon "button" at bounding box center [772, 33] width 10 height 16
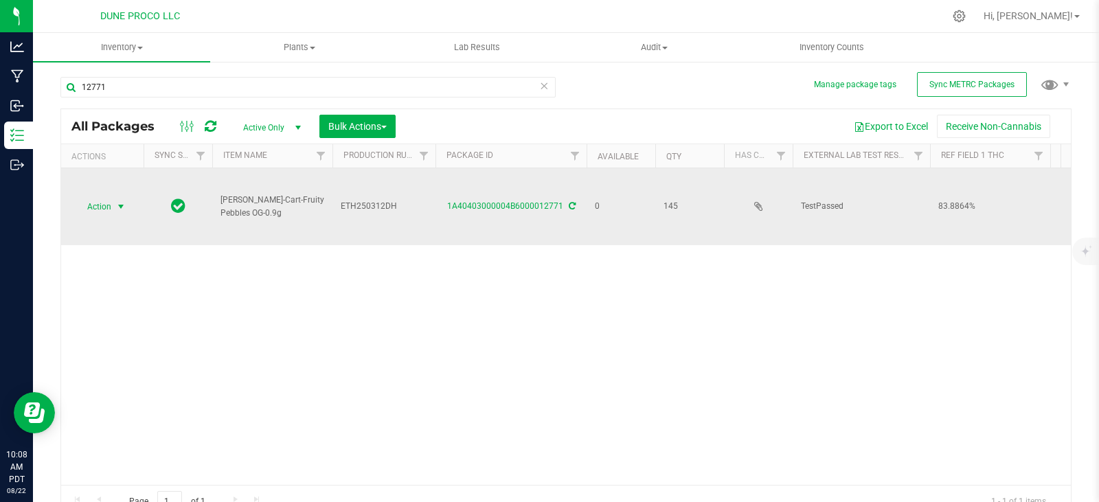
click at [110, 199] on span "Action" at bounding box center [93, 206] width 37 height 19
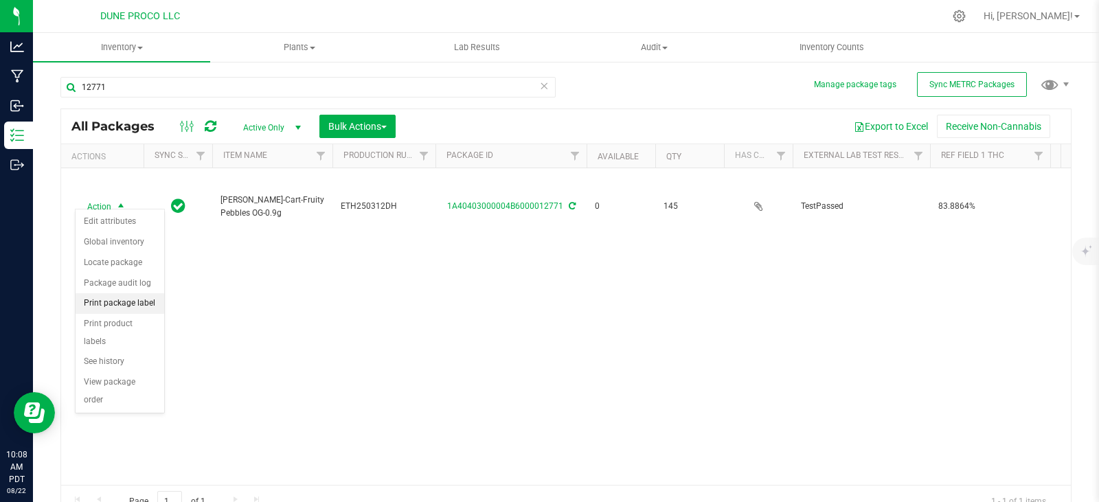
click at [144, 307] on li "Print package label" at bounding box center [120, 303] width 89 height 21
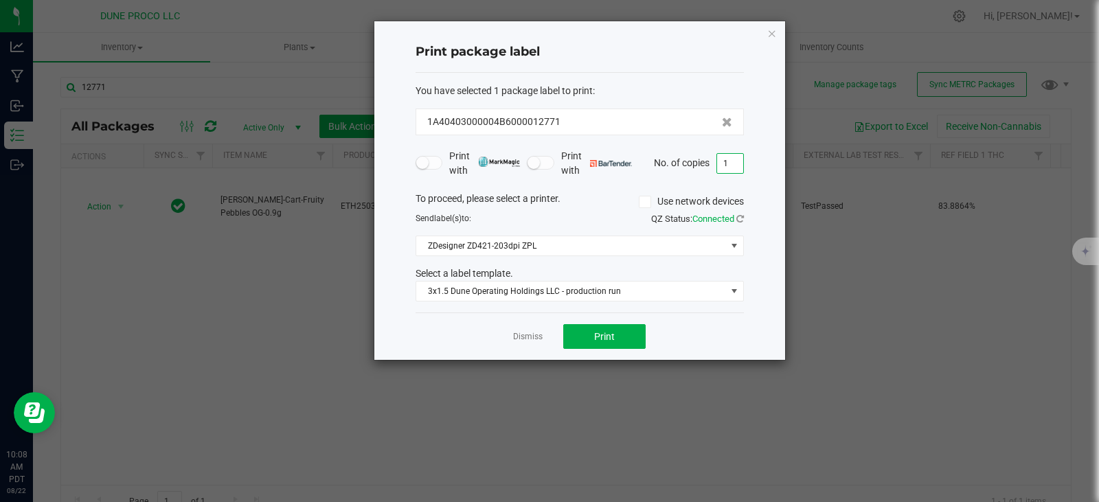
click at [733, 165] on input "1" at bounding box center [730, 163] width 26 height 19
type input "145"
click at [605, 329] on button "Print" at bounding box center [604, 336] width 82 height 25
click at [771, 30] on icon "button" at bounding box center [772, 33] width 10 height 16
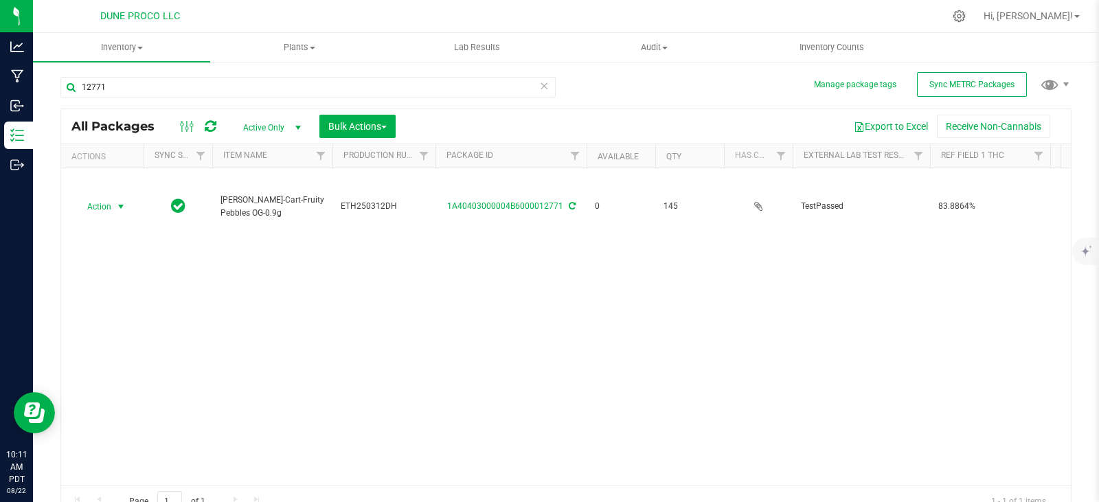
click at [539, 90] on icon at bounding box center [544, 85] width 10 height 16
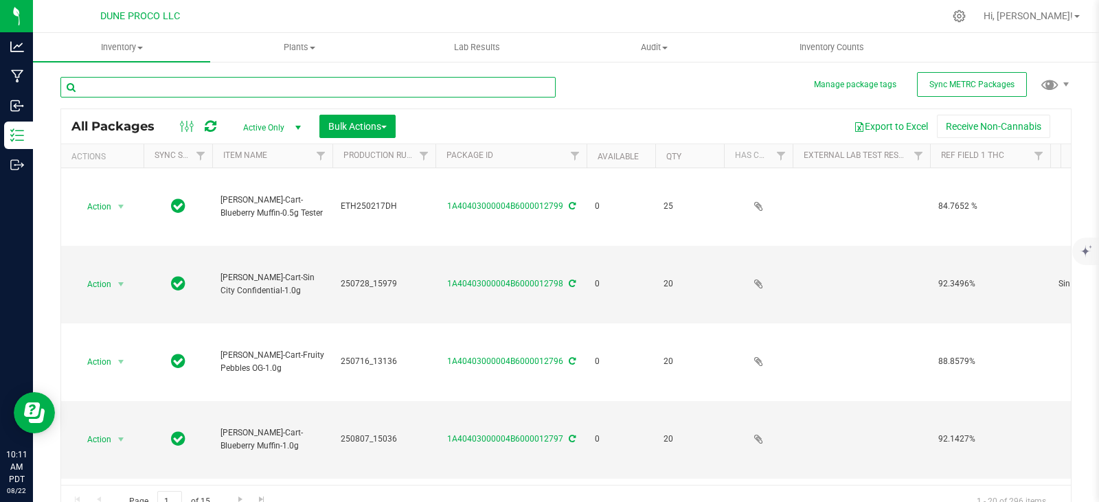
click at [385, 89] on input "text" at bounding box center [307, 87] width 495 height 21
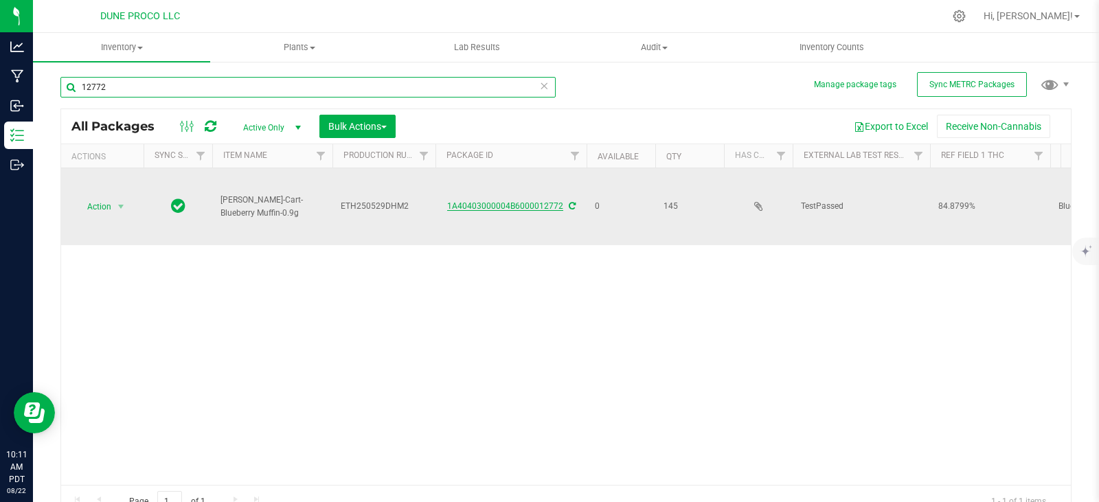
type input "12772"
click at [477, 204] on link "1A40403000004B6000012772" at bounding box center [505, 206] width 116 height 10
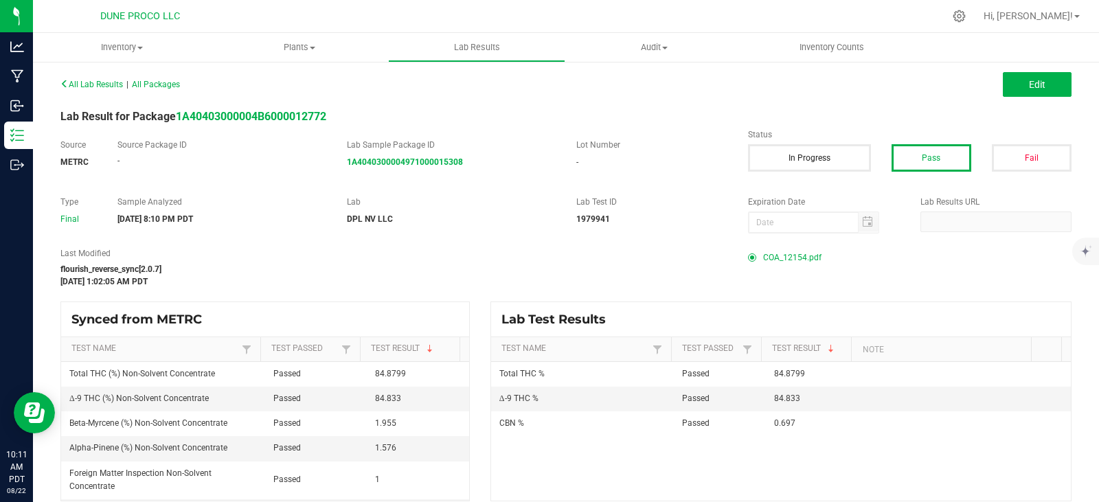
click at [763, 258] on span "COA_12154.pdf" at bounding box center [792, 257] width 58 height 21
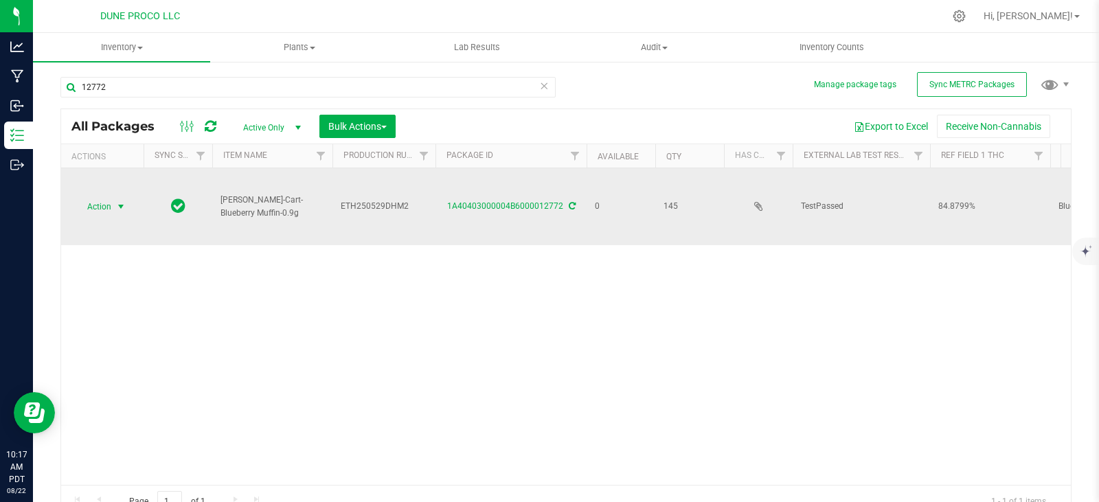
click at [113, 208] on span "select" at bounding box center [121, 206] width 17 height 19
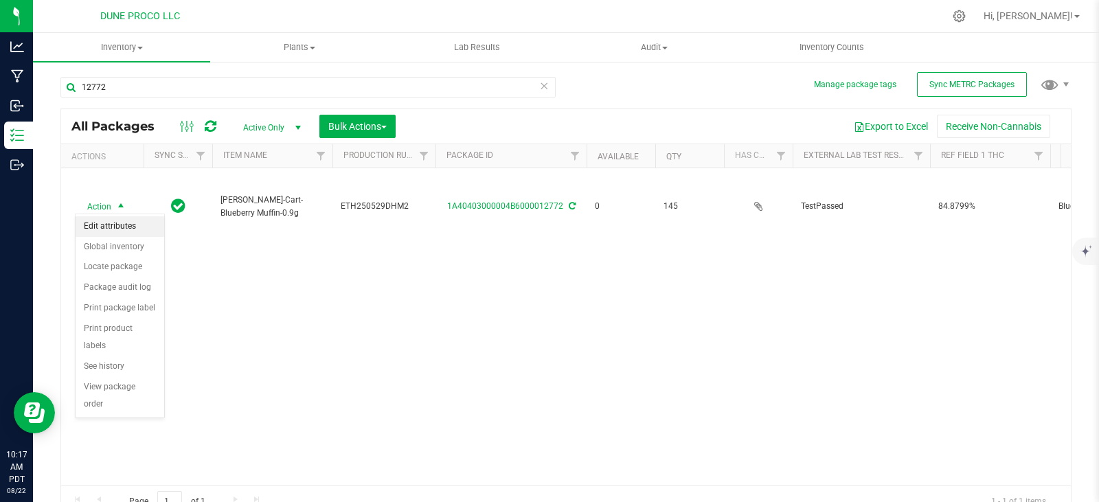
click at [124, 229] on li "Edit attributes" at bounding box center [120, 226] width 89 height 21
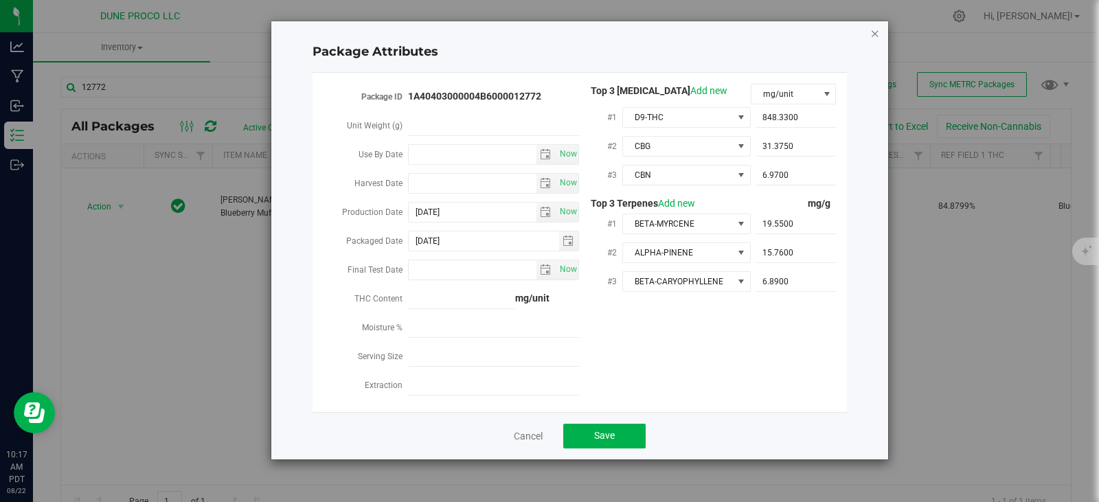
click at [878, 34] on icon "Close modal" at bounding box center [875, 33] width 10 height 16
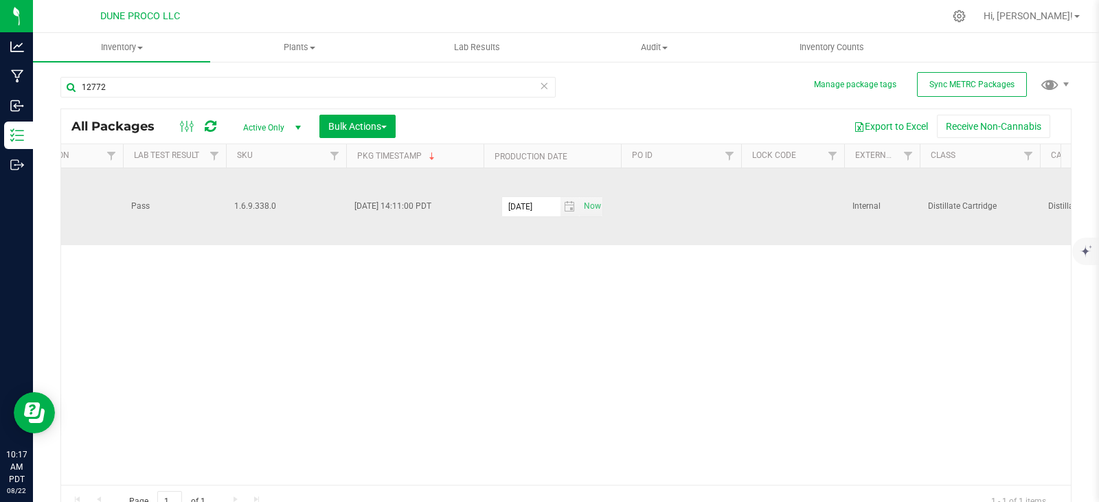
scroll to position [0, 2042]
click at [544, 203] on input "[DATE]" at bounding box center [521, 206] width 58 height 19
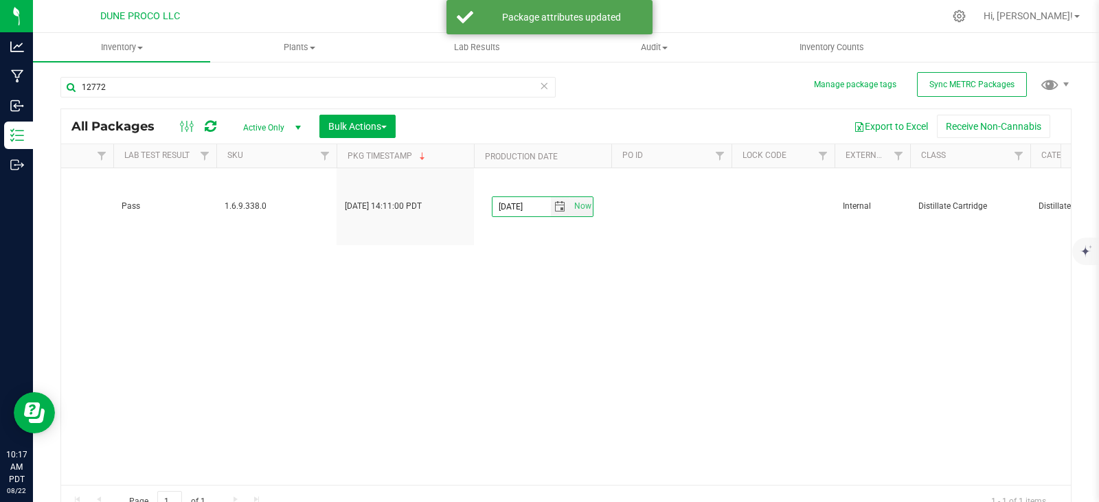
type input "[DATE]"
click at [322, 257] on div "Action Action Edit attributes Global inventory Locate package Package audit log…" at bounding box center [566, 326] width 1010 height 317
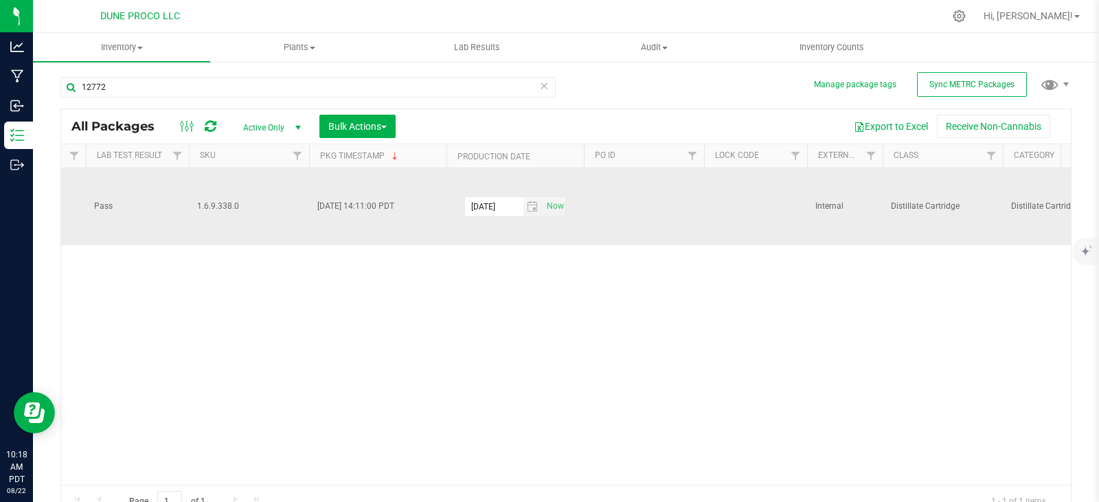
scroll to position [0, 2209]
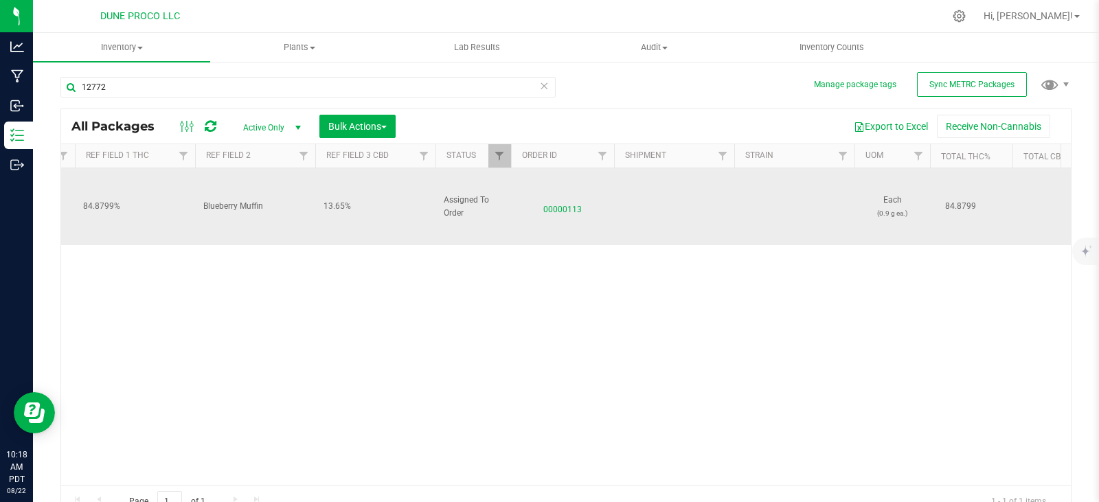
click at [343, 202] on span "13.65%" at bounding box center [375, 206] width 104 height 13
type input "1"
type input "1.365"
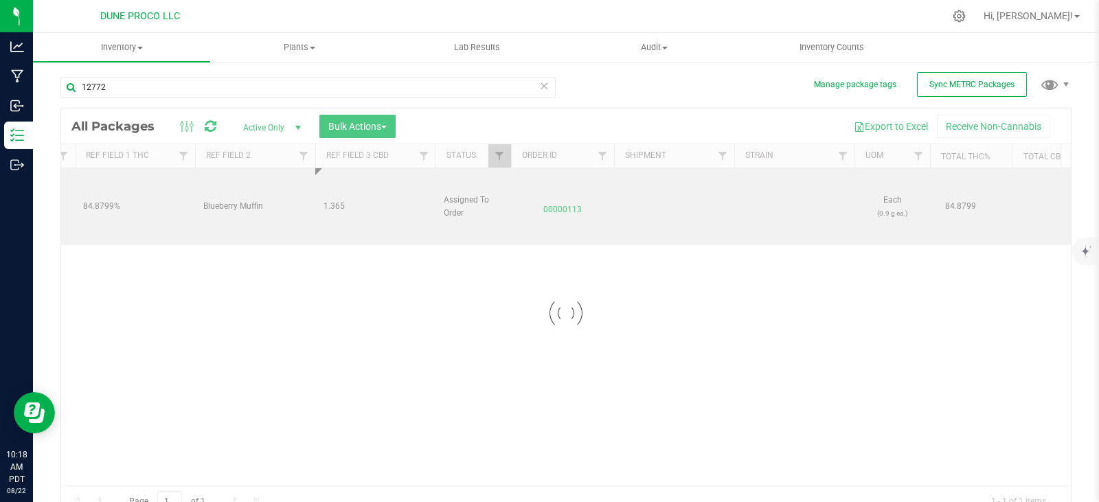
click at [376, 336] on div "Loading... Action Action Edit attributes Global inventory Locate package Packag…" at bounding box center [566, 326] width 1010 height 317
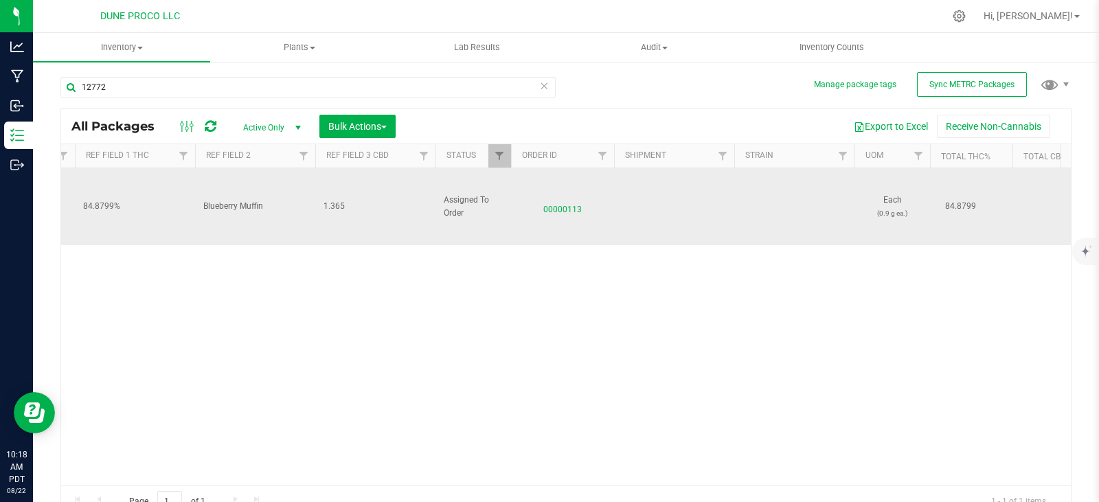
click at [368, 204] on span "1.365" at bounding box center [375, 206] width 104 height 13
type input "1.365%"
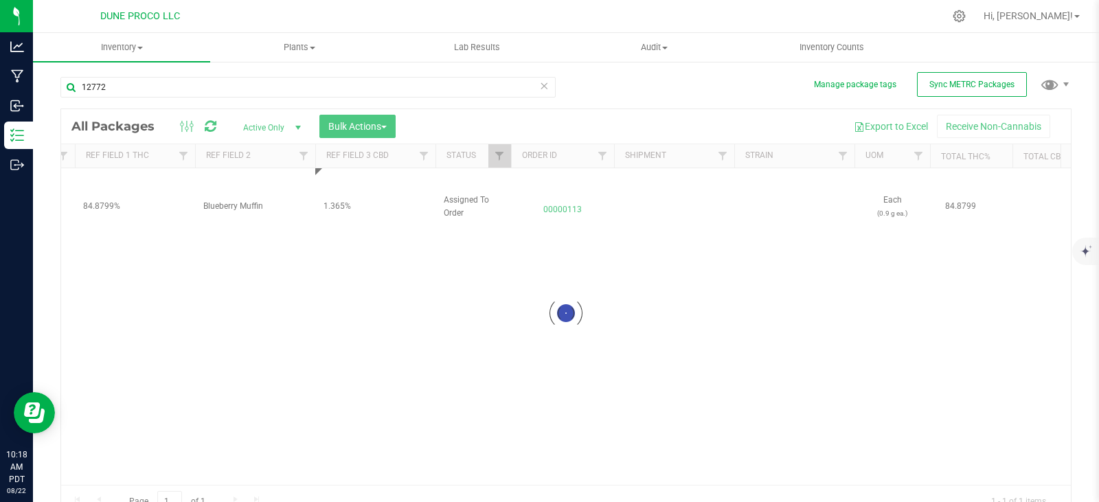
click at [335, 277] on div "Loading... All Packages Active Only Active Only Lab Samples Locked All External…" at bounding box center [565, 313] width 1011 height 409
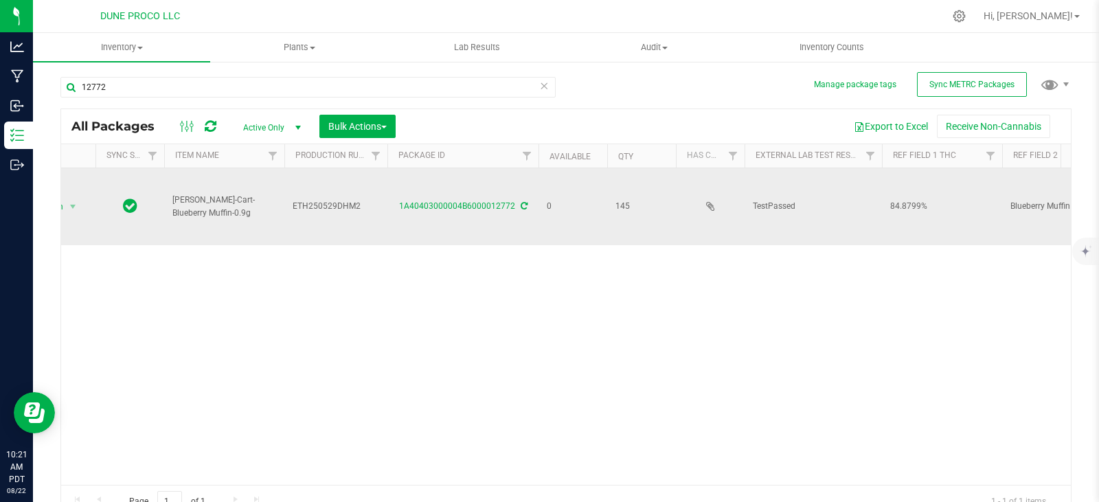
scroll to position [0, 0]
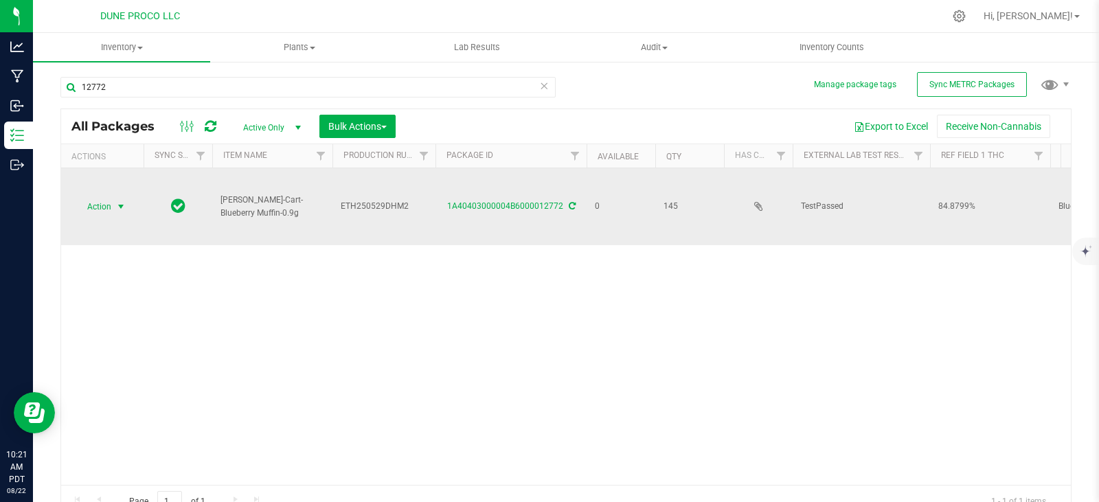
click at [106, 203] on span "Action" at bounding box center [93, 206] width 37 height 19
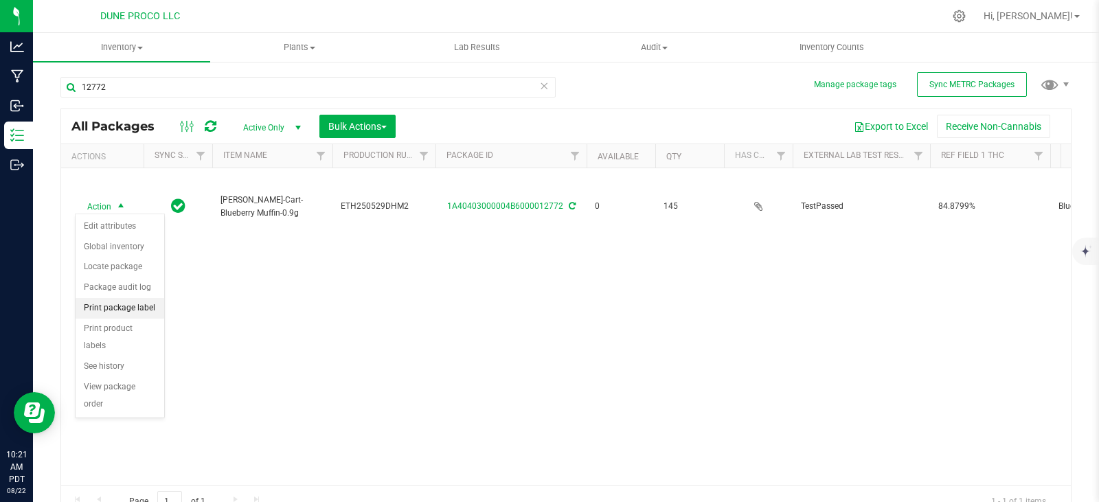
click at [113, 307] on li "Print package label" at bounding box center [120, 308] width 89 height 21
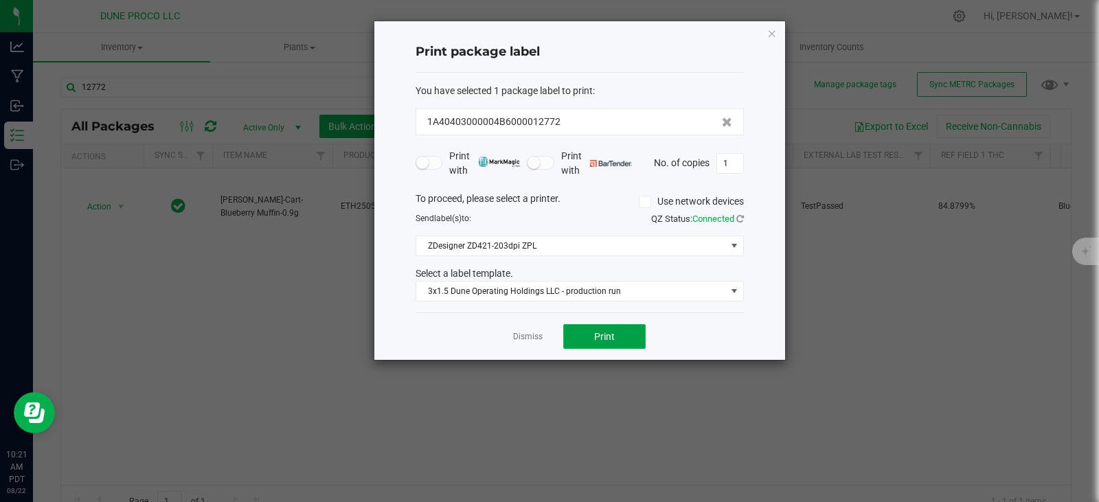
click at [594, 331] on span "Print" at bounding box center [604, 336] width 21 height 11
click at [771, 26] on icon "button" at bounding box center [772, 33] width 10 height 16
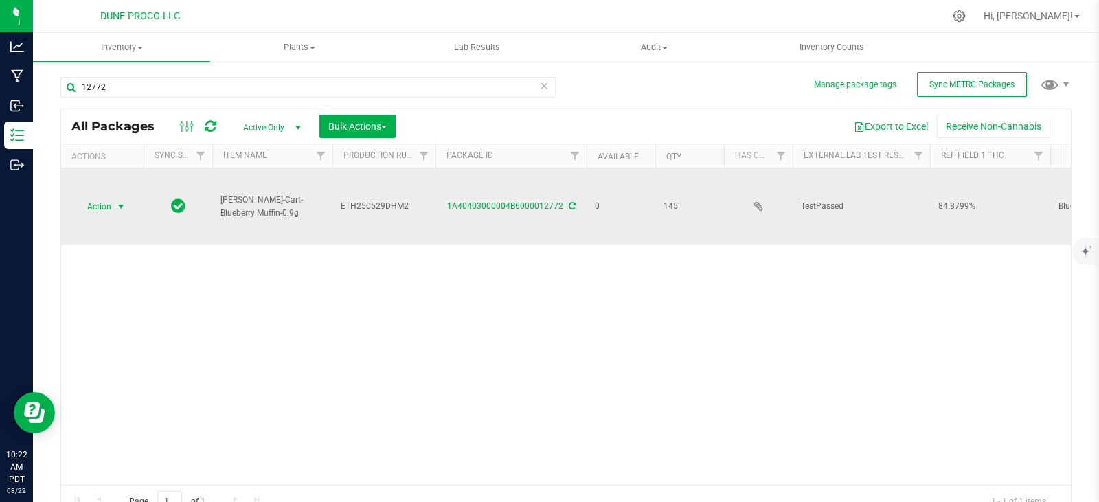
click at [93, 200] on span "Action" at bounding box center [93, 206] width 37 height 19
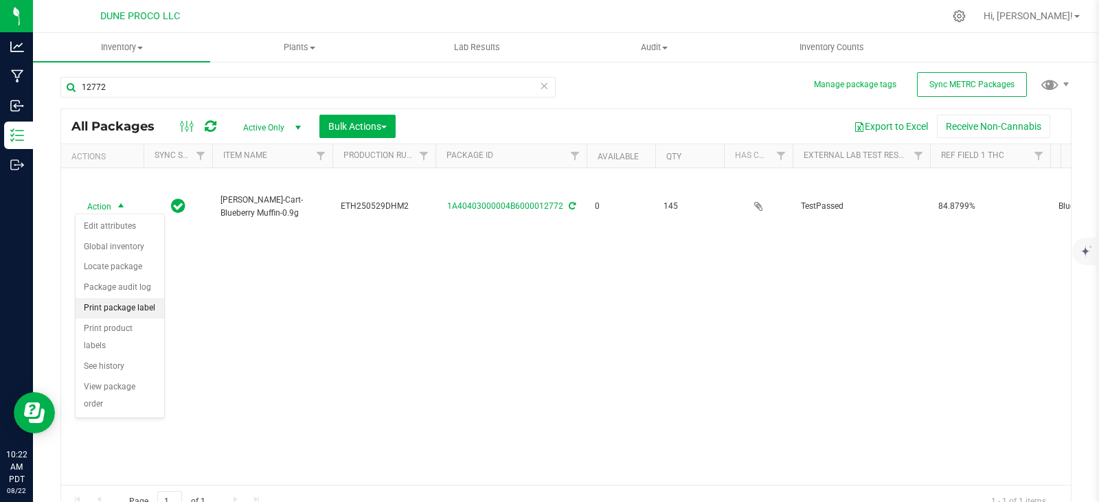
click at [131, 307] on li "Print package label" at bounding box center [120, 308] width 89 height 21
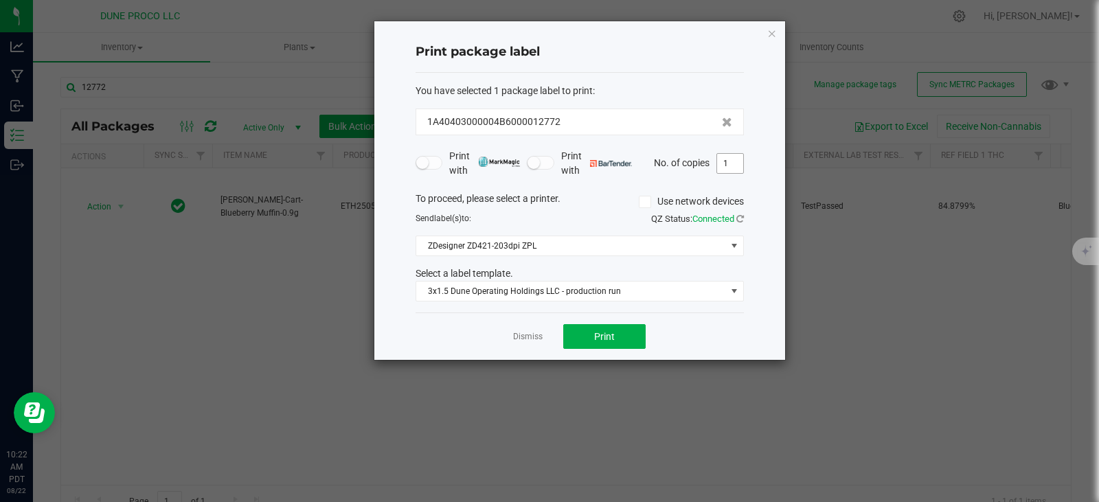
click at [730, 163] on input "1" at bounding box center [730, 163] width 26 height 19
type input "145"
click at [628, 337] on button "Print" at bounding box center [604, 336] width 82 height 25
click at [768, 36] on icon "button" at bounding box center [772, 33] width 10 height 16
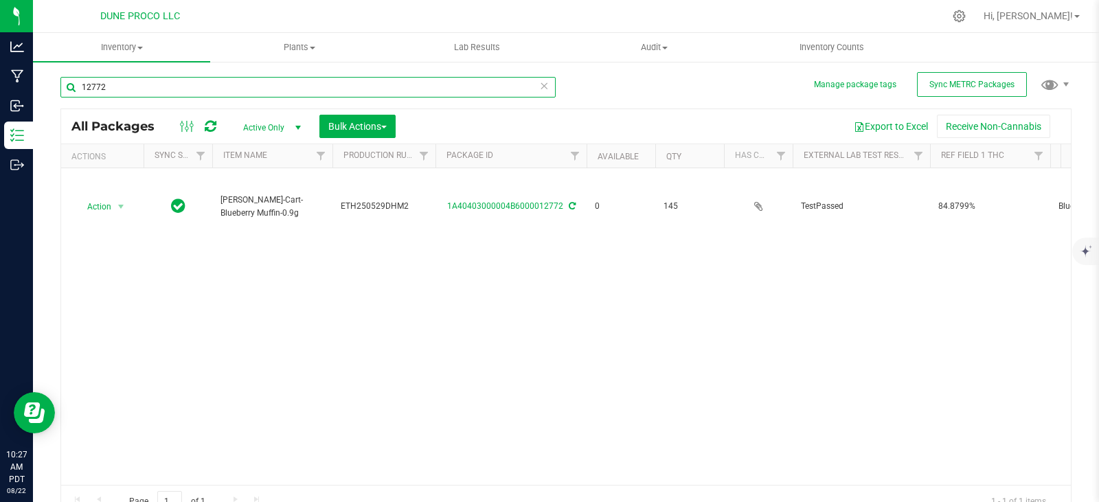
click at [504, 92] on input "12772" at bounding box center [307, 87] width 495 height 21
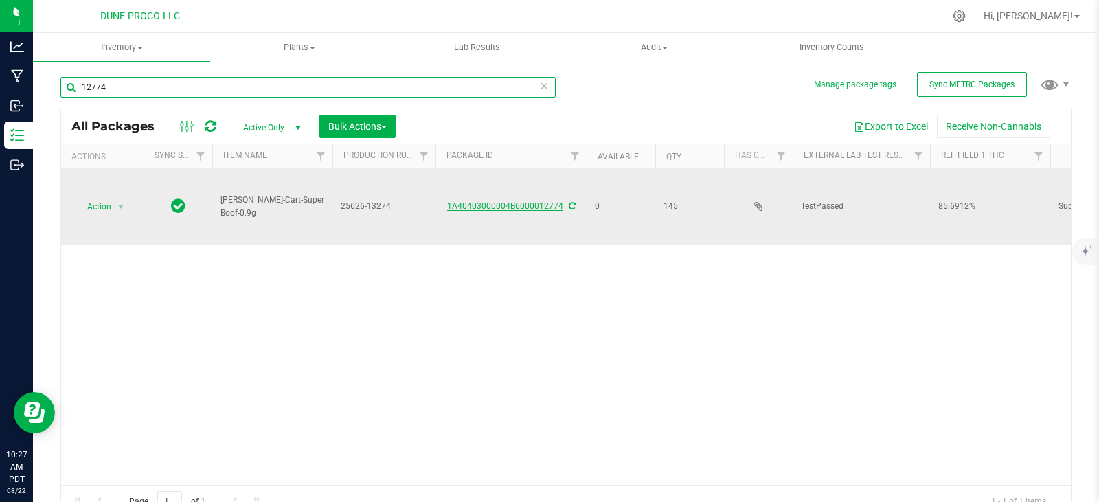
type input "12774"
click at [476, 201] on link "1A40403000004B6000012774" at bounding box center [505, 206] width 116 height 10
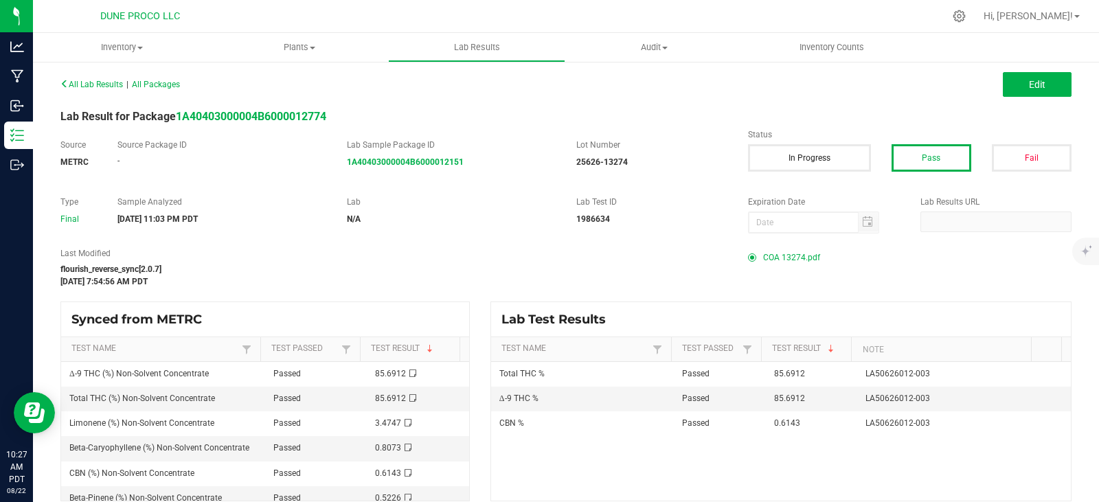
click at [804, 255] on span "COA 13274.pdf" at bounding box center [791, 257] width 57 height 21
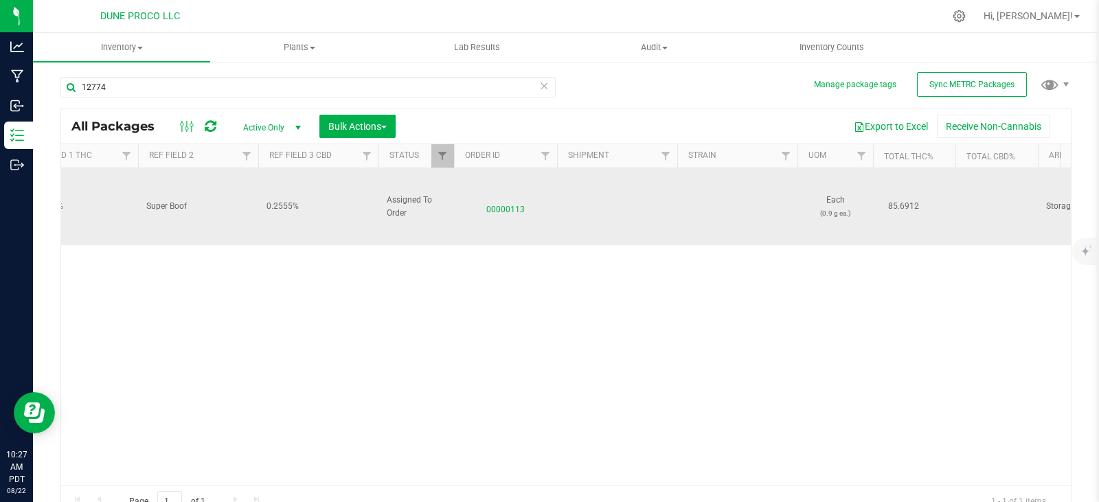
scroll to position [0, 1260]
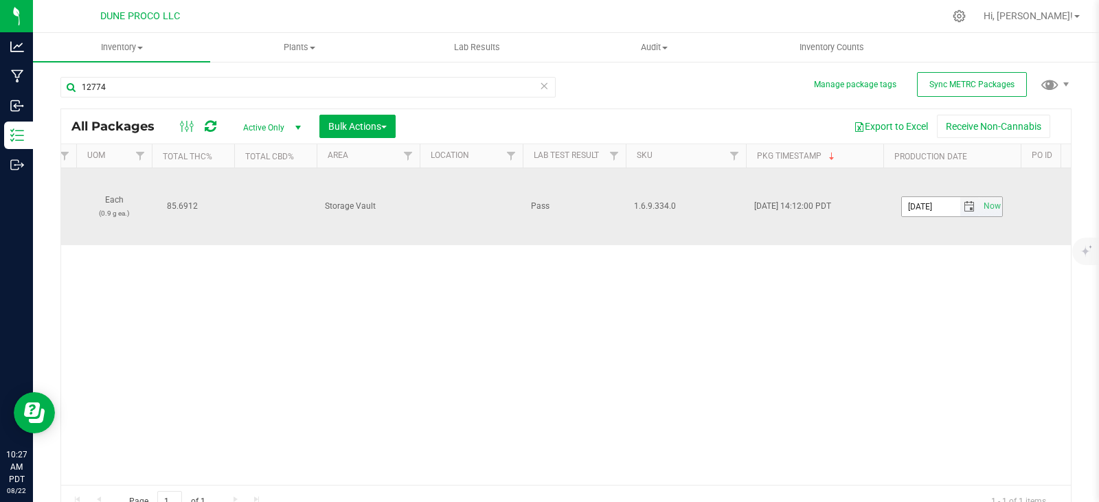
click at [951, 197] on input "[DATE]" at bounding box center [931, 206] width 58 height 19
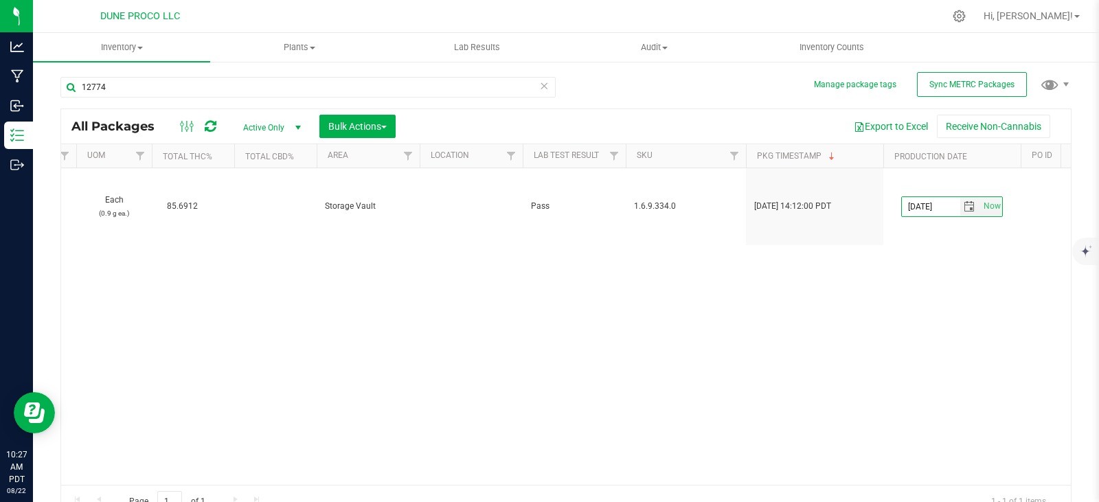
type input "[DATE]"
click at [925, 246] on div "Action Action Edit attributes Global inventory Locate package Package audit log…" at bounding box center [566, 326] width 1010 height 317
